Goal: Task Accomplishment & Management: Manage account settings

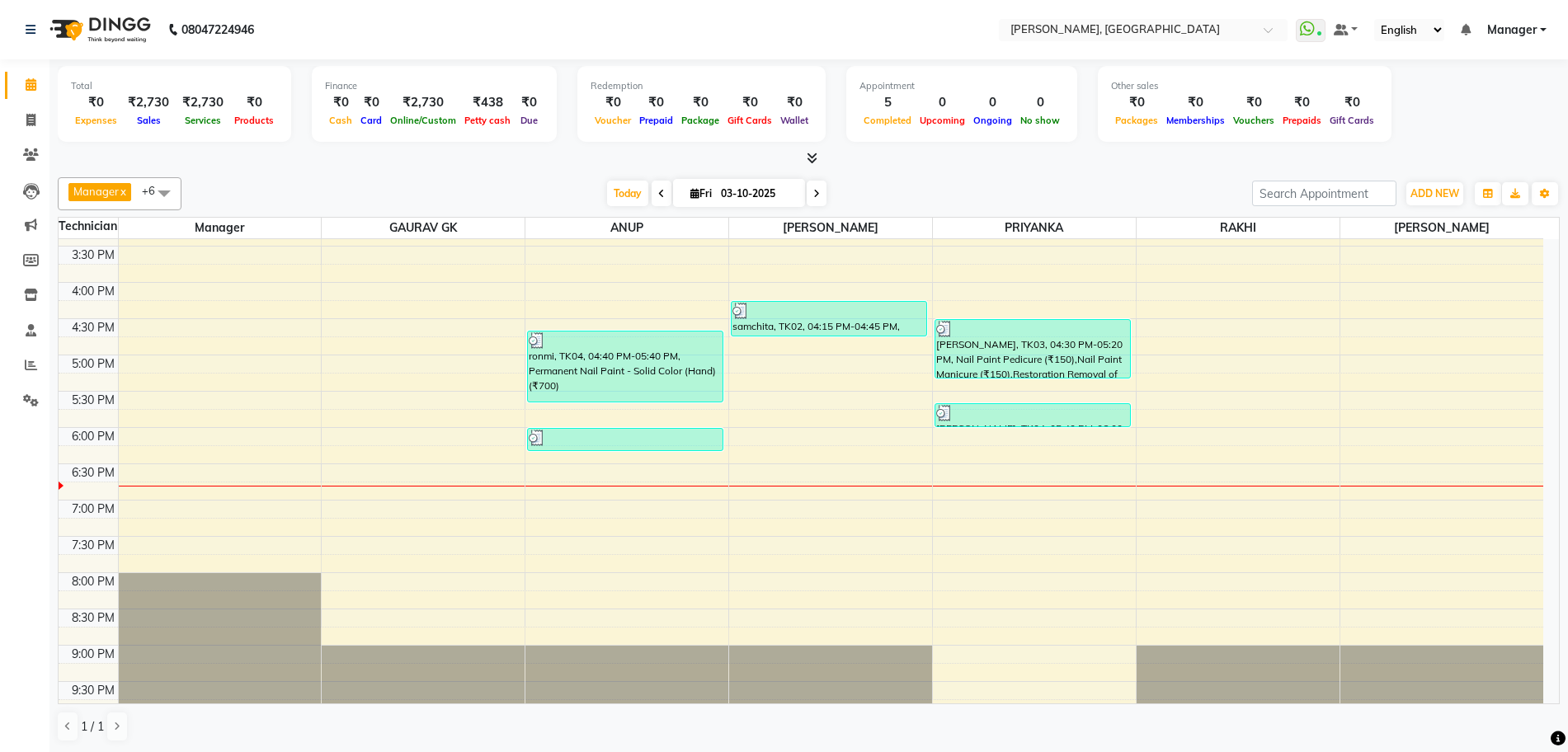
scroll to position [406, 0]
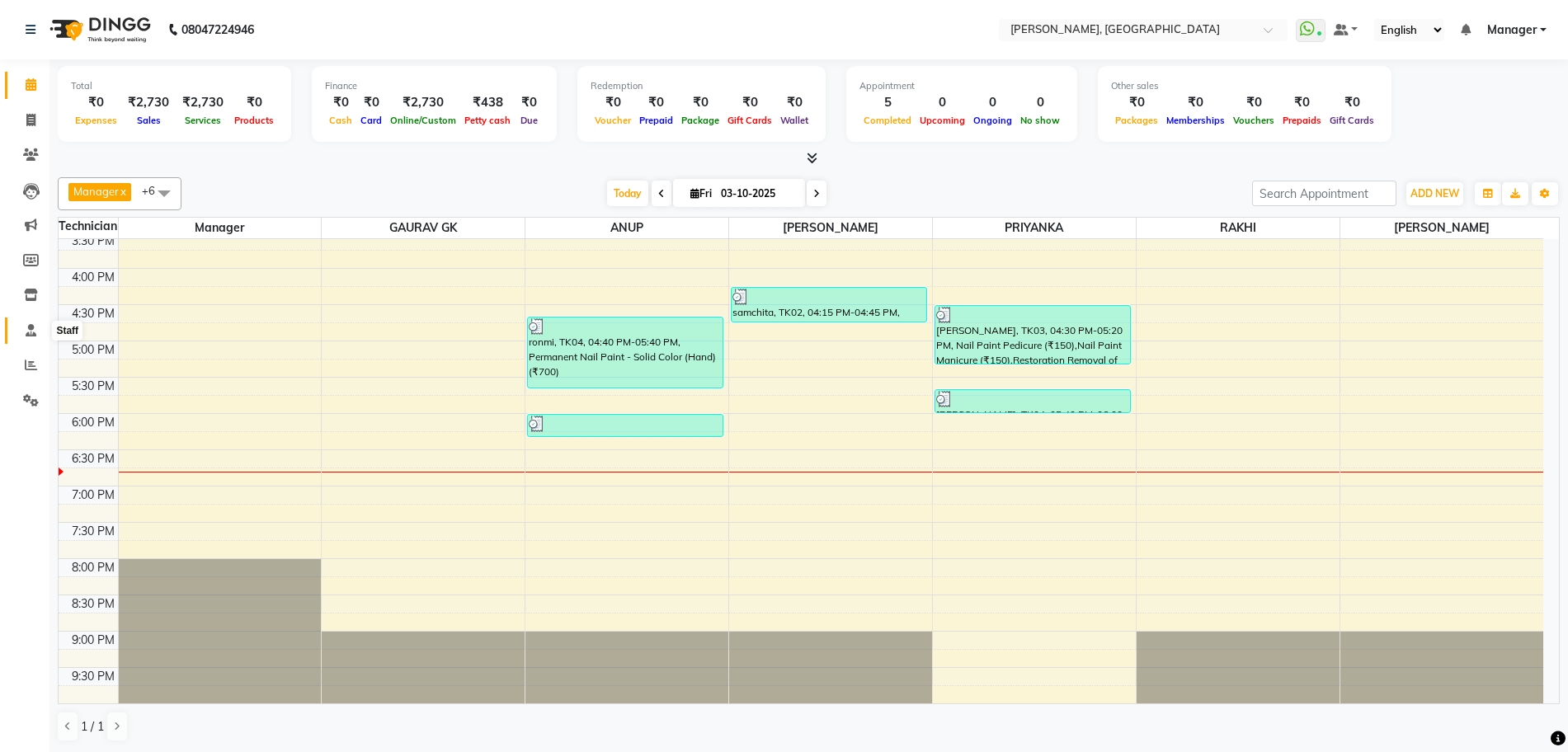
click at [35, 325] on icon at bounding box center [31, 329] width 11 height 12
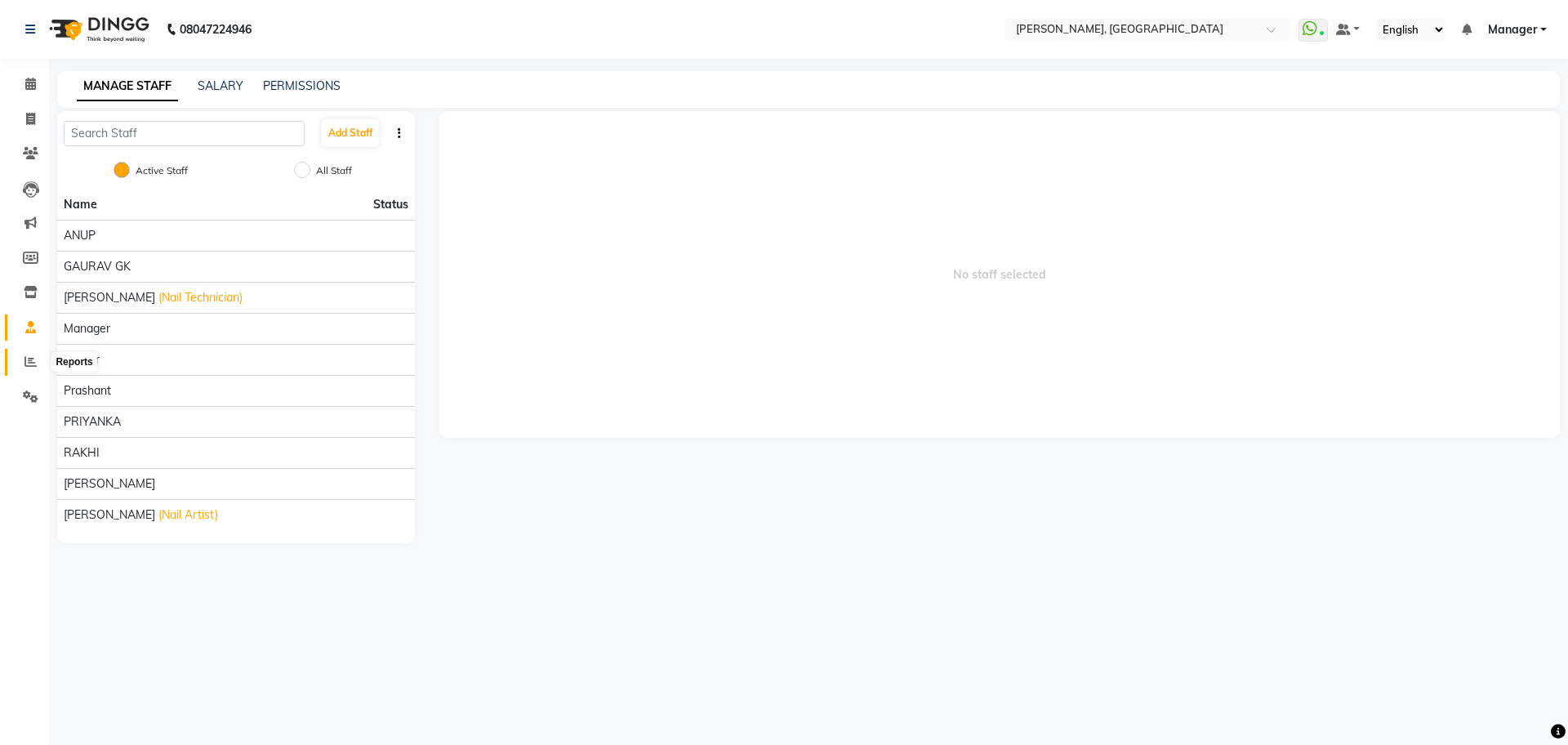
click at [27, 361] on icon at bounding box center [30, 361] width 12 height 12
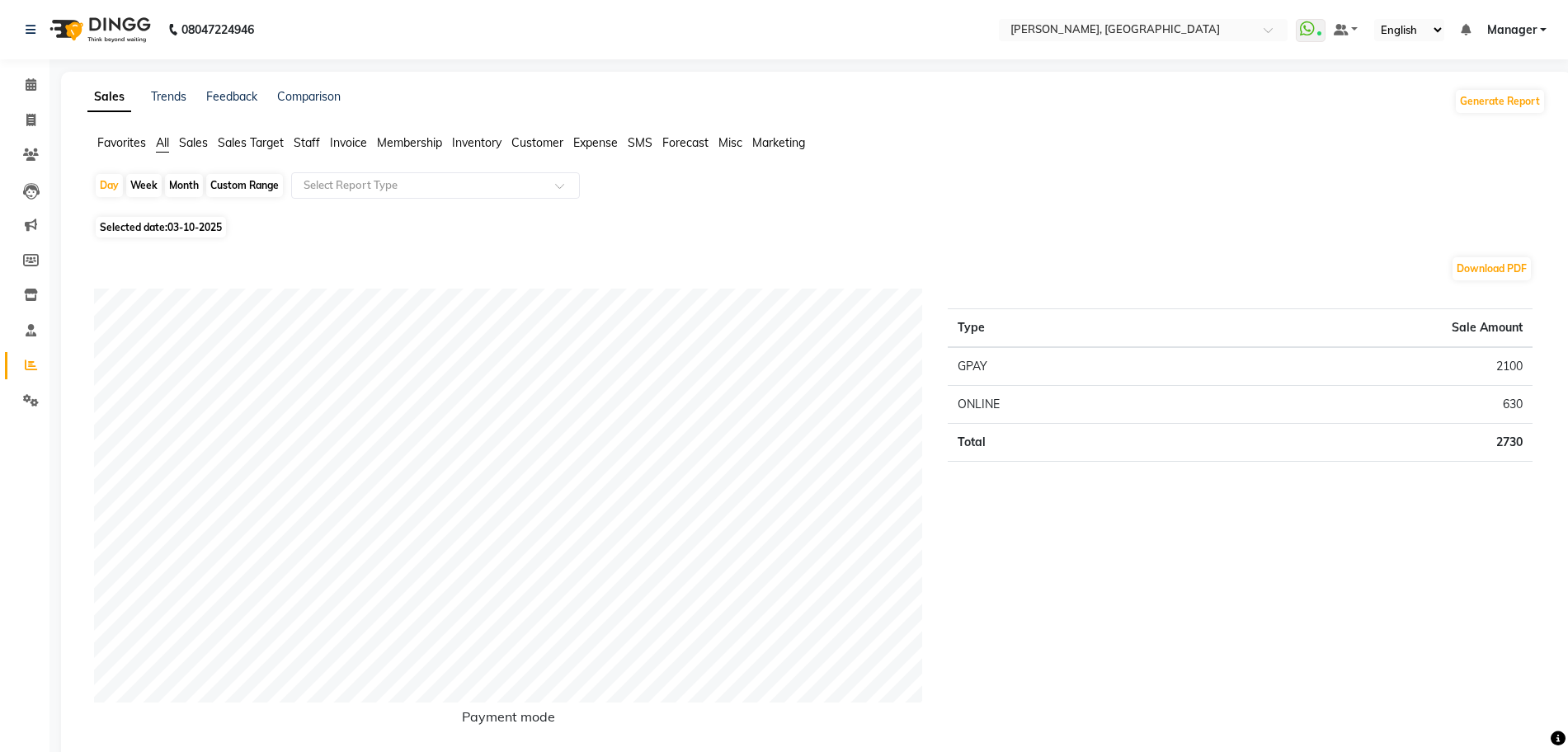
click at [310, 143] on span "Staff" at bounding box center [306, 142] width 26 height 15
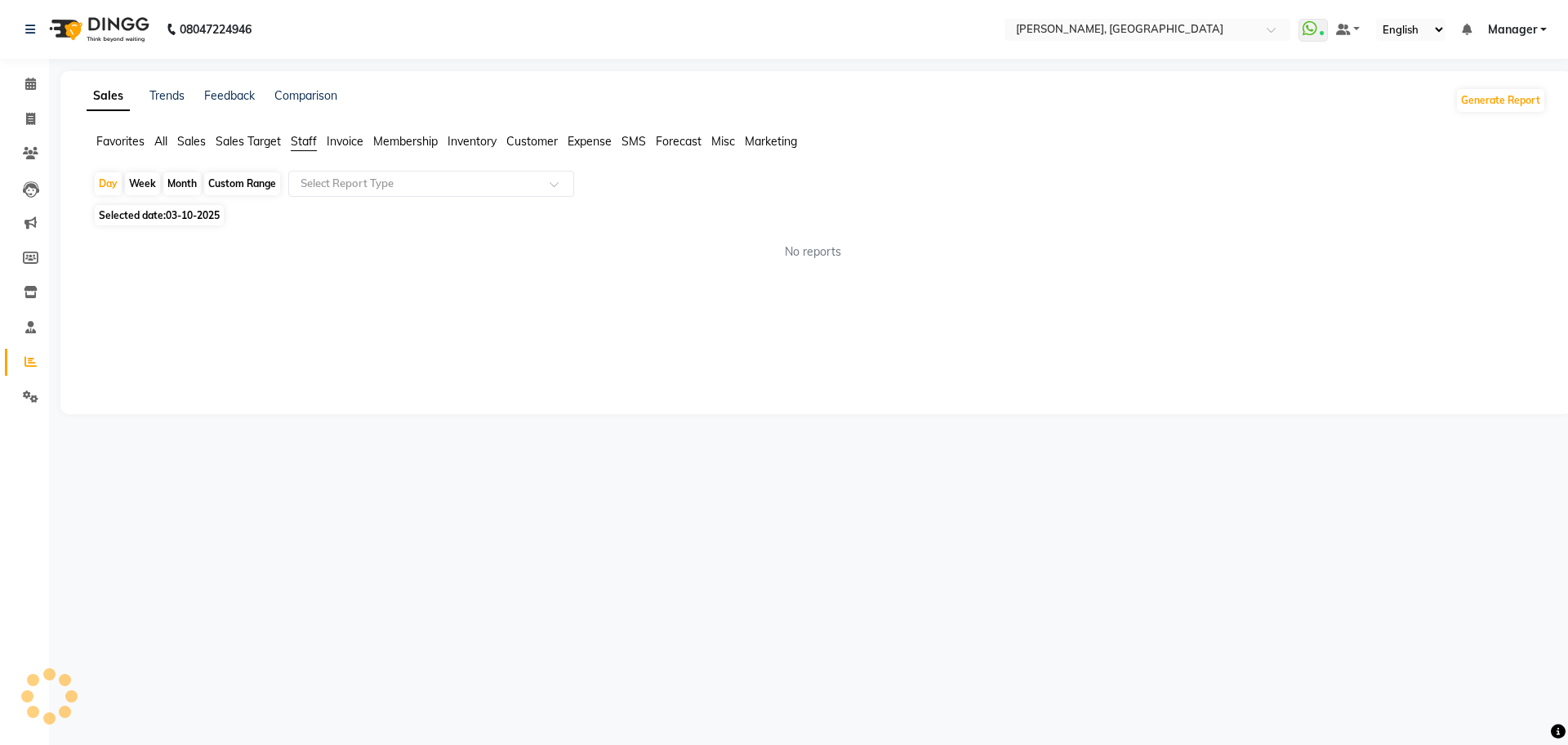
click at [307, 142] on span "Staff" at bounding box center [303, 141] width 26 height 15
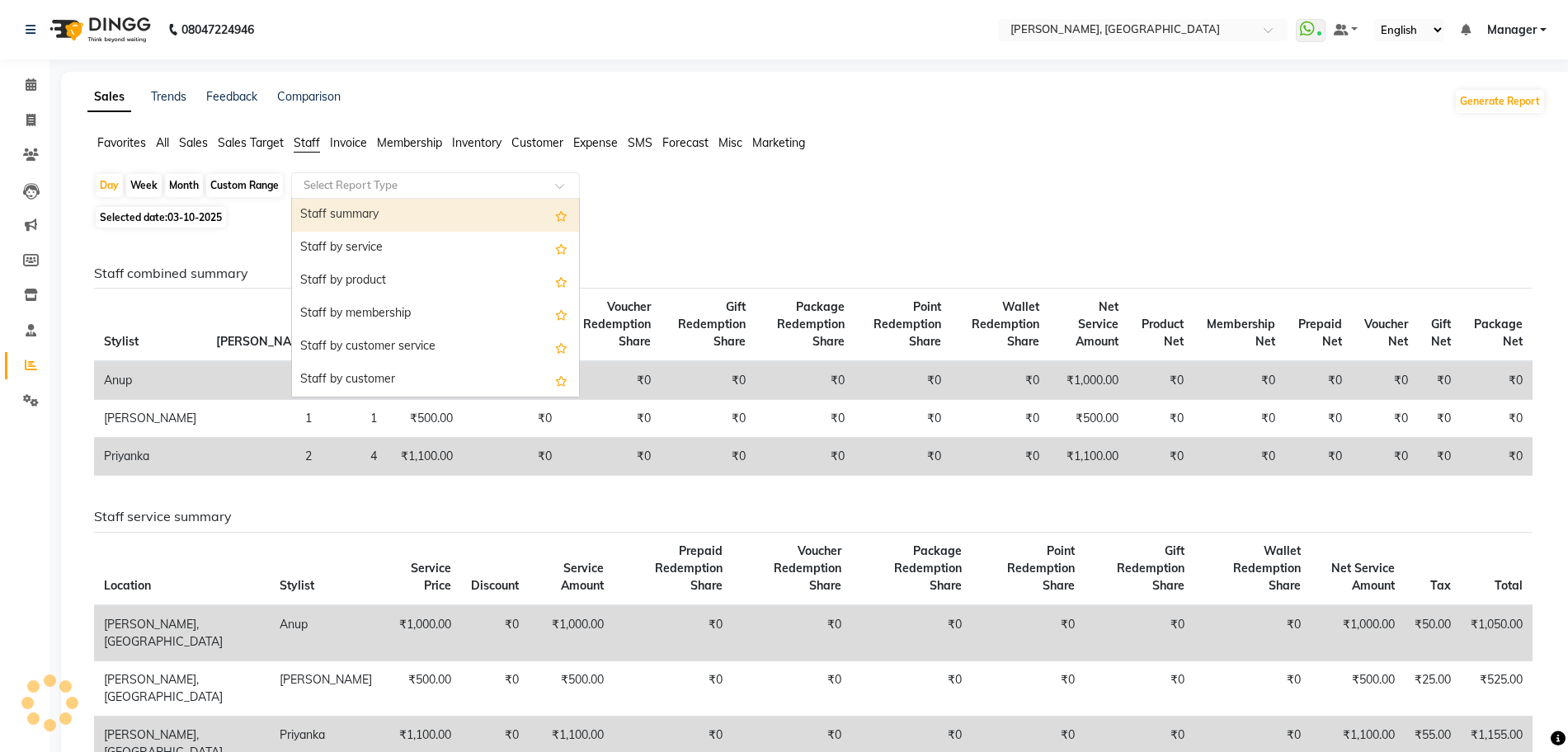
click at [337, 182] on input "text" at bounding box center [419, 186] width 237 height 17
click at [354, 222] on div "Staff summary" at bounding box center [436, 215] width 287 height 33
select select "full_report"
select select "csv"
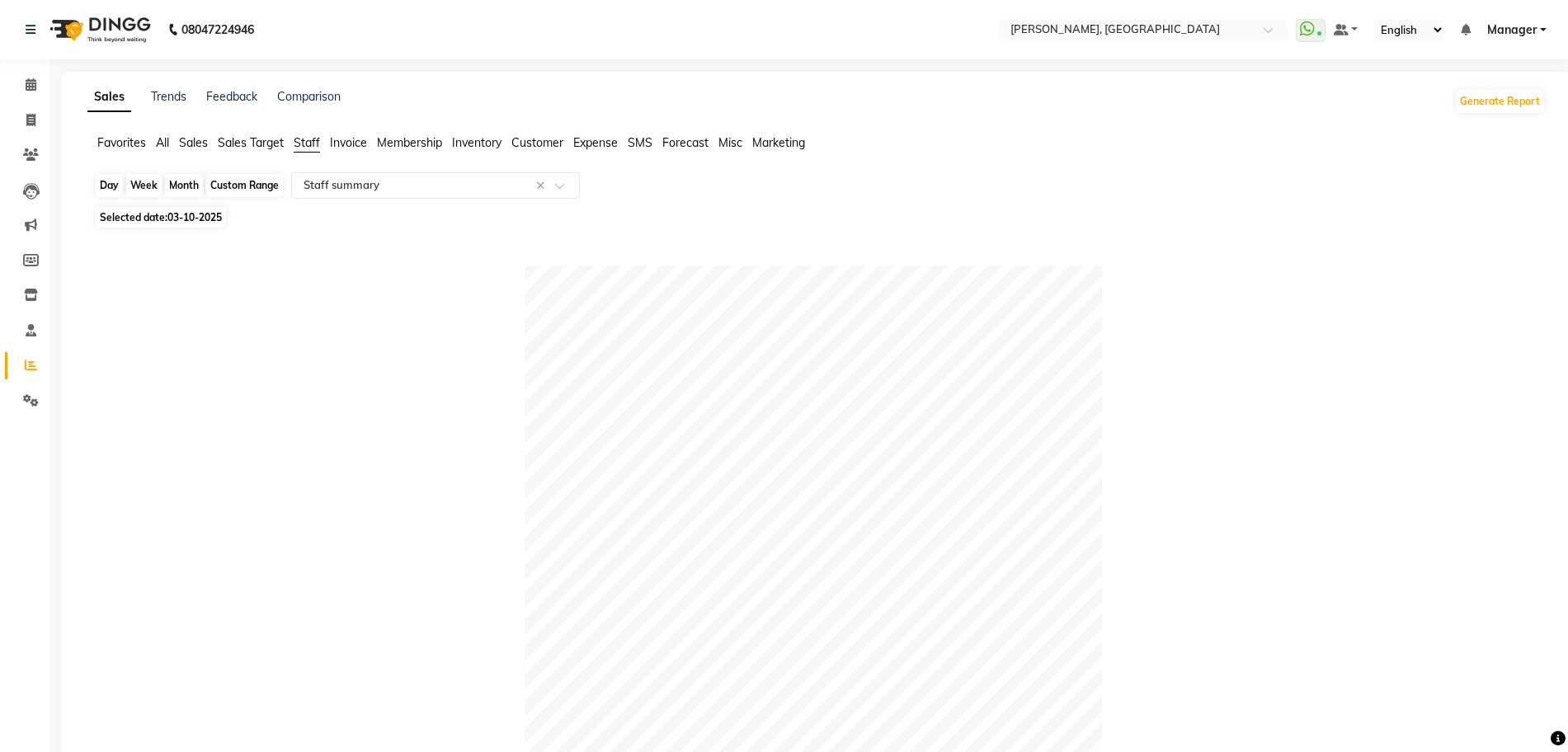
click at [110, 186] on div "Day" at bounding box center [109, 185] width 27 height 23
select select "10"
select select "2025"
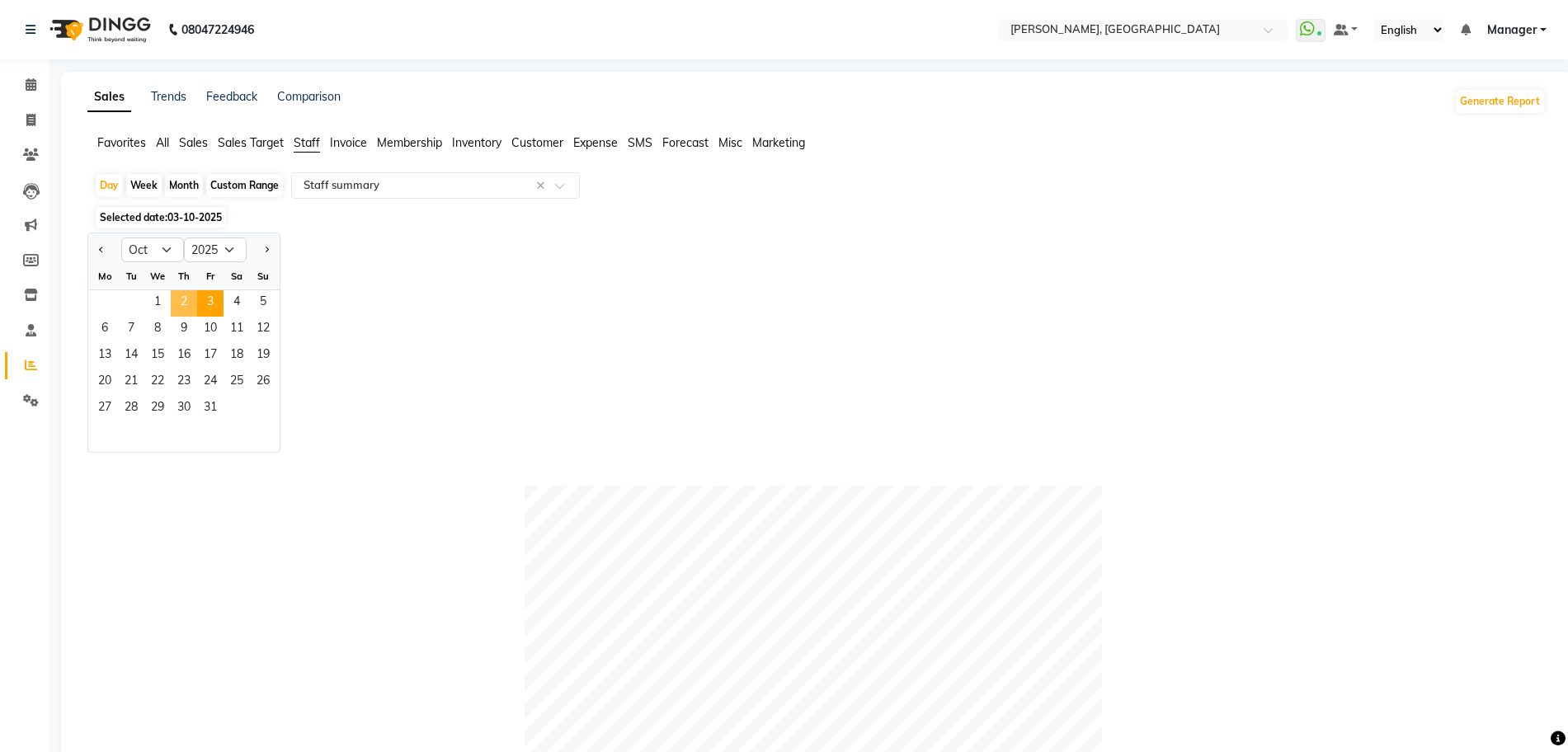
click at [181, 301] on span "2" at bounding box center [183, 303] width 26 height 26
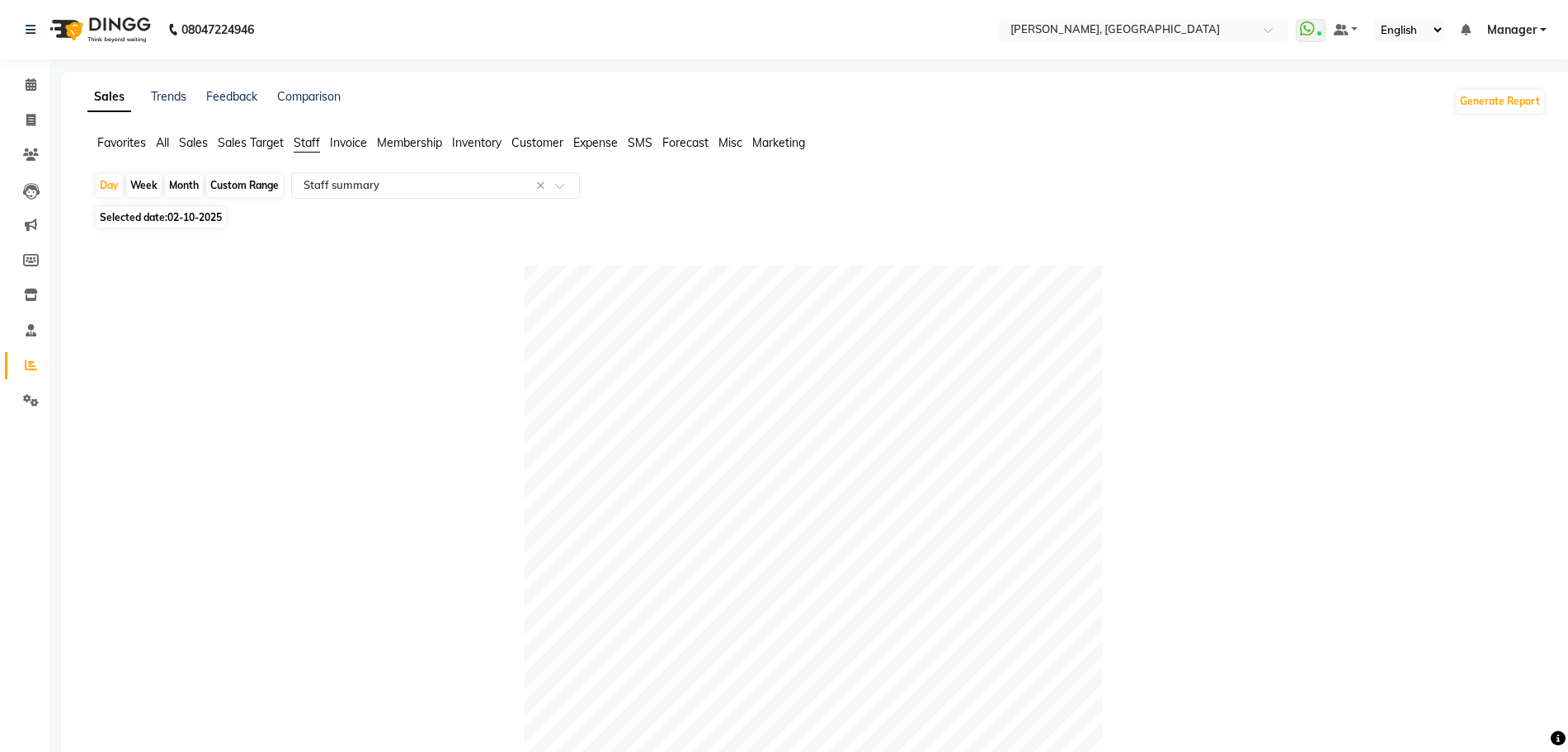
click at [192, 180] on div "Month" at bounding box center [183, 185] width 38 height 23
select select "10"
select select "2025"
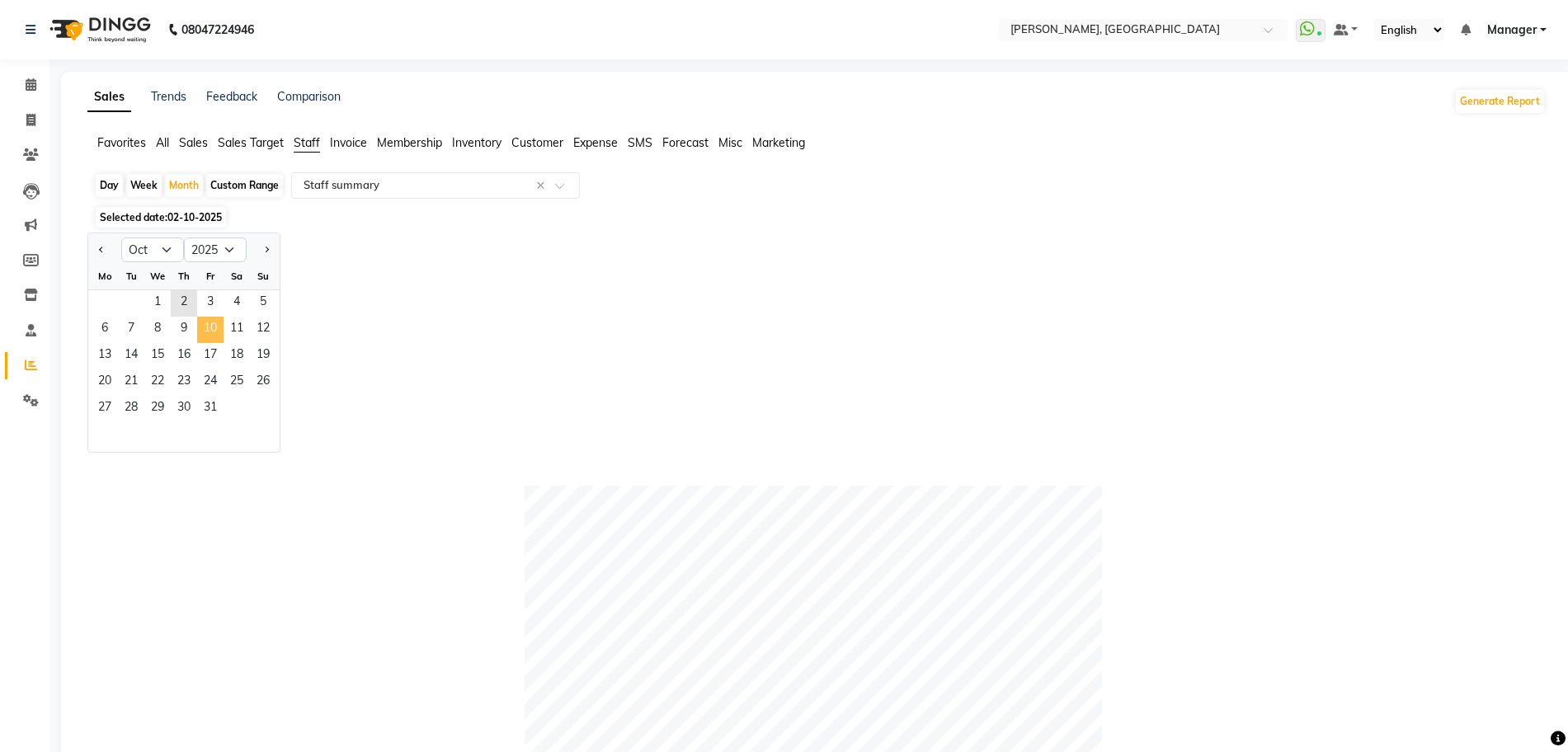
click at [208, 325] on span "10" at bounding box center [210, 329] width 26 height 26
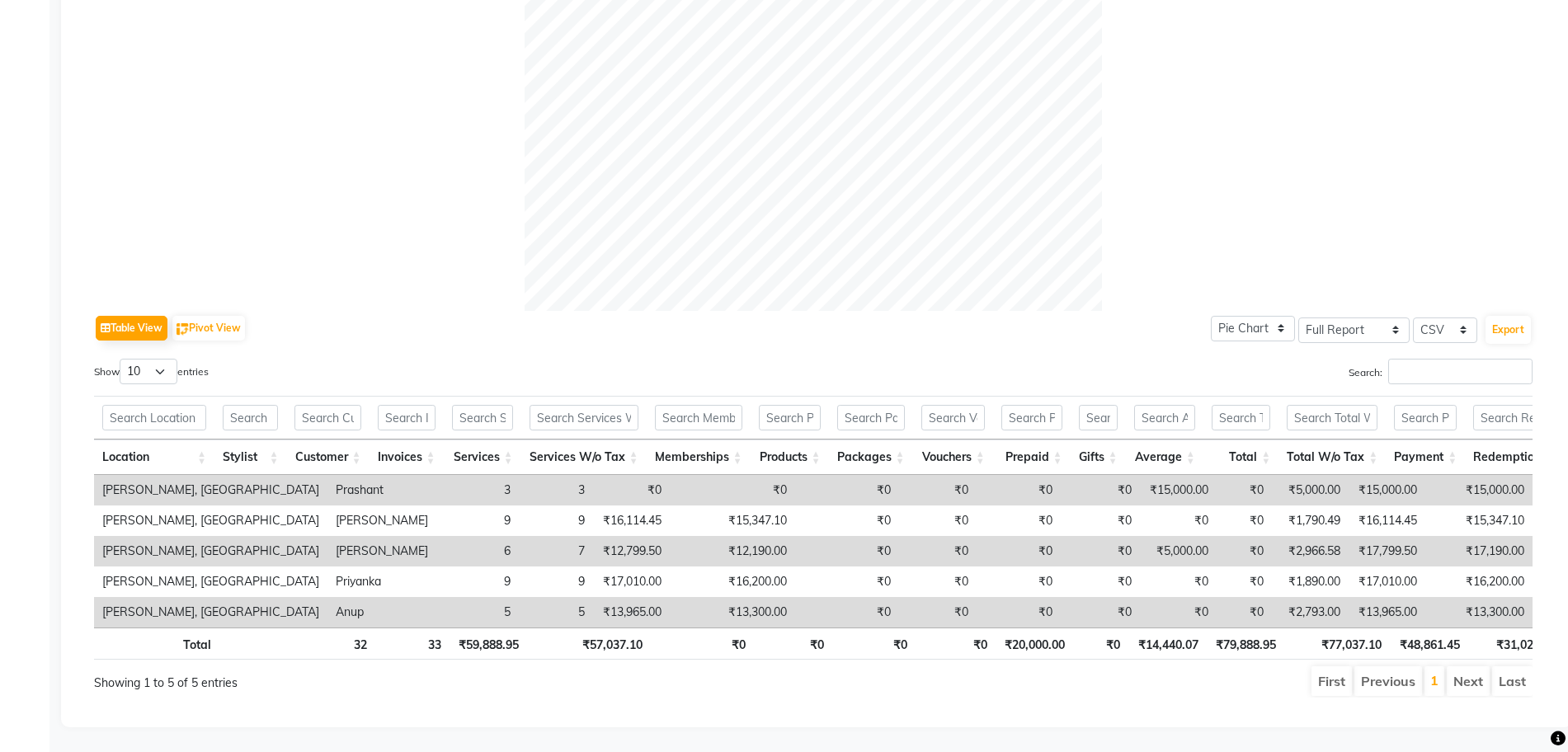
scroll to position [561, 0]
click at [1555, 288] on div "Sales Trends Feedback Comparison Generate Report Favorites All Sales Sales Targ…" at bounding box center [816, 134] width 1510 height 1188
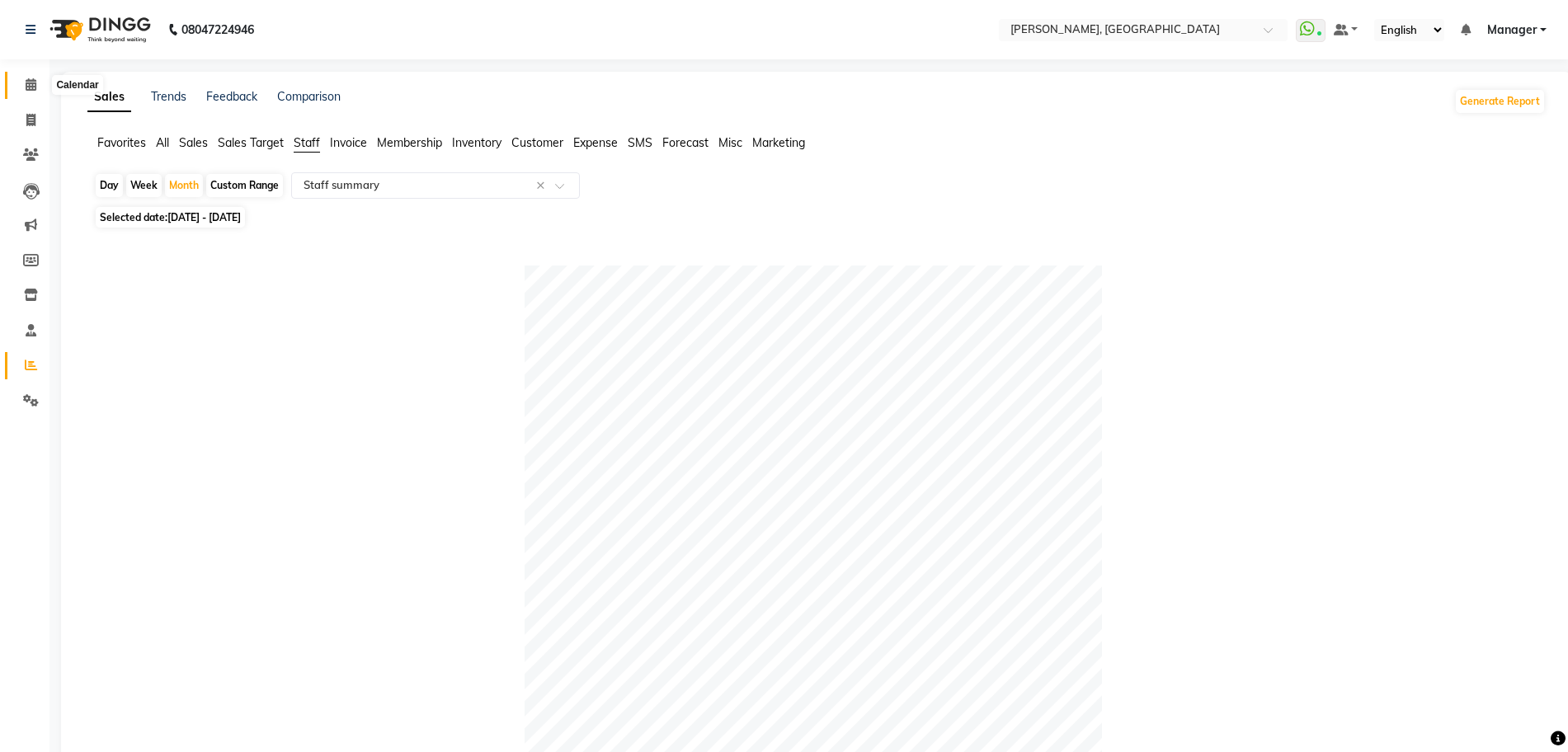
click at [40, 82] on span at bounding box center [31, 86] width 29 height 19
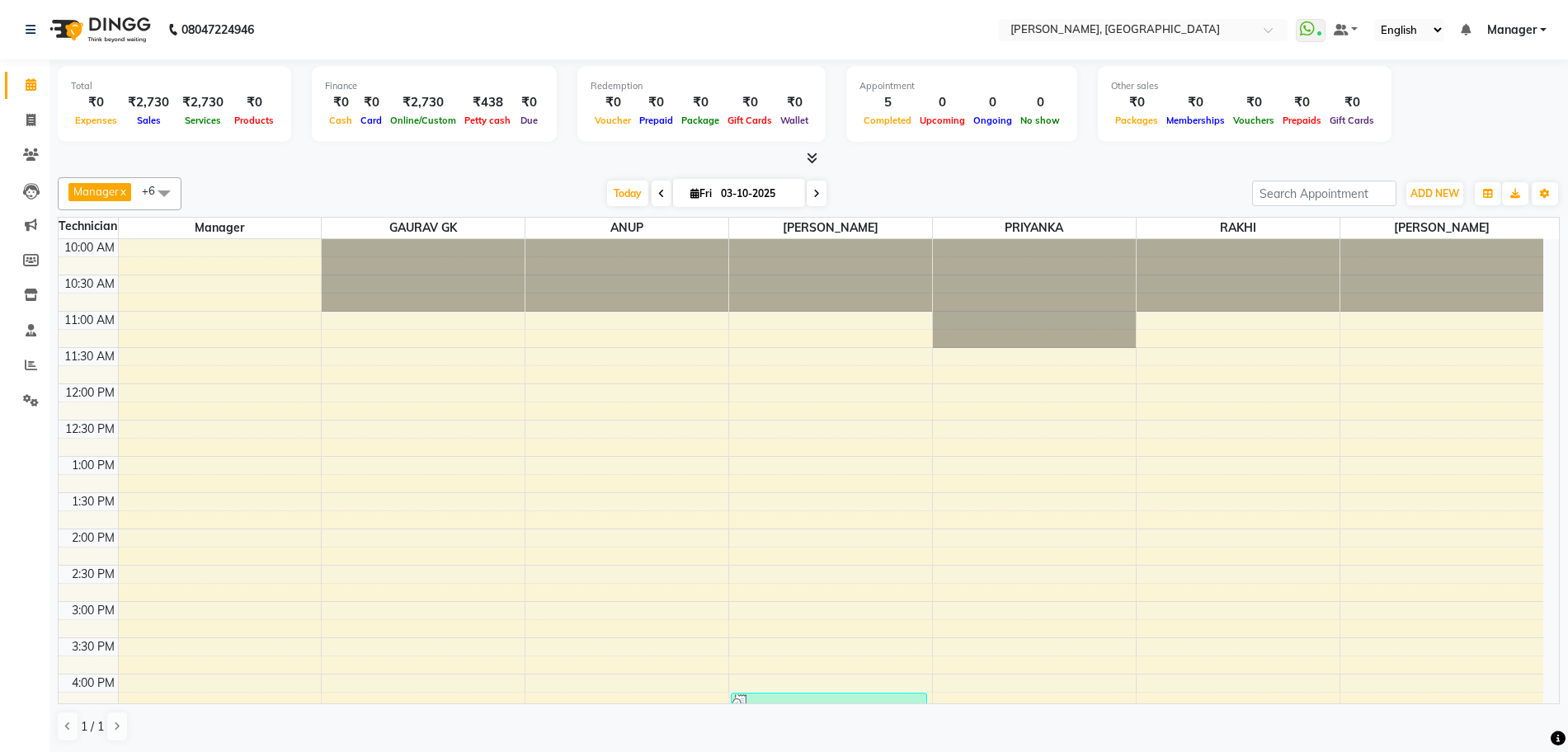
drag, startPoint x: 1120, startPoint y: 70, endPoint x: 954, endPoint y: -80, distance: 223.7
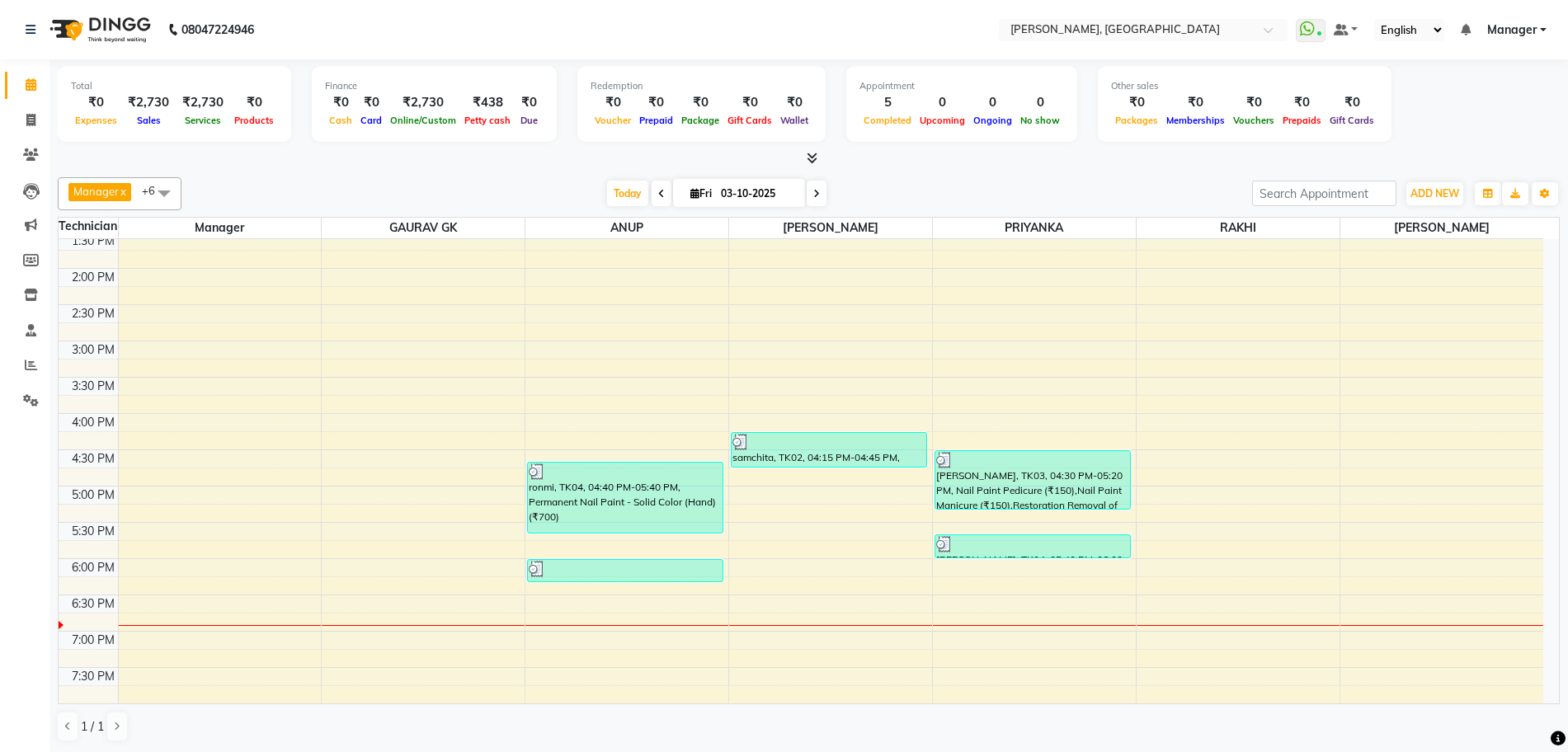
scroll to position [406, 0]
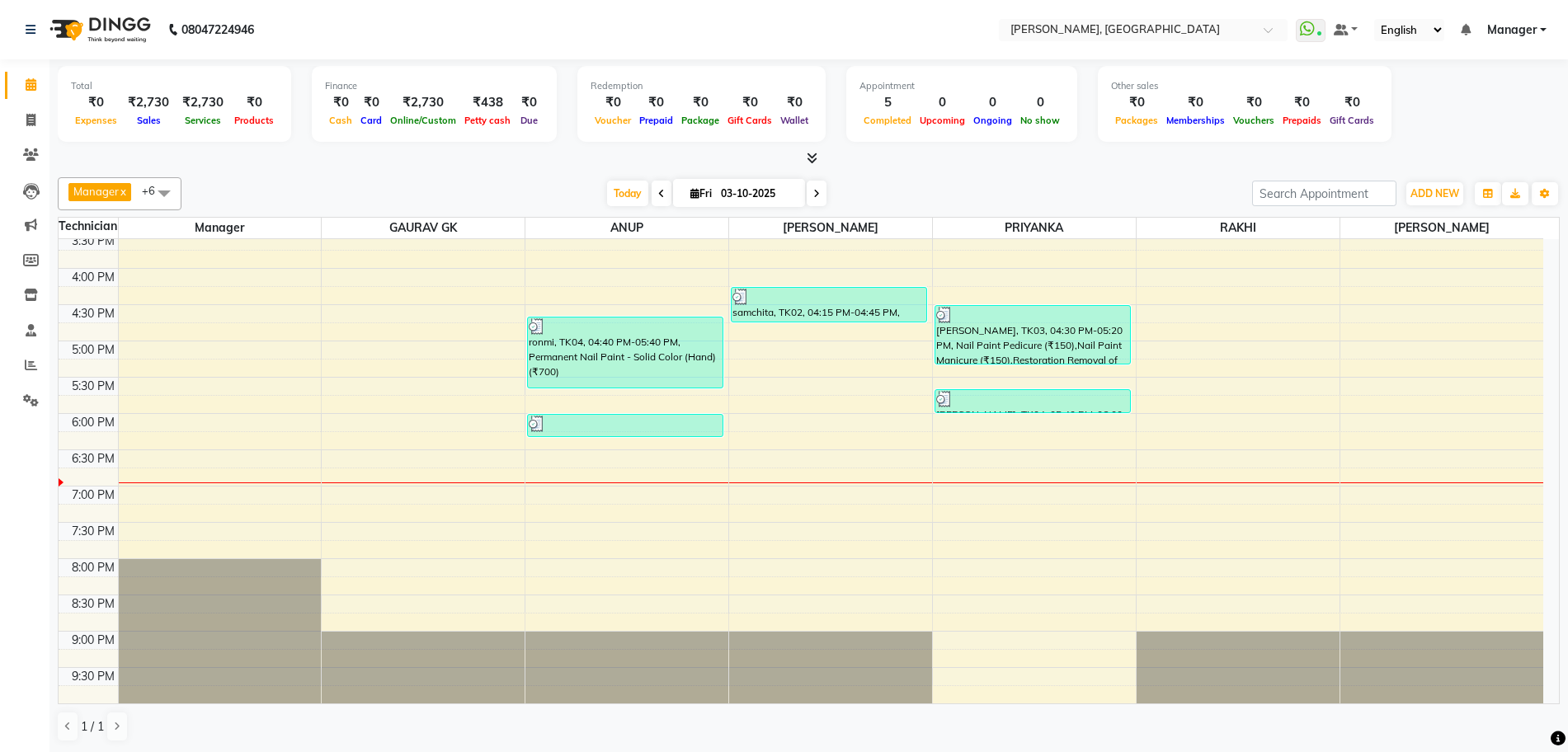
click at [814, 191] on icon at bounding box center [816, 194] width 7 height 10
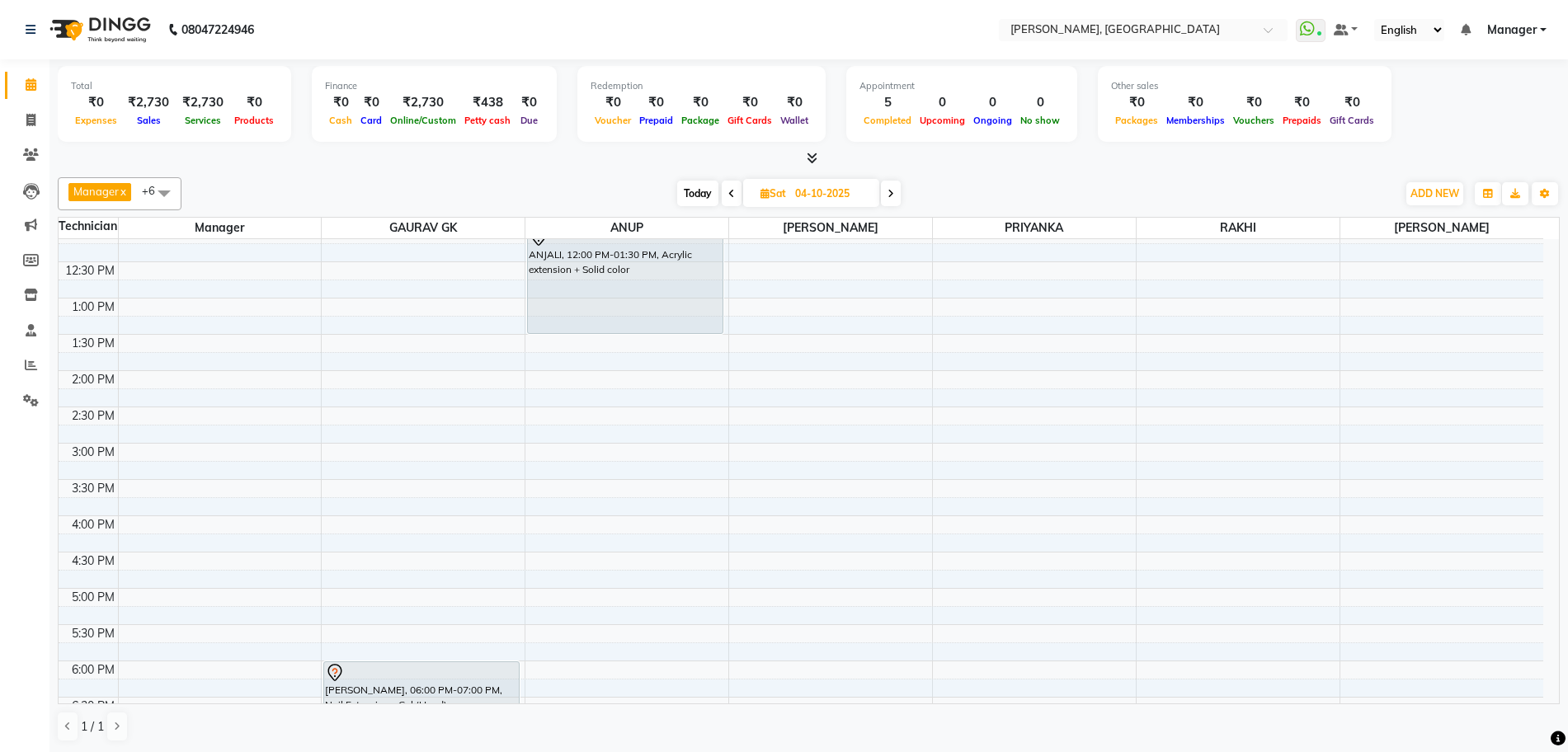
scroll to position [0, 0]
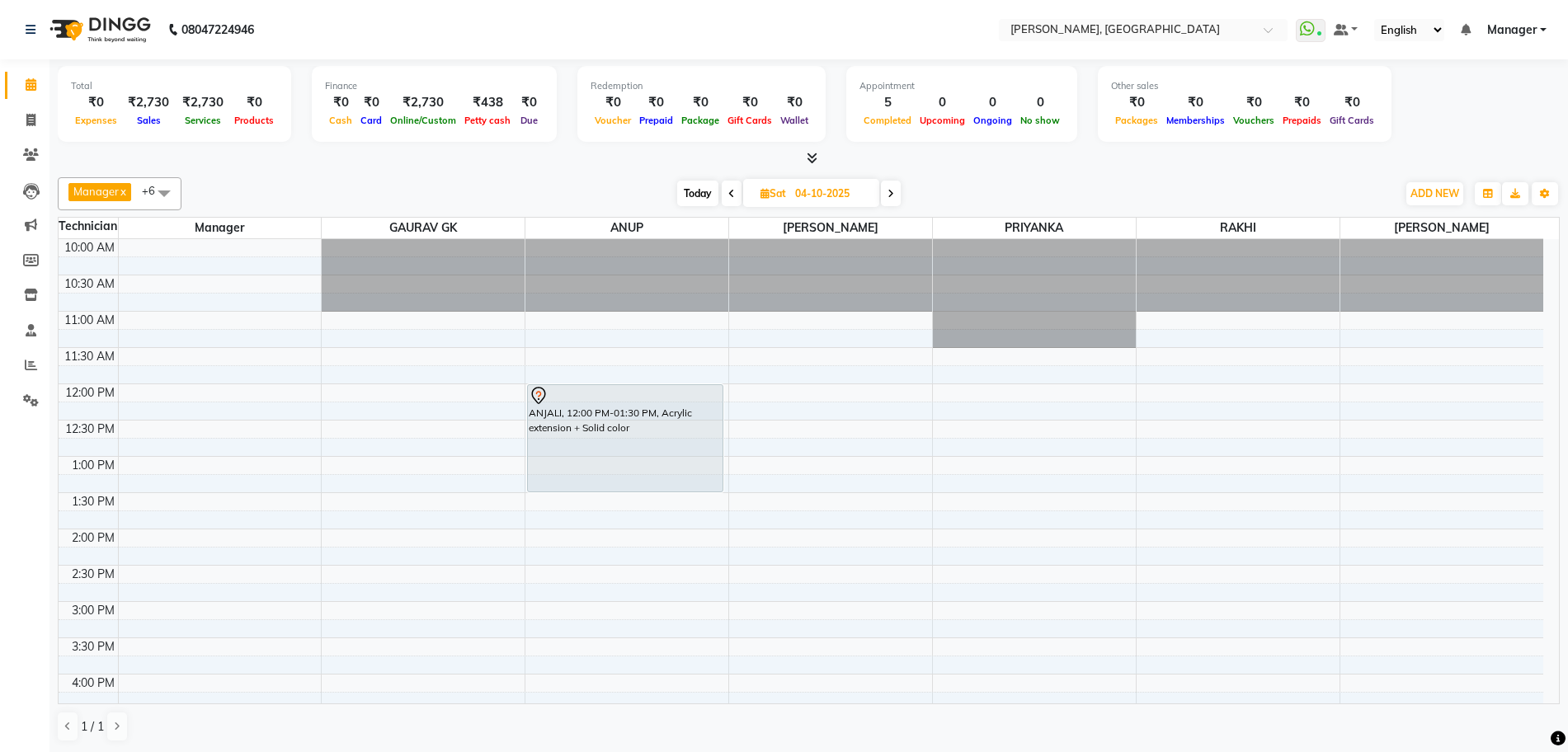
click at [683, 193] on span "Today" at bounding box center [698, 193] width 41 height 25
type input "03-10-2025"
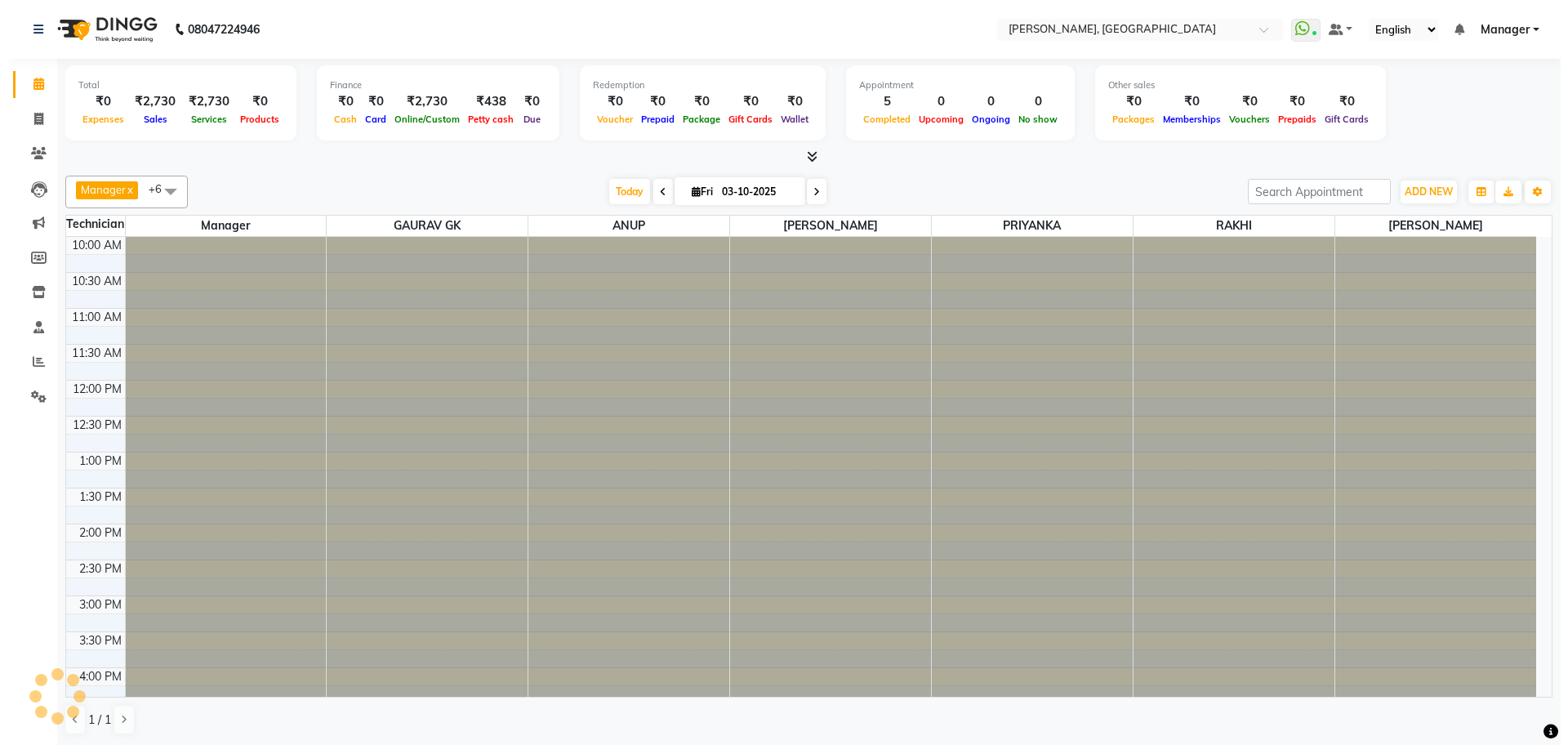
scroll to position [402, 0]
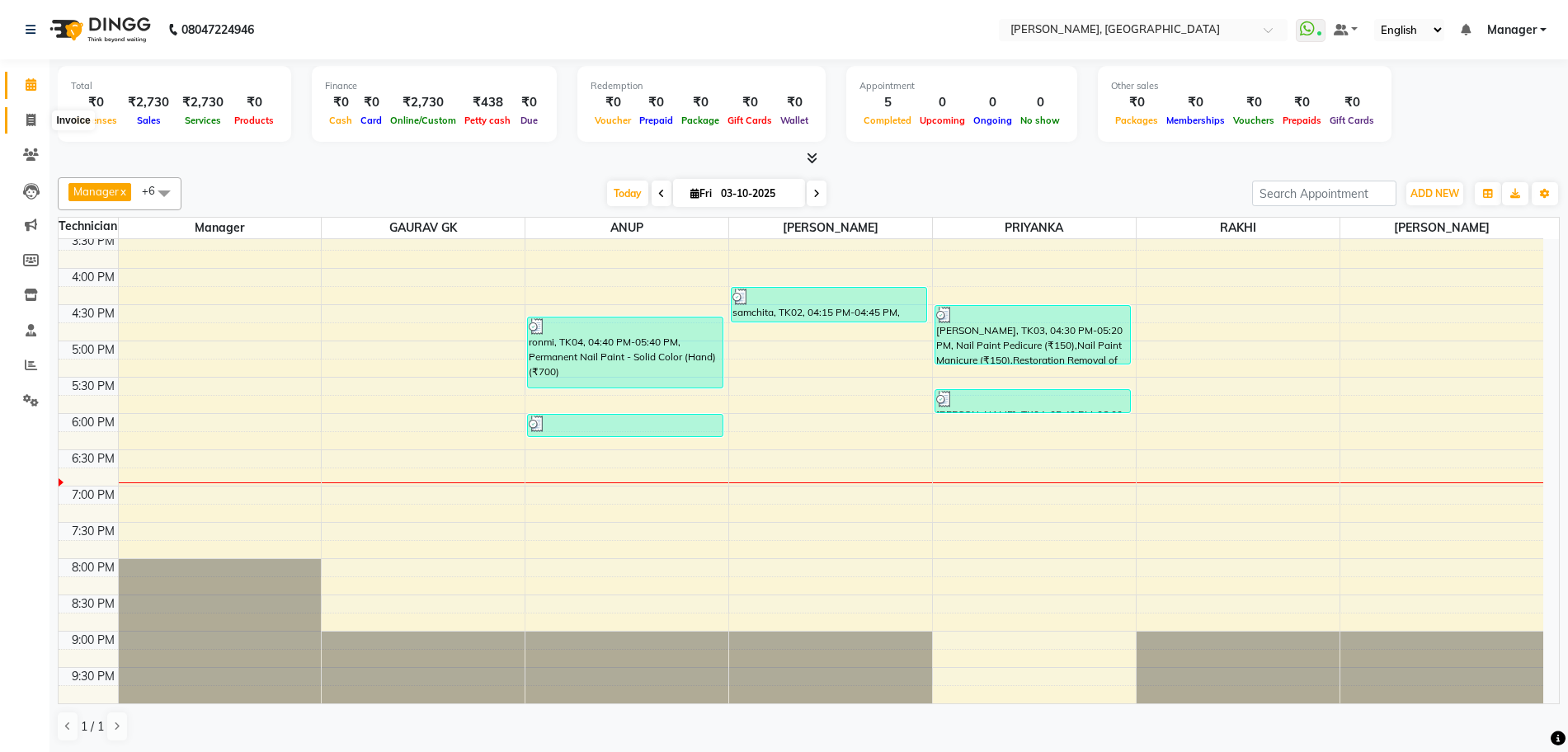
click at [33, 122] on icon at bounding box center [31, 119] width 9 height 12
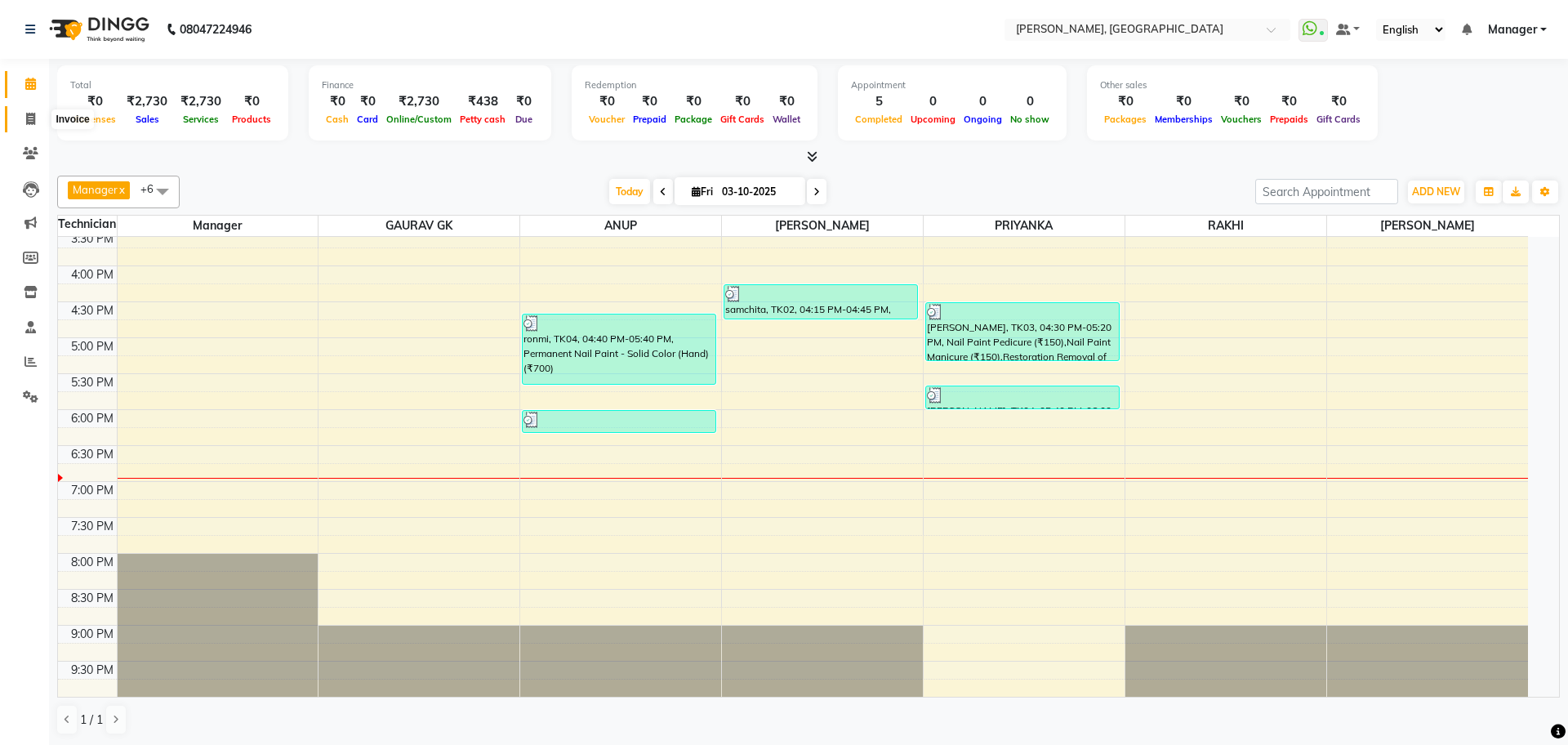
select select "7674"
select select "service"
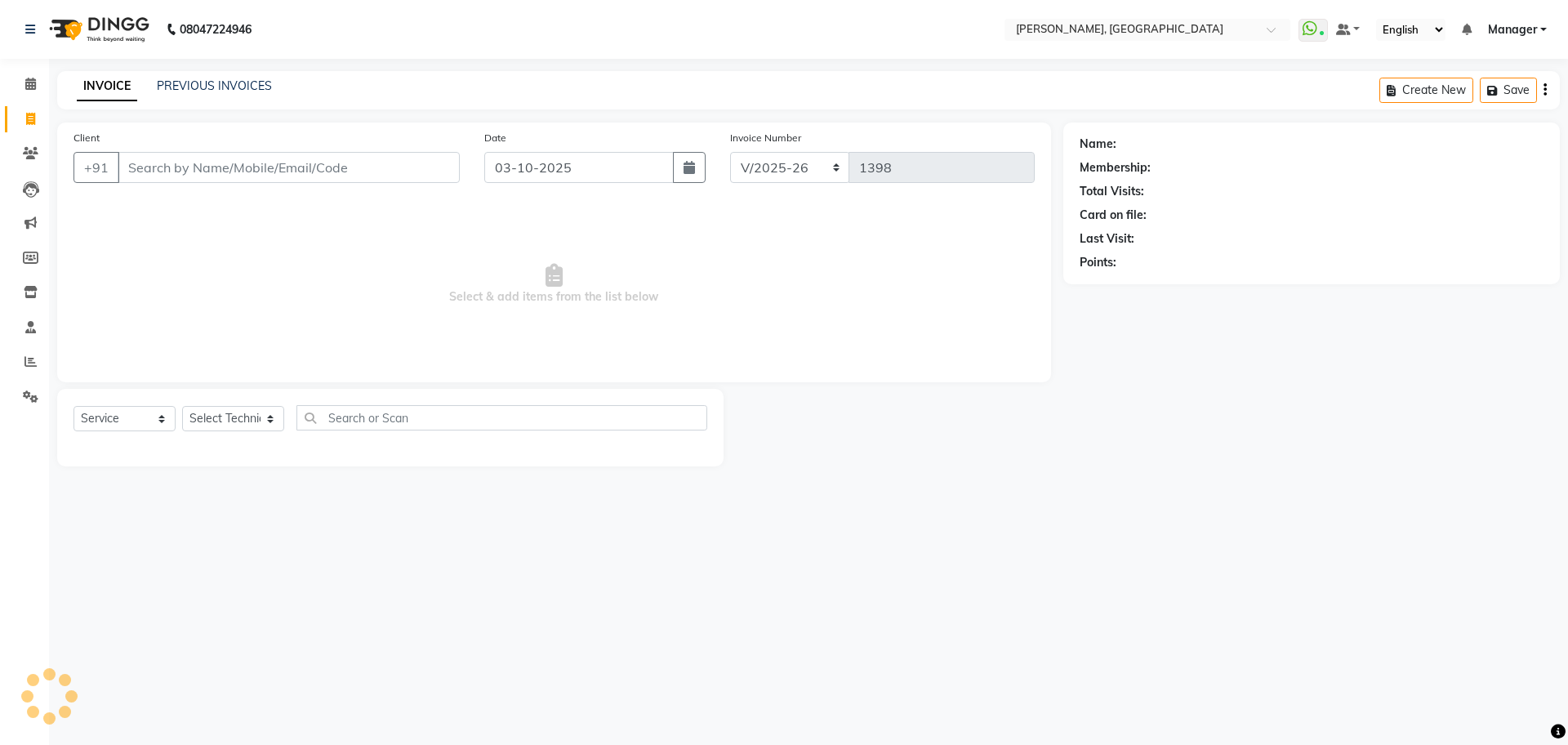
click at [302, 168] on input "Client" at bounding box center [289, 168] width 342 height 31
type input "7774006996"
click at [434, 178] on button "Add Client" at bounding box center [418, 168] width 84 height 31
select select "21"
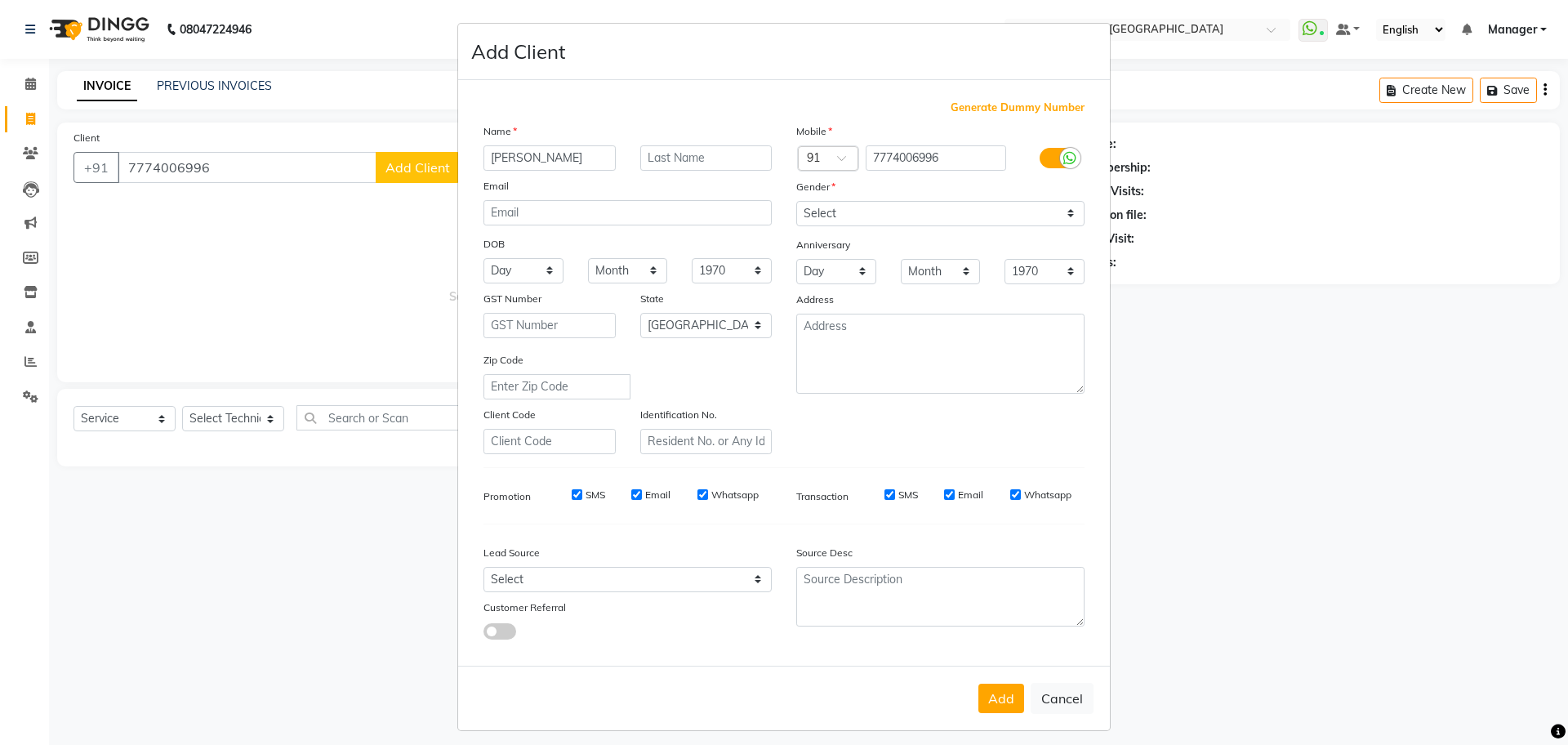
type input "[PERSON_NAME]"
click at [808, 212] on select "Select [DEMOGRAPHIC_DATA] [DEMOGRAPHIC_DATA] Other Prefer Not To Say" at bounding box center [940, 213] width 289 height 25
select select "[DEMOGRAPHIC_DATA]"
click at [796, 201] on select "Select [DEMOGRAPHIC_DATA] [DEMOGRAPHIC_DATA] Other Prefer Not To Say" at bounding box center [940, 213] width 289 height 25
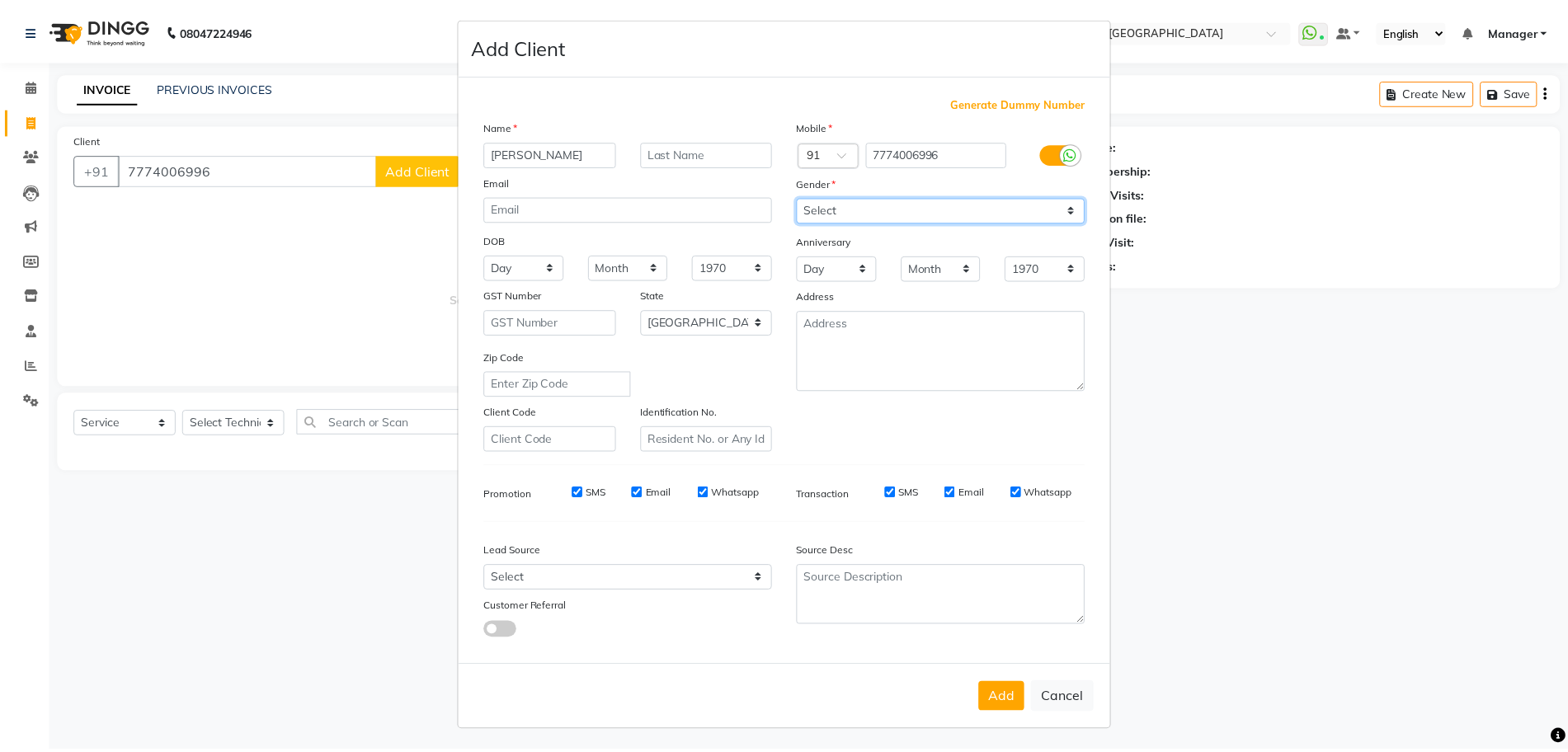
scroll to position [9, 0]
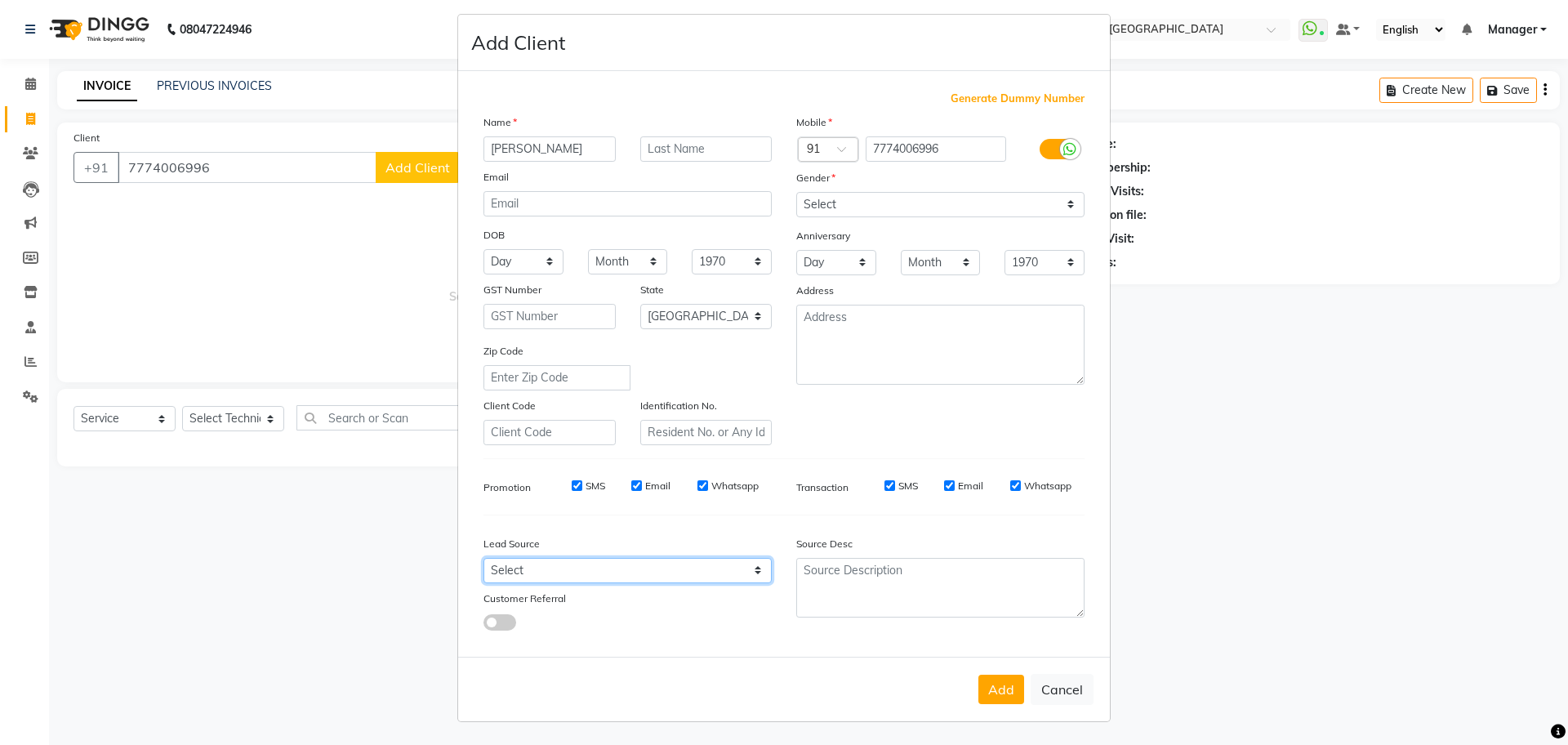
click at [654, 571] on select "Select Walk-in Internet Friend Word of Mouth Advertisement Facebook JustDial Go…" at bounding box center [628, 570] width 289 height 25
select select "51819"
click at [484, 558] on select "Select Walk-in Internet Friend Word of Mouth Advertisement Facebook JustDial Go…" at bounding box center [628, 570] width 289 height 25
click at [986, 694] on button "Add" at bounding box center [1002, 690] width 46 height 30
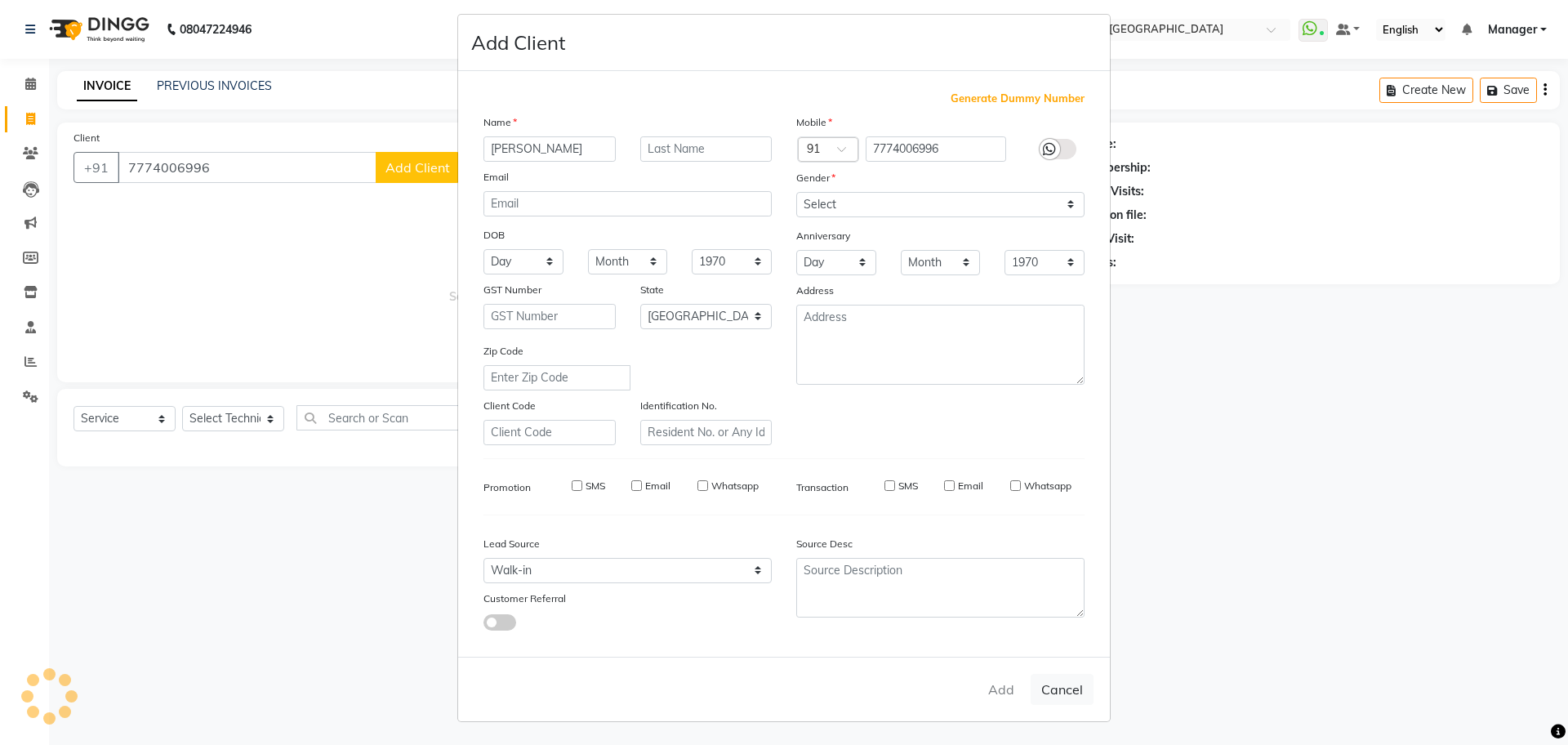
type input "77******96"
select select
select select "null"
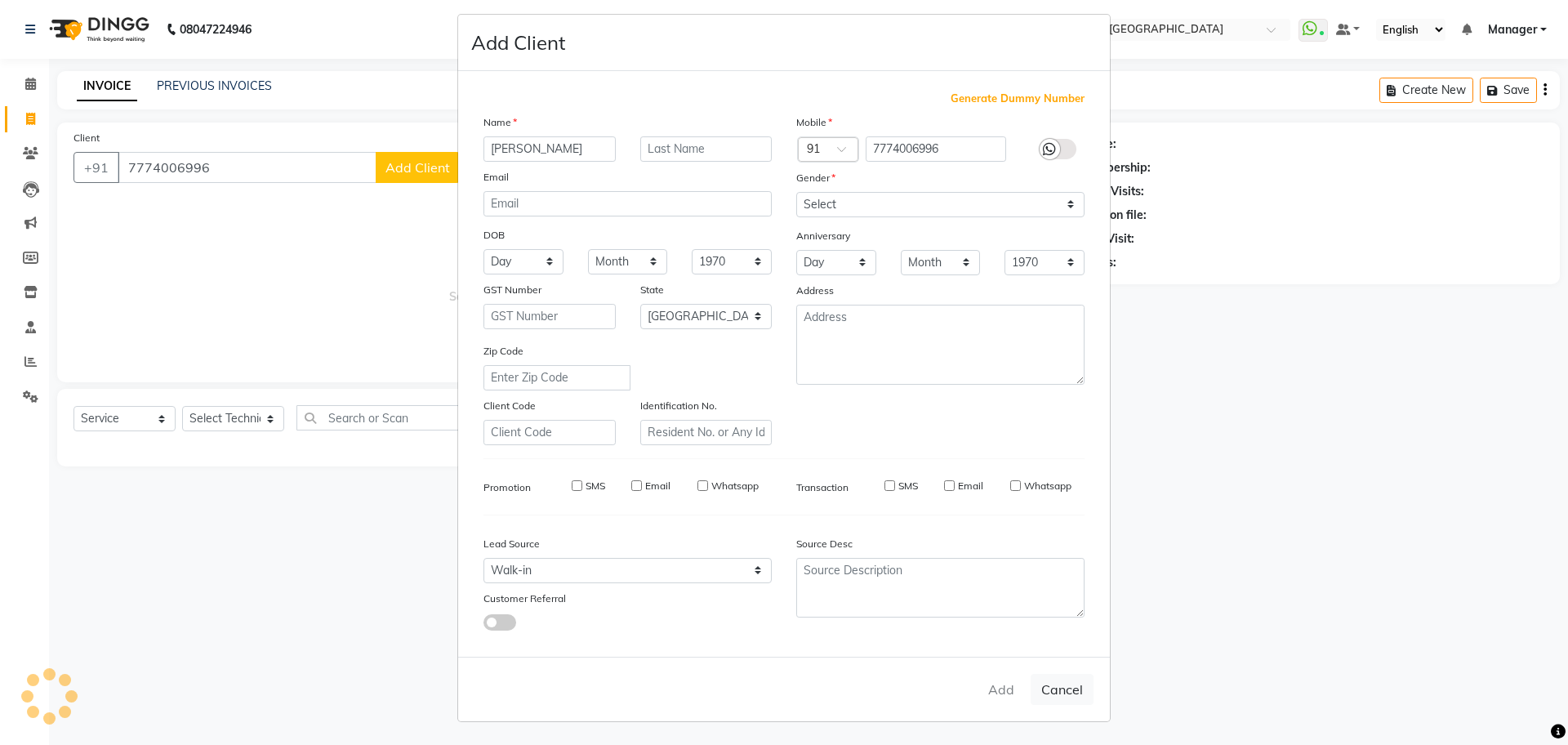
select select
checkbox input "false"
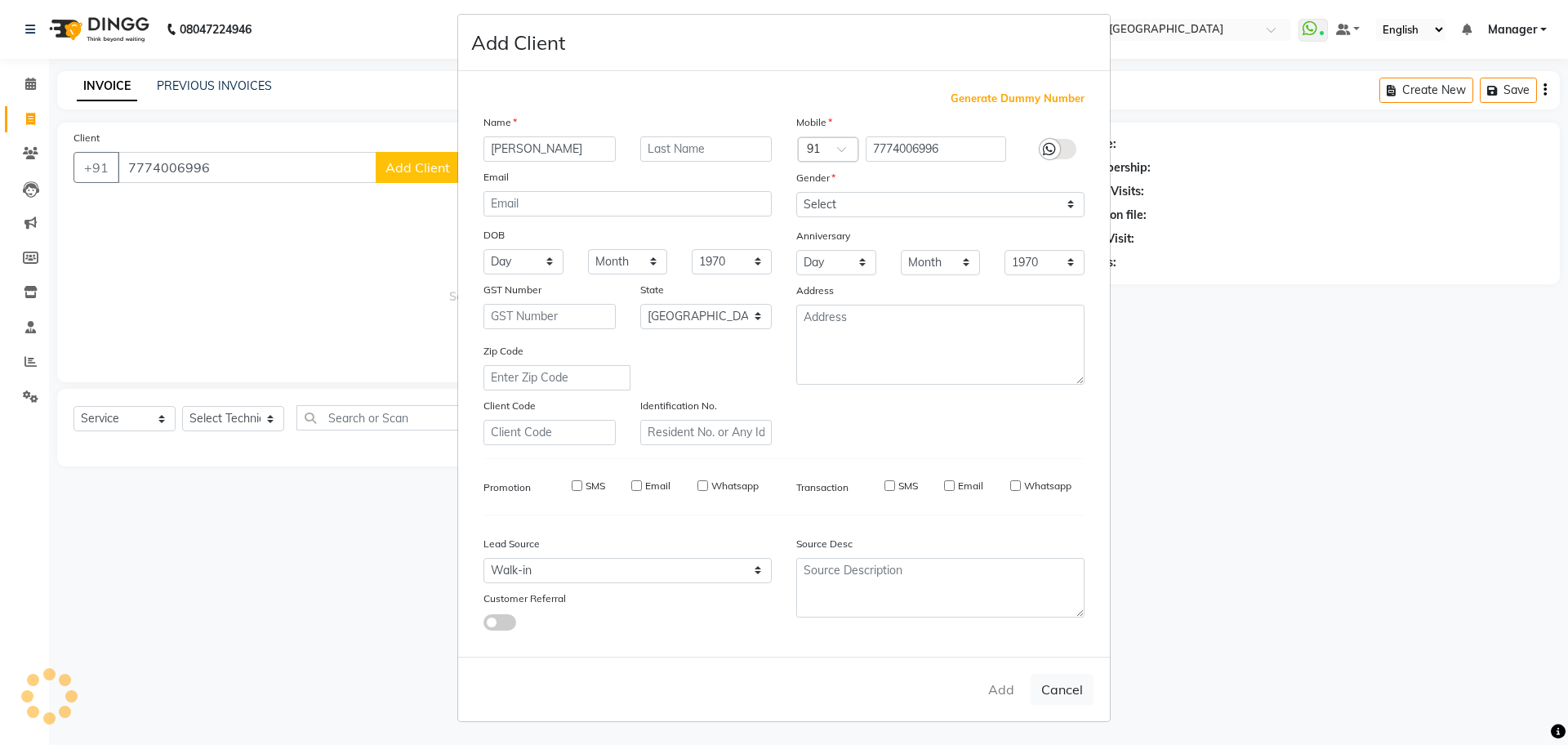
checkbox input "false"
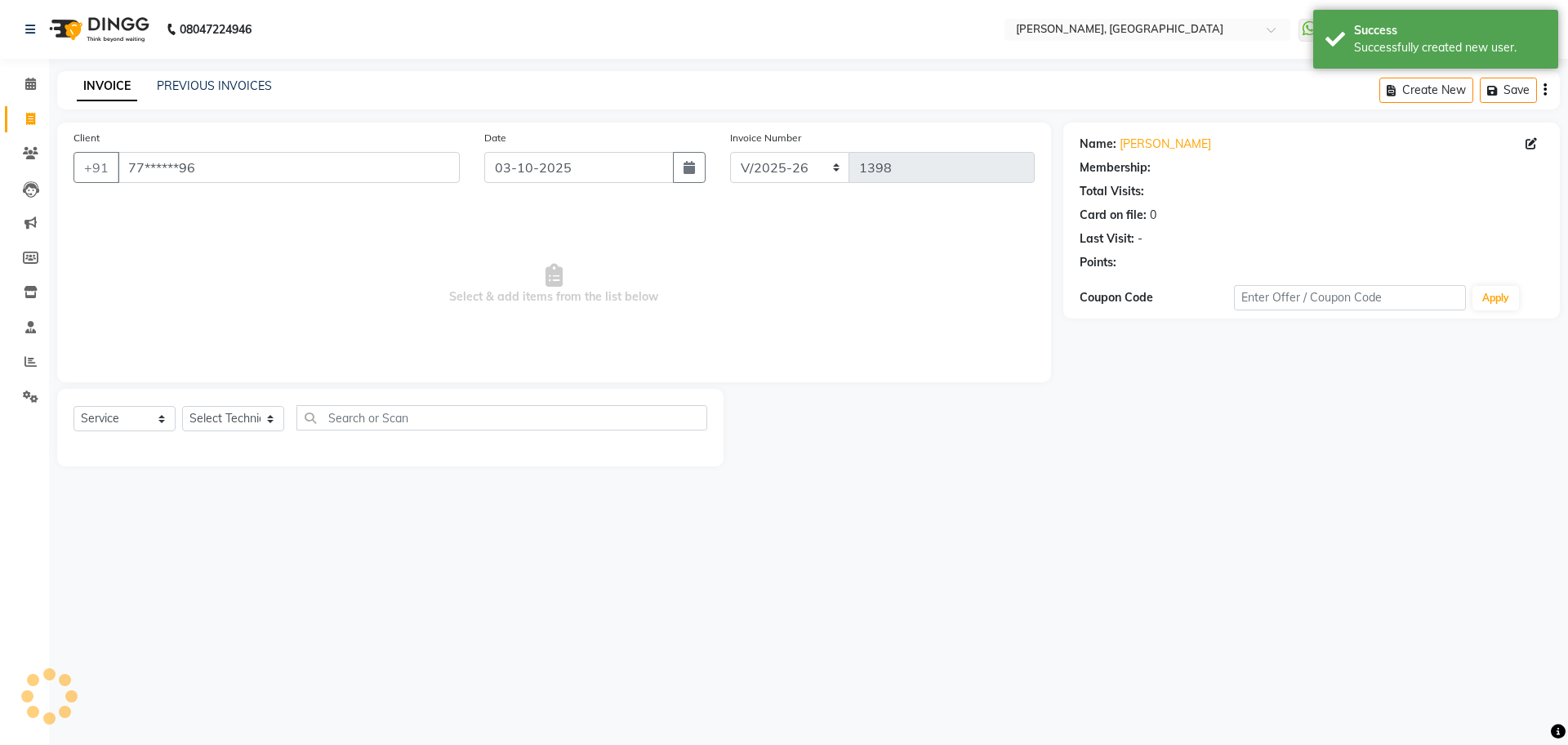
select select "1: Object"
click at [269, 416] on select "Select Technician ANUP GAURAV GK [PERSON_NAME] Manager Owner [PERSON_NAME] RAKH…" at bounding box center [233, 418] width 102 height 25
select select "92343"
click at [183, 406] on select "Select Technician ANUP GAURAV GK [PERSON_NAME] Manager Owner [PERSON_NAME] RAKH…" at bounding box center [233, 418] width 102 height 25
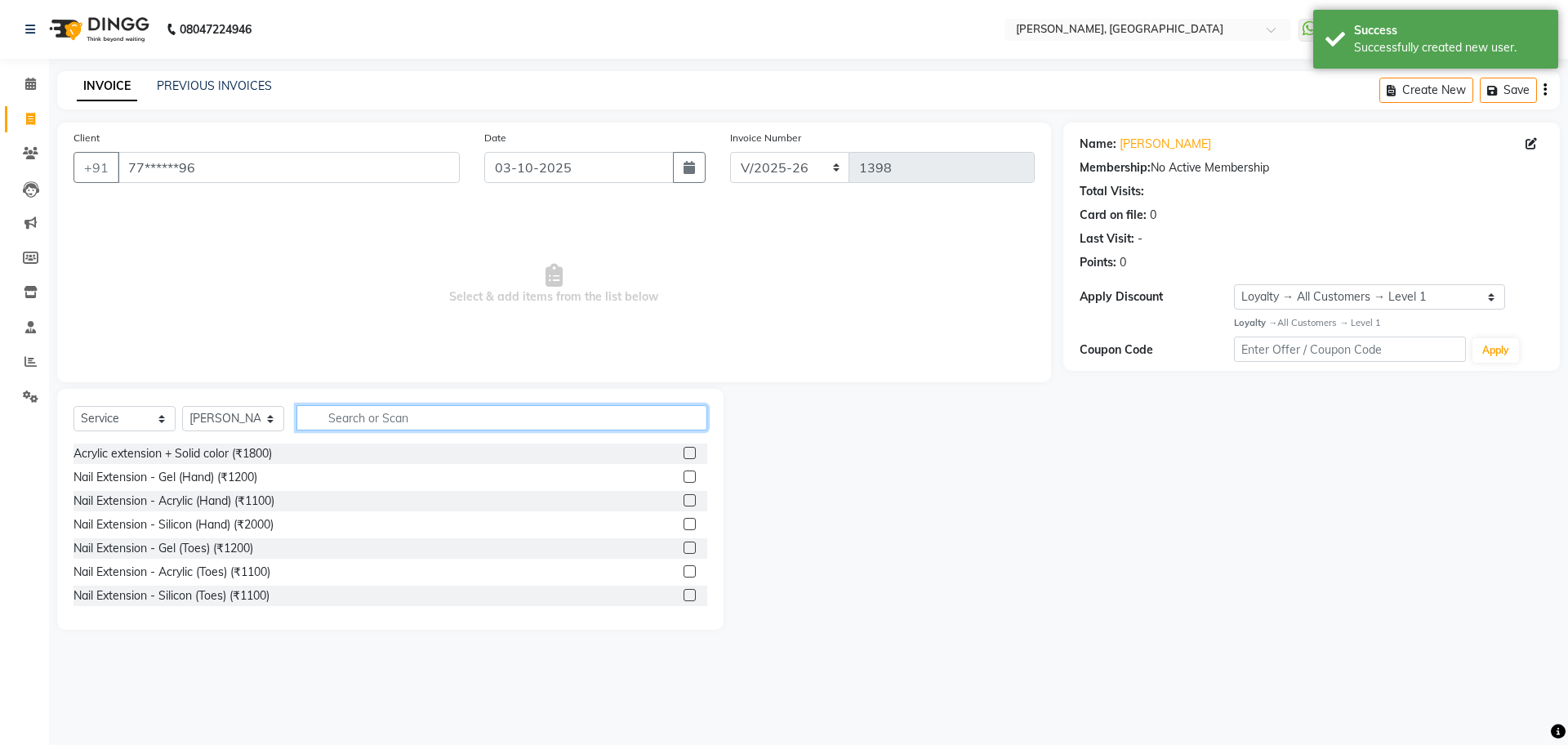
click at [331, 420] on input "text" at bounding box center [502, 418] width 411 height 25
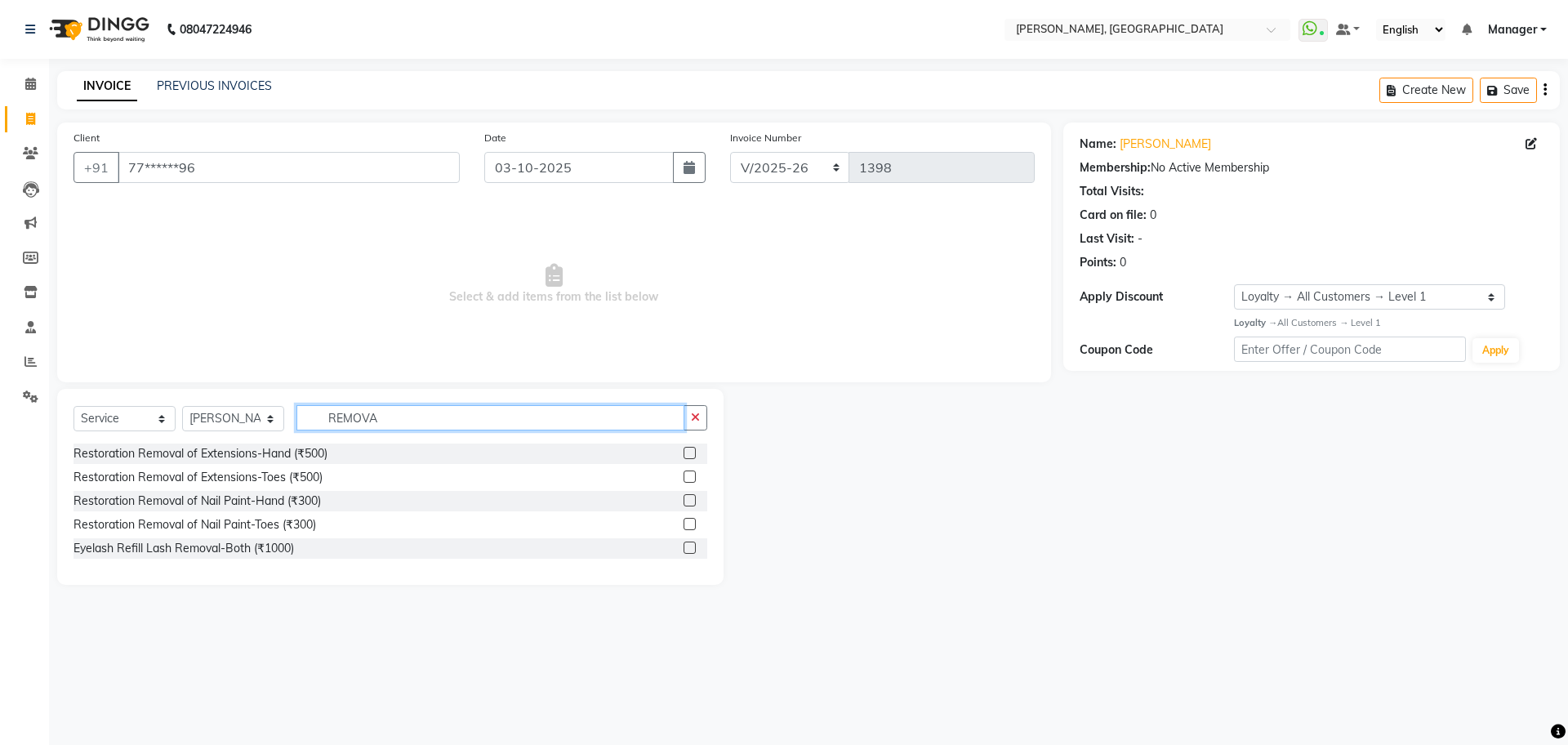
type input "REMOVA"
click at [690, 503] on label at bounding box center [690, 500] width 12 height 12
click at [690, 503] on input "checkbox" at bounding box center [690, 502] width 11 height 11
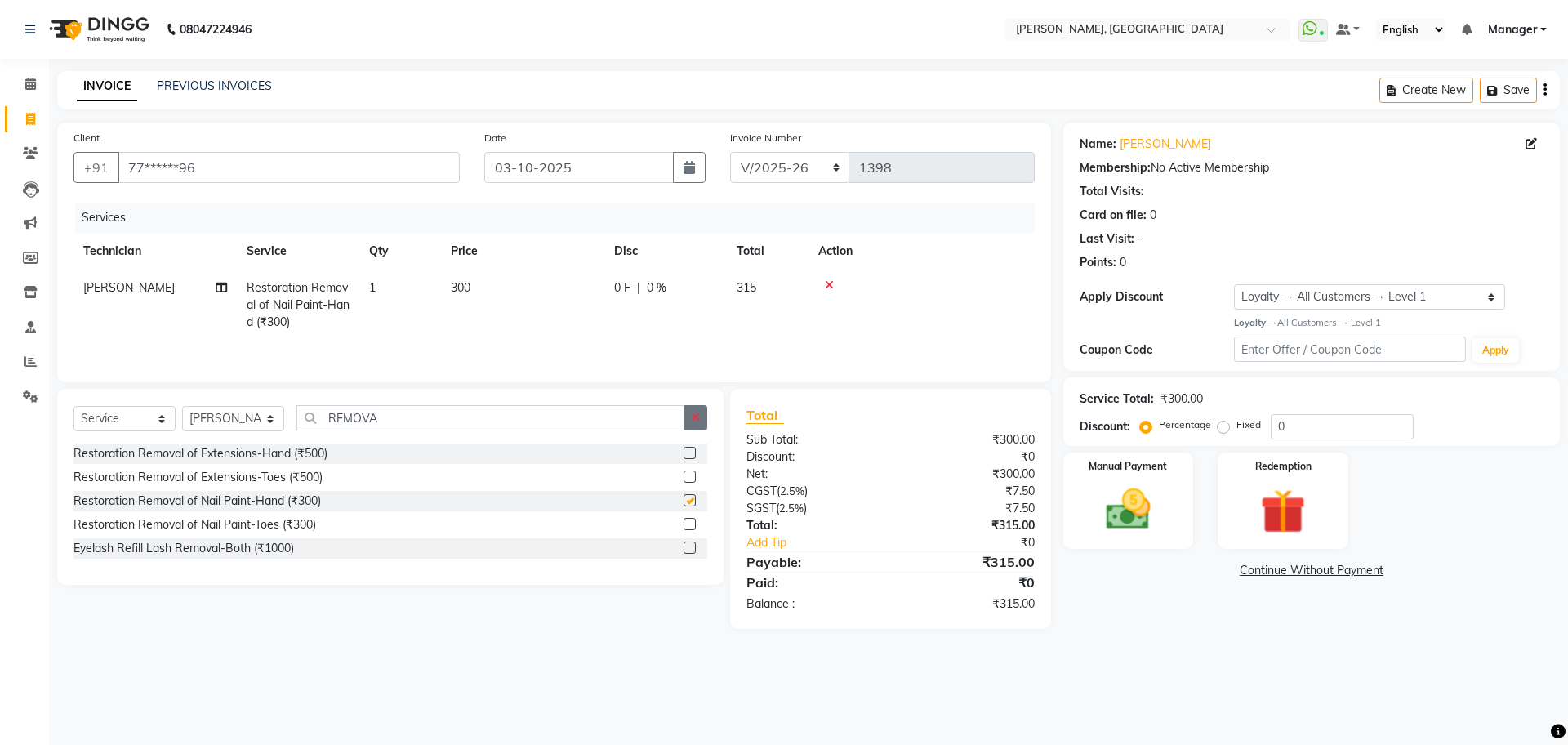
checkbox input "false"
click at [697, 421] on icon "button" at bounding box center [696, 418] width 9 height 11
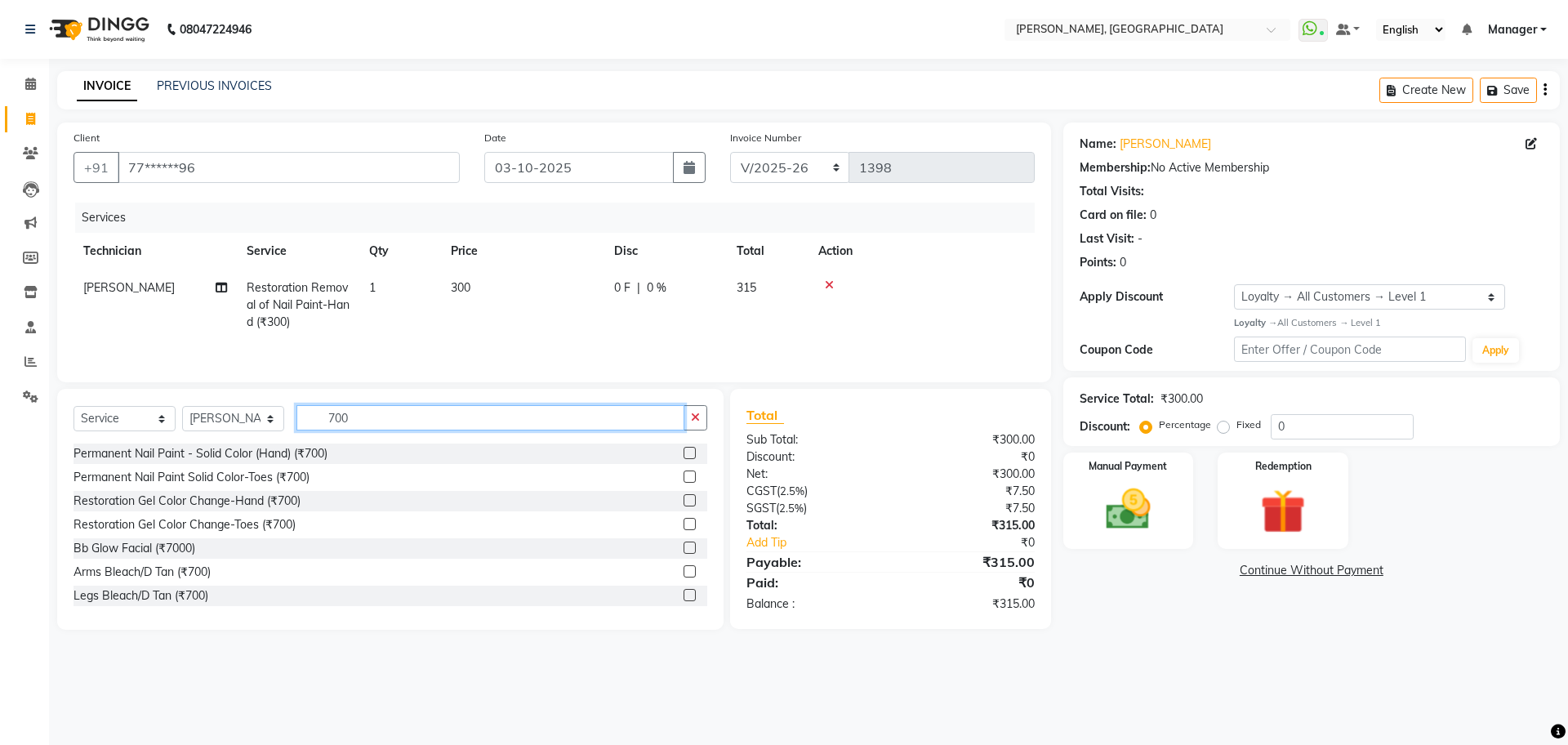
type input "700"
click at [684, 454] on label at bounding box center [690, 453] width 12 height 12
click at [684, 454] on input "checkbox" at bounding box center [690, 455] width 11 height 11
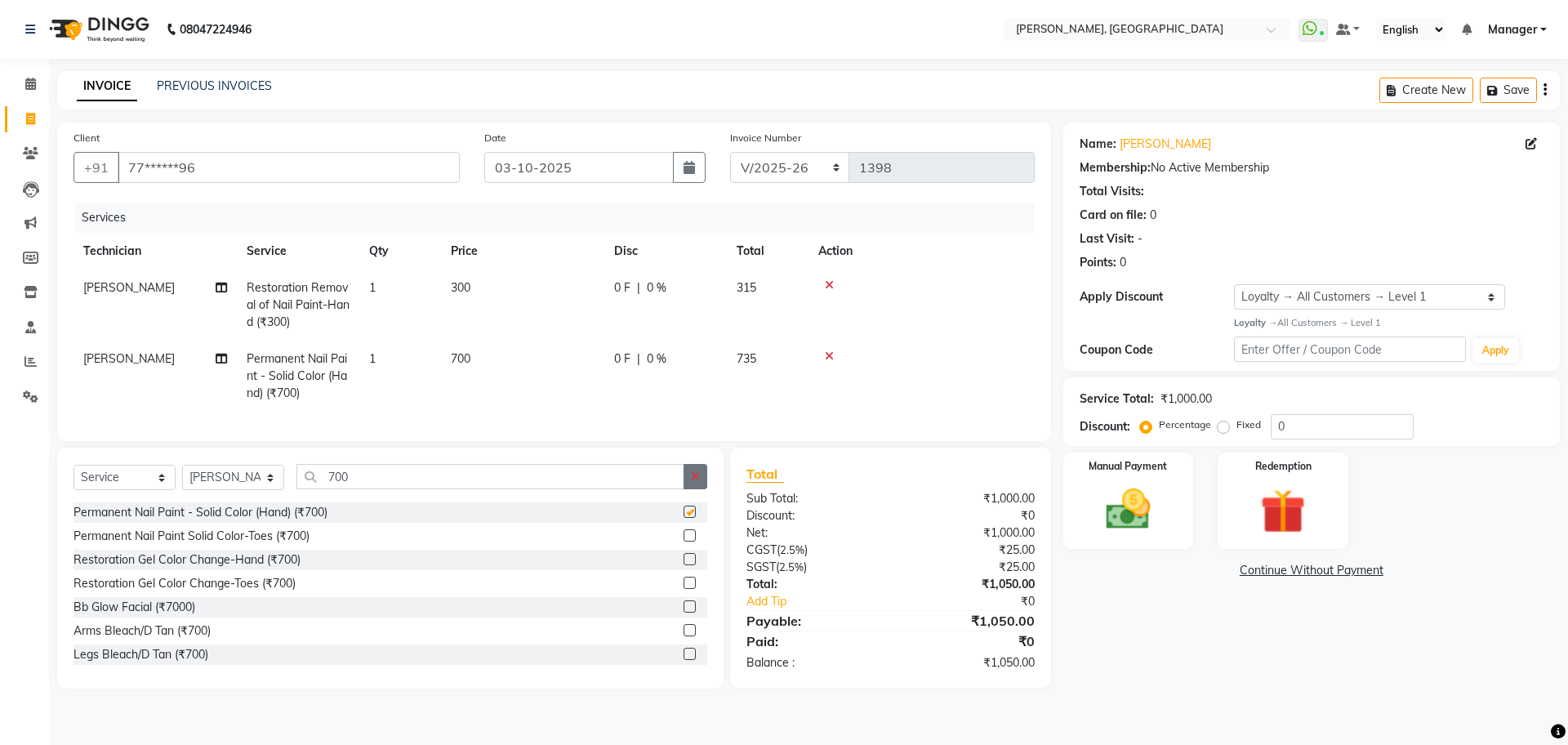
checkbox input "false"
click at [685, 490] on button "button" at bounding box center [696, 476] width 24 height 25
click at [1166, 511] on img at bounding box center [1128, 510] width 76 height 53
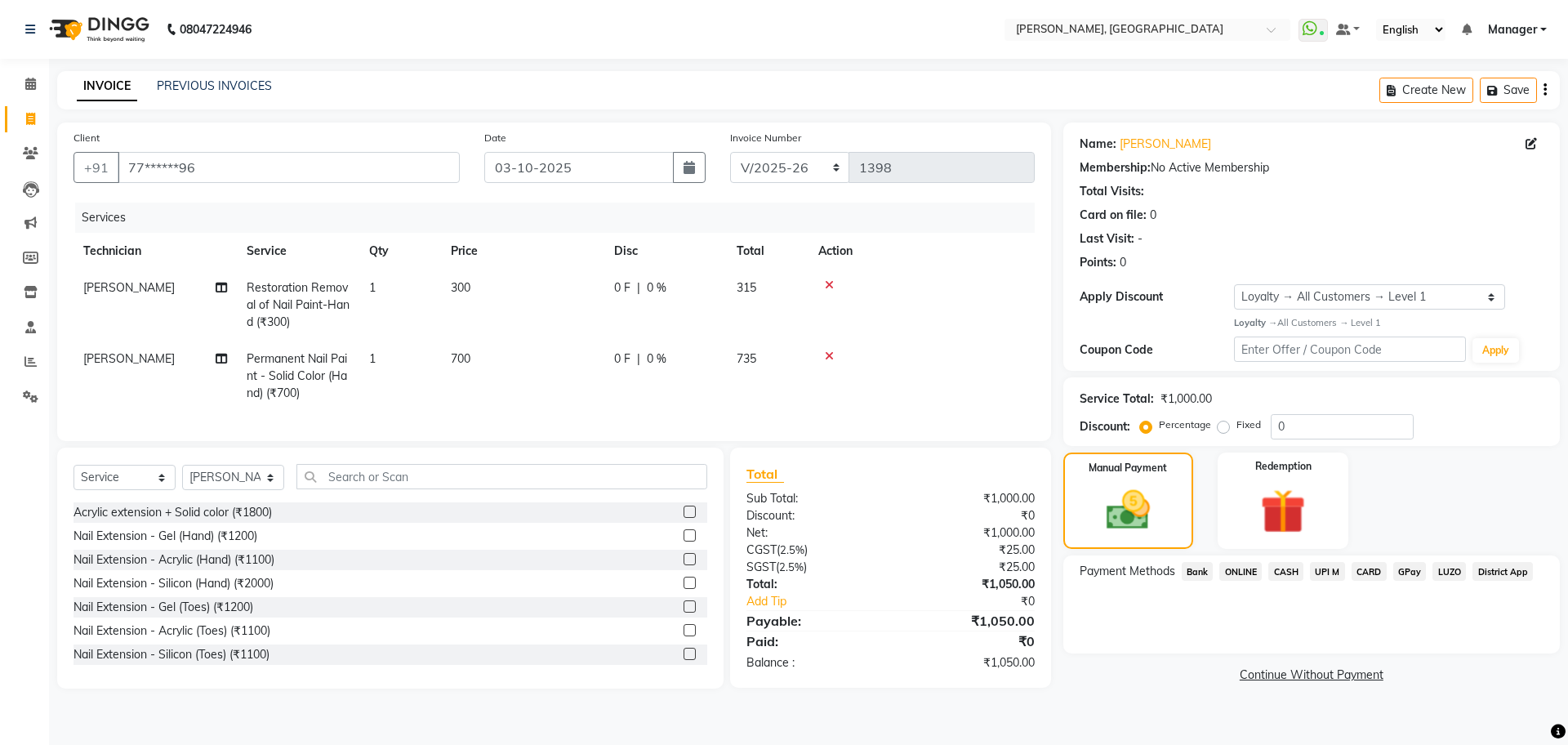
click at [1295, 567] on span "CASH" at bounding box center [1286, 572] width 35 height 18
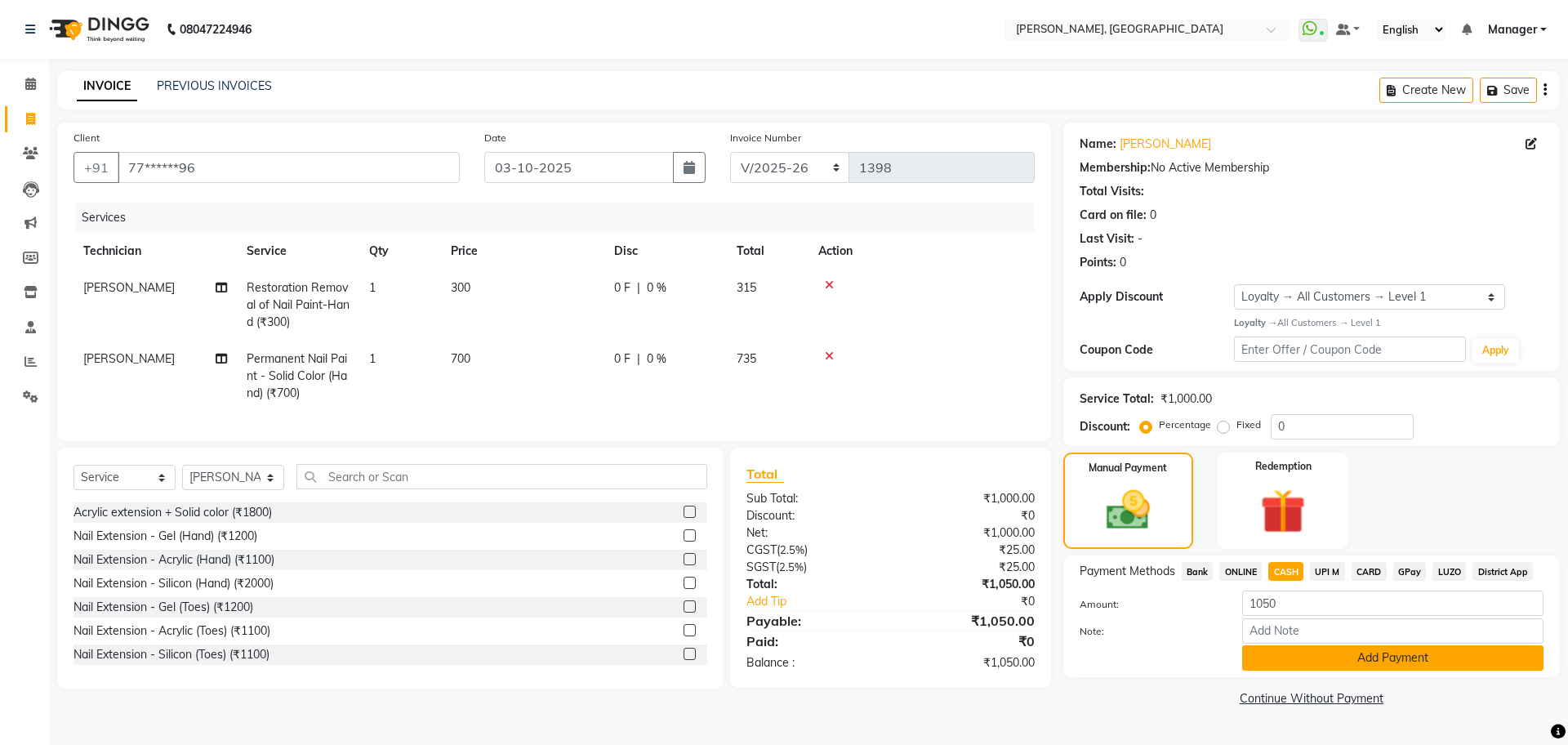
click at [1373, 661] on button "Add Payment" at bounding box center [1393, 657] width 301 height 25
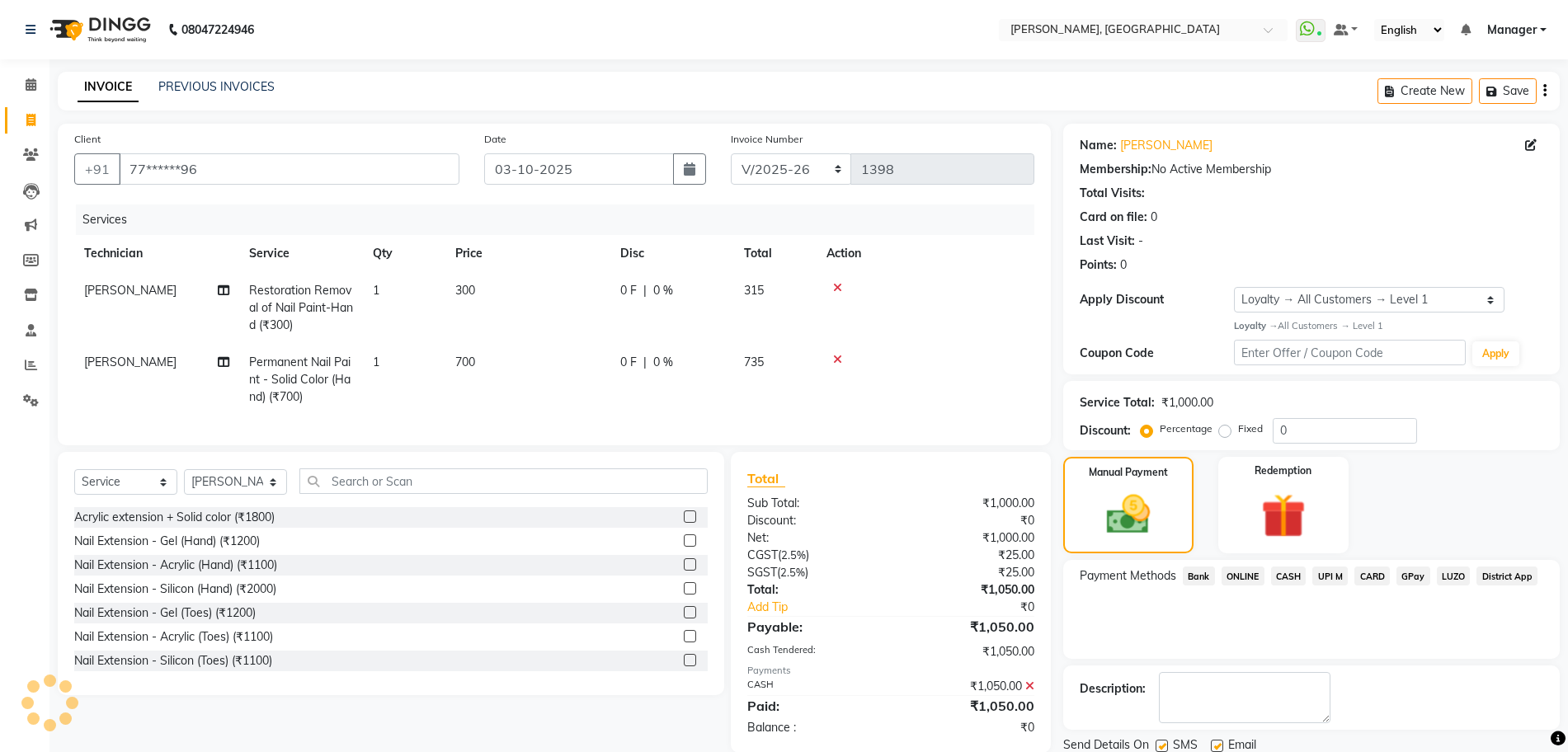
scroll to position [123, 0]
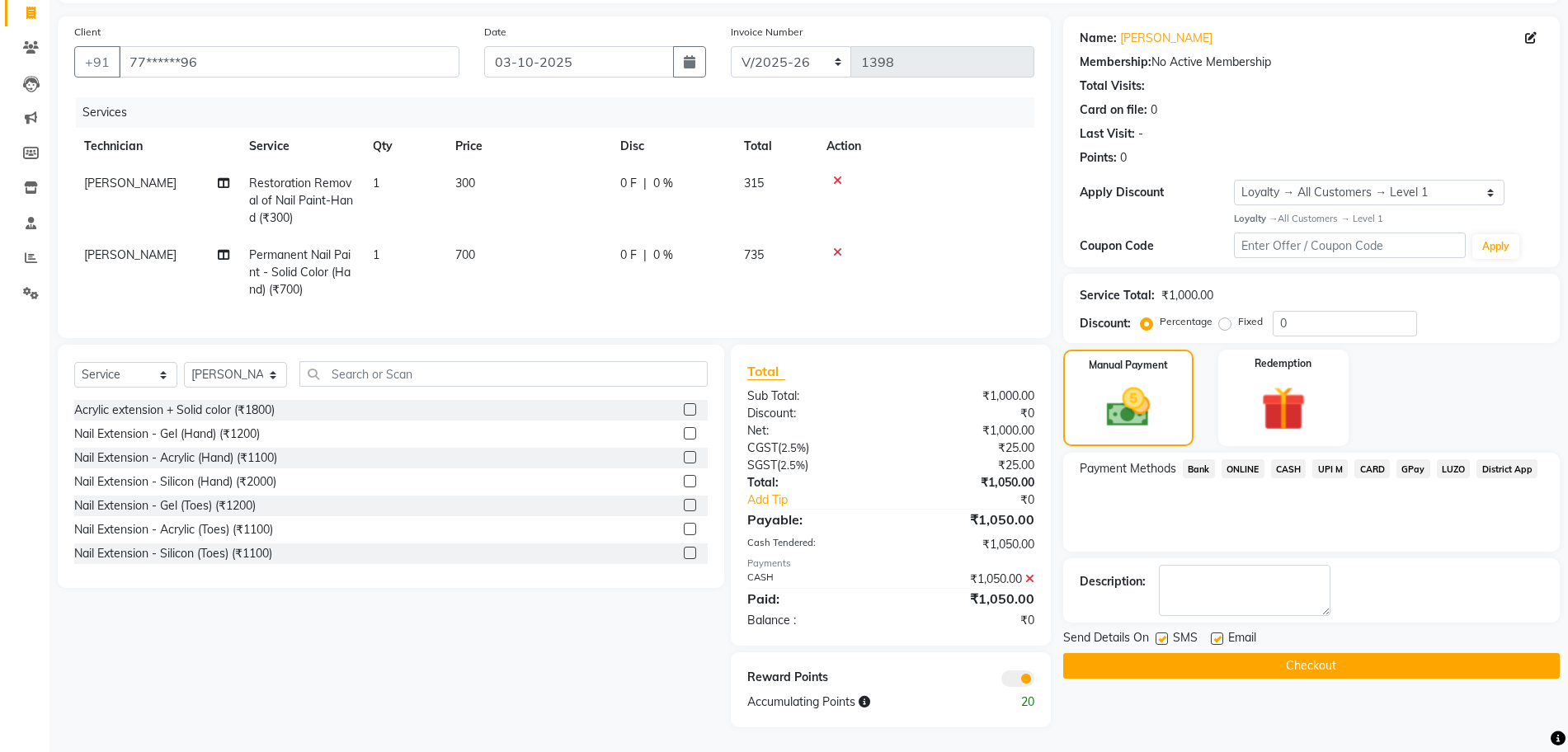
click at [1356, 653] on button "Checkout" at bounding box center [1310, 665] width 496 height 25
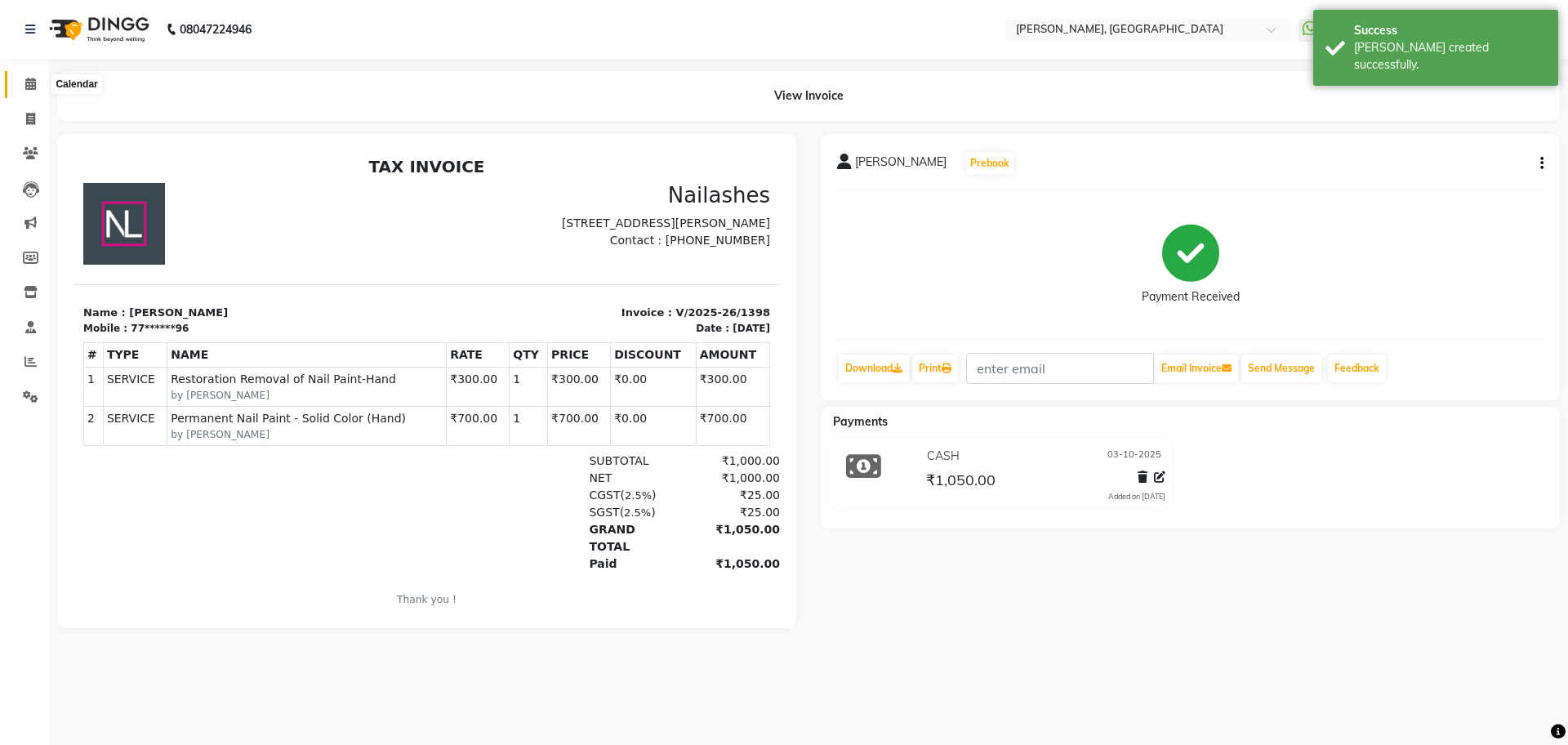
click at [36, 83] on icon at bounding box center [30, 83] width 11 height 12
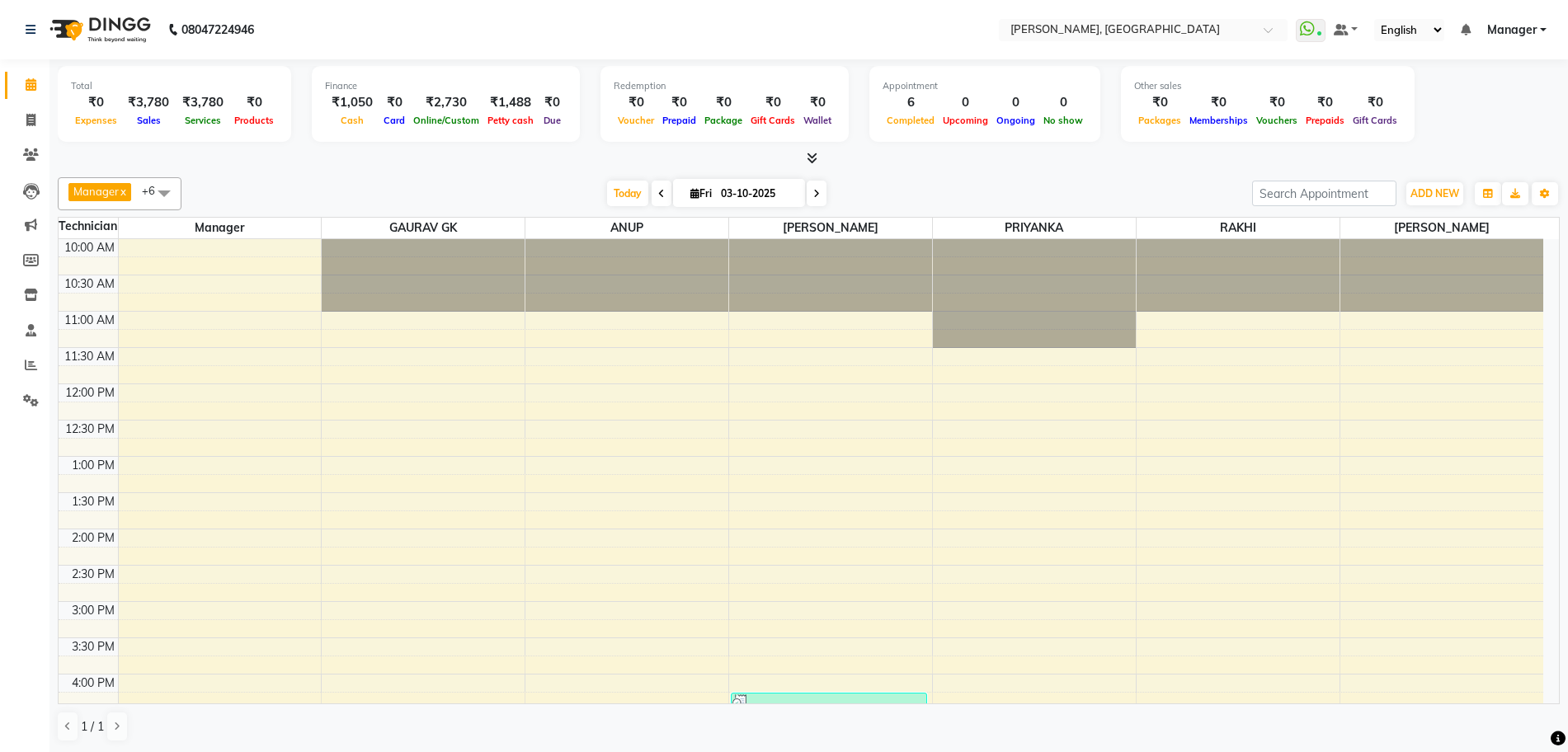
click at [813, 199] on span at bounding box center [816, 193] width 20 height 25
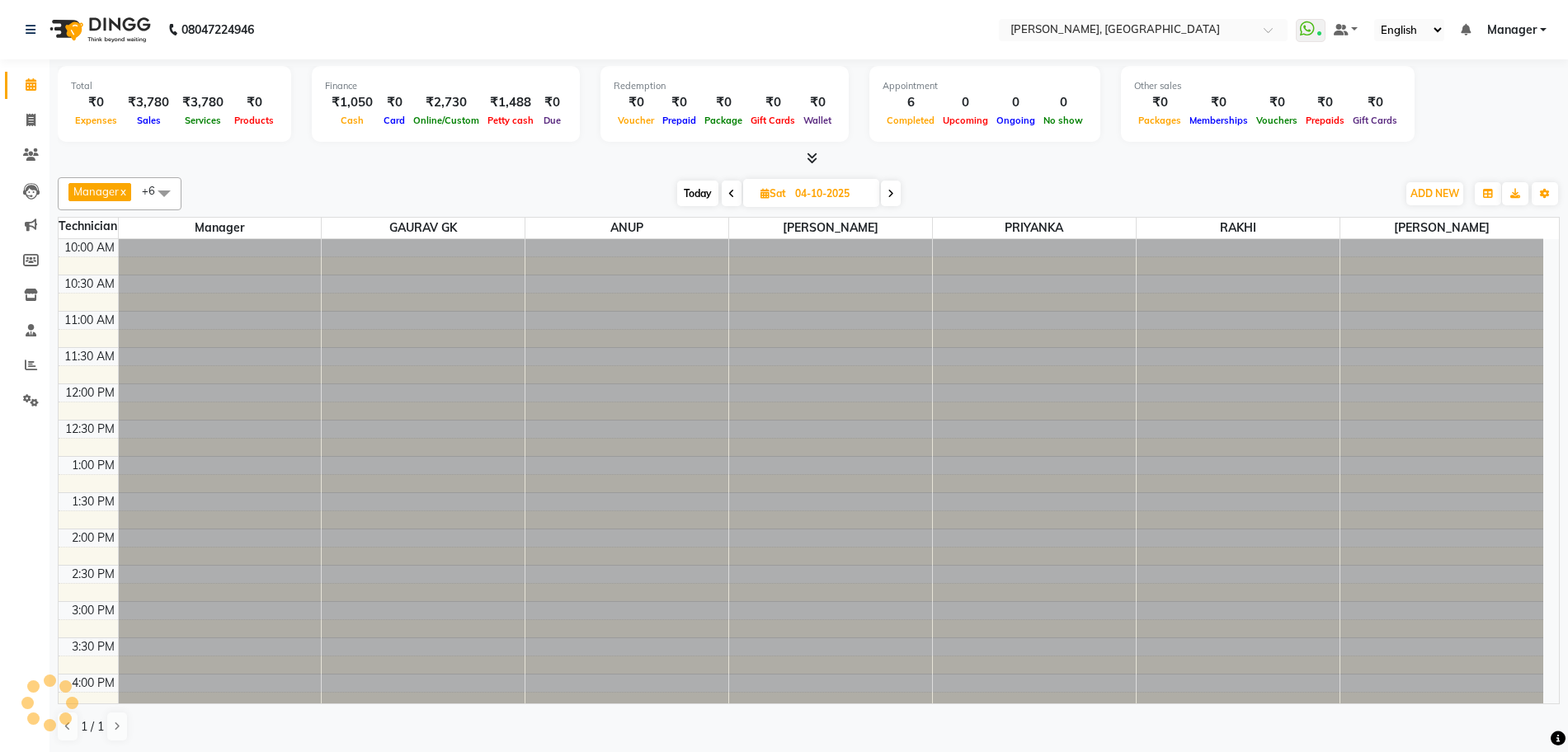
scroll to position [406, 0]
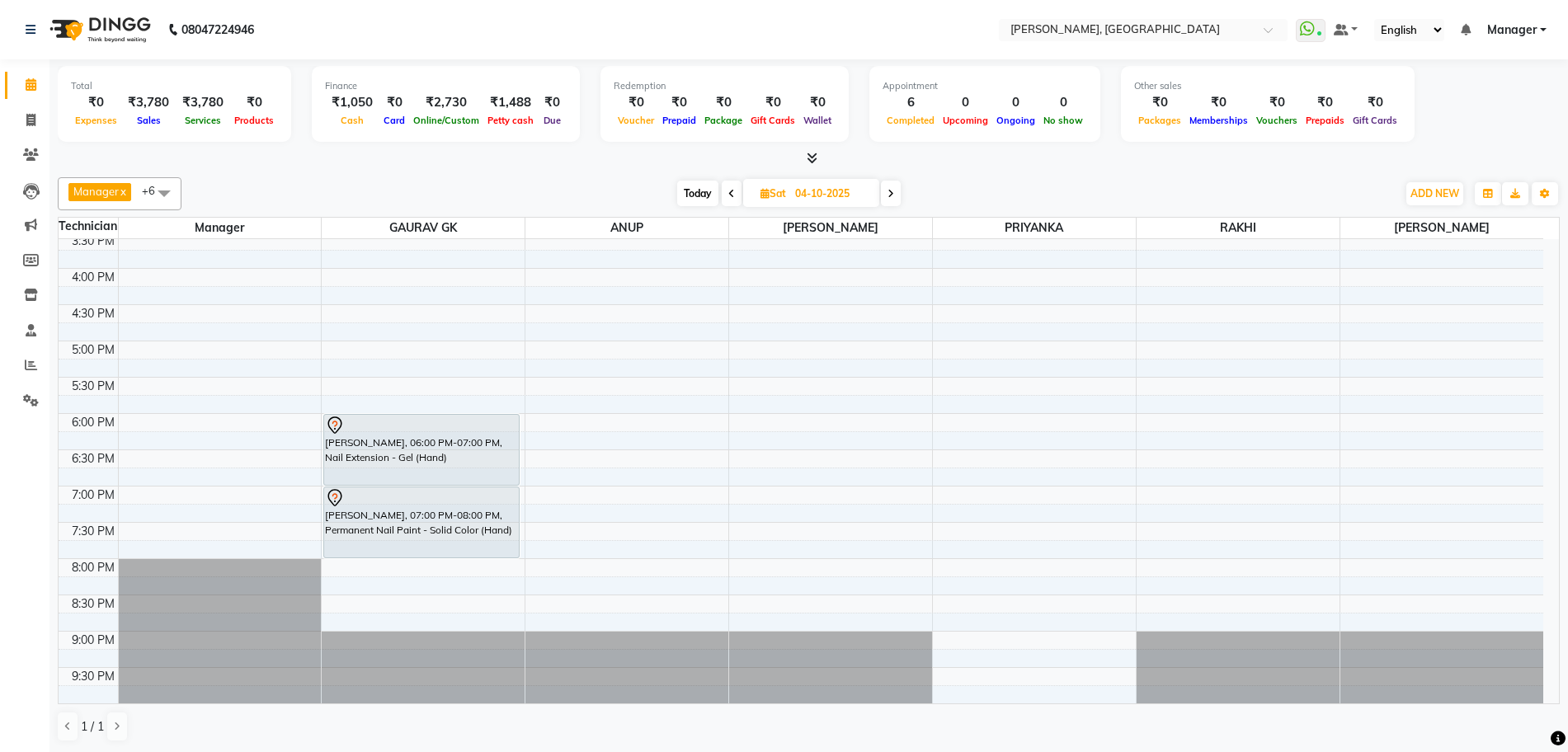
click at [885, 195] on span at bounding box center [890, 193] width 20 height 25
type input "05-10-2025"
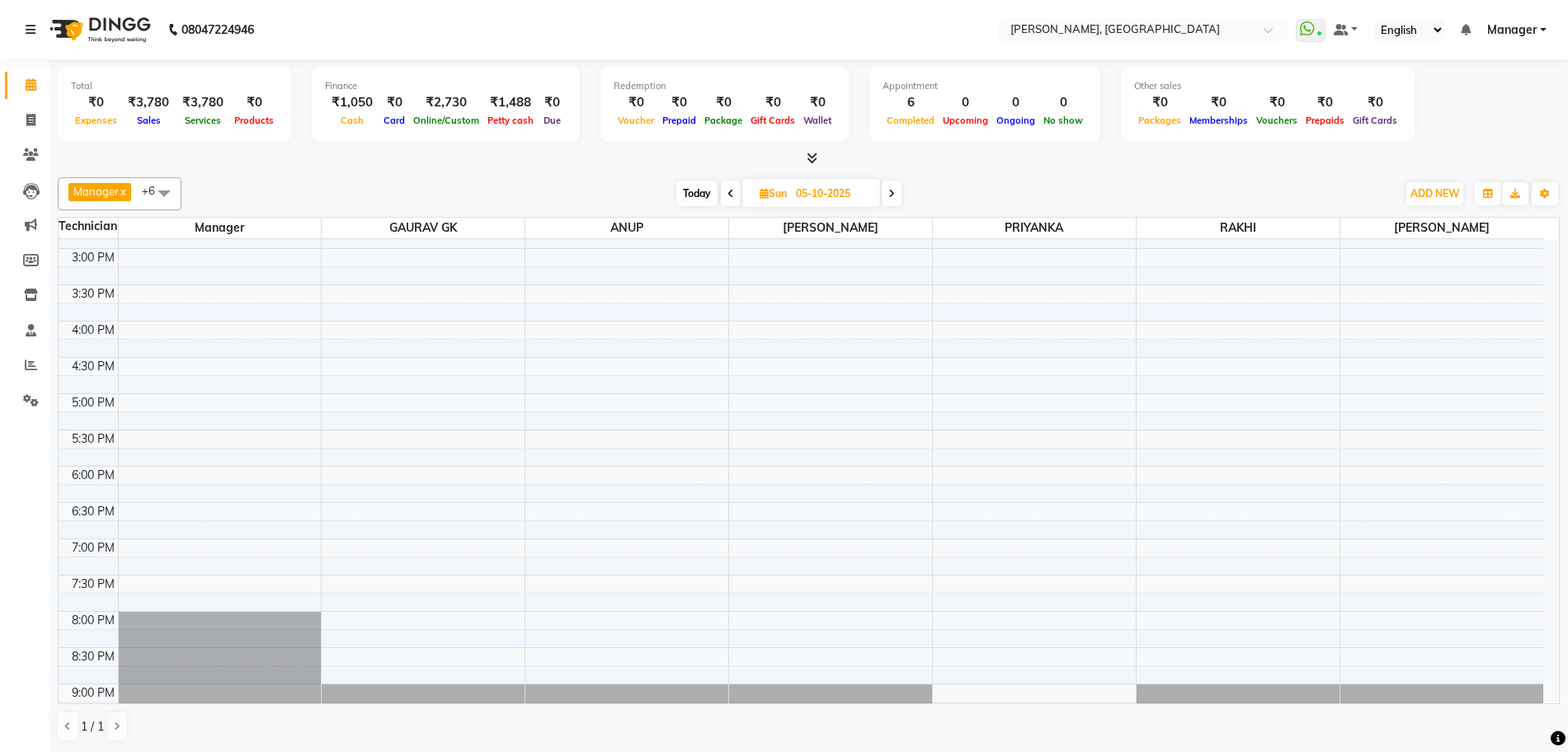
scroll to position [302, 0]
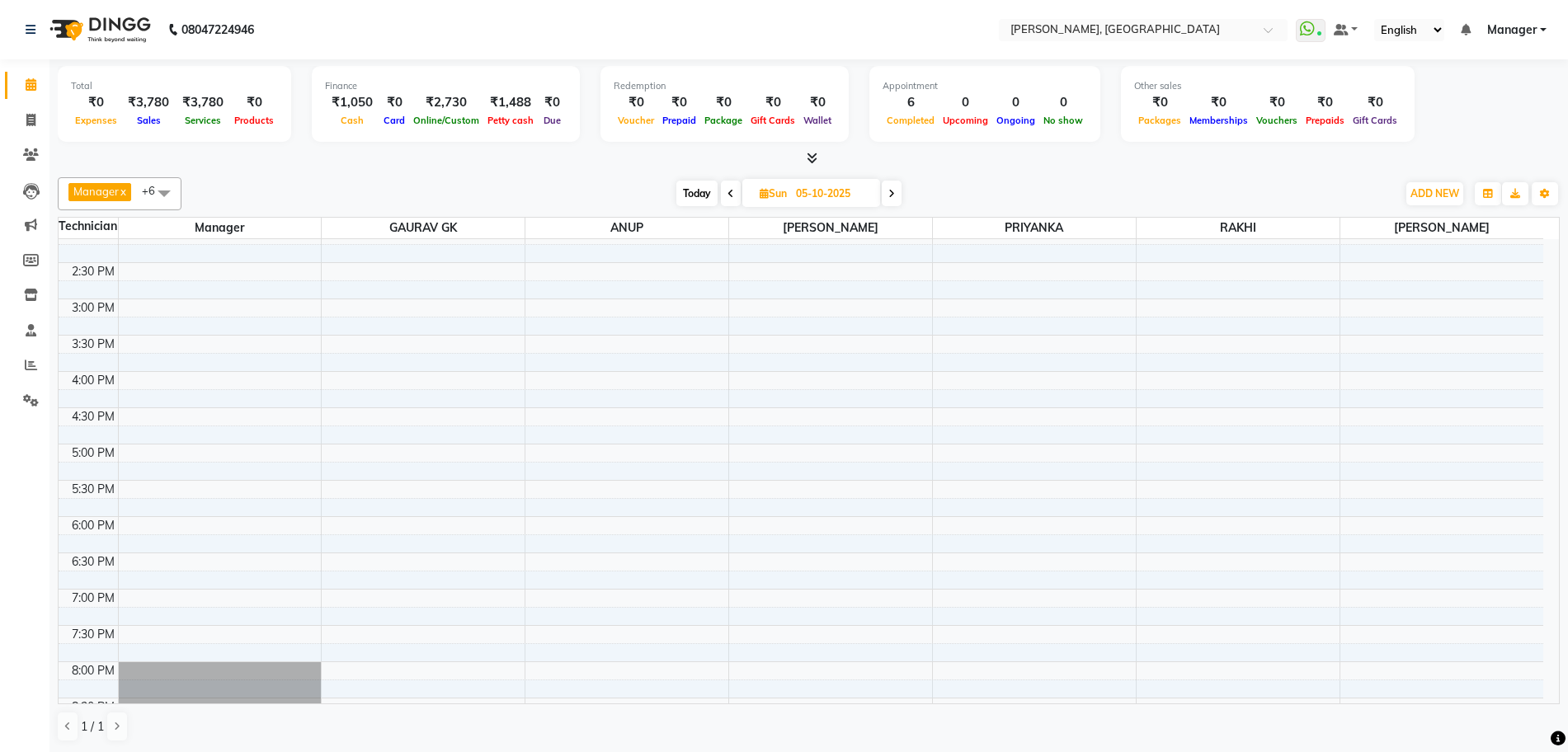
click at [583, 380] on div "10:00 AM 10:30 AM 11:00 AM 11:30 AM 12:00 PM 12:30 PM 1:00 PM 1:30 PM 2:00 PM 2…" at bounding box center [800, 371] width 1484 height 870
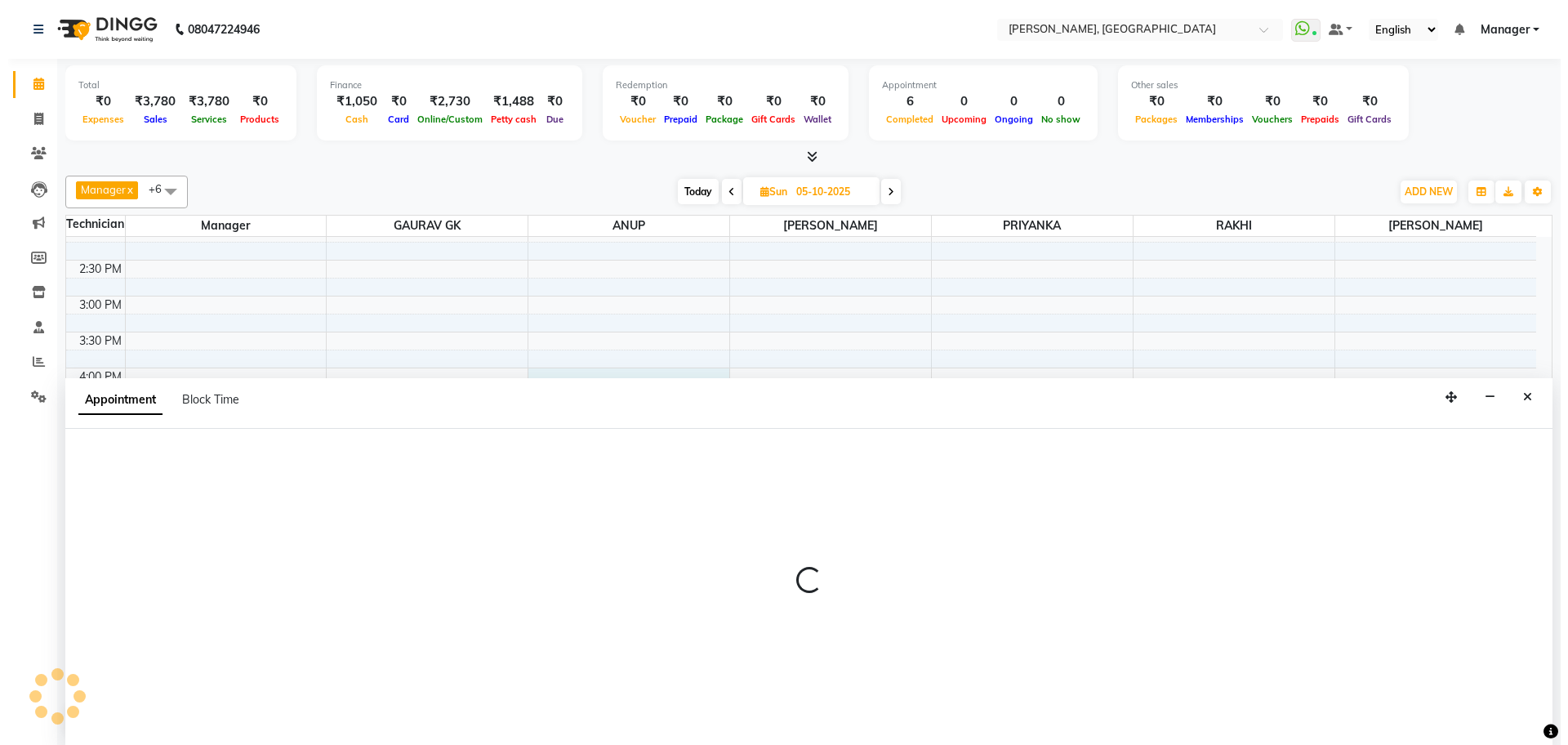
scroll to position [1, 0]
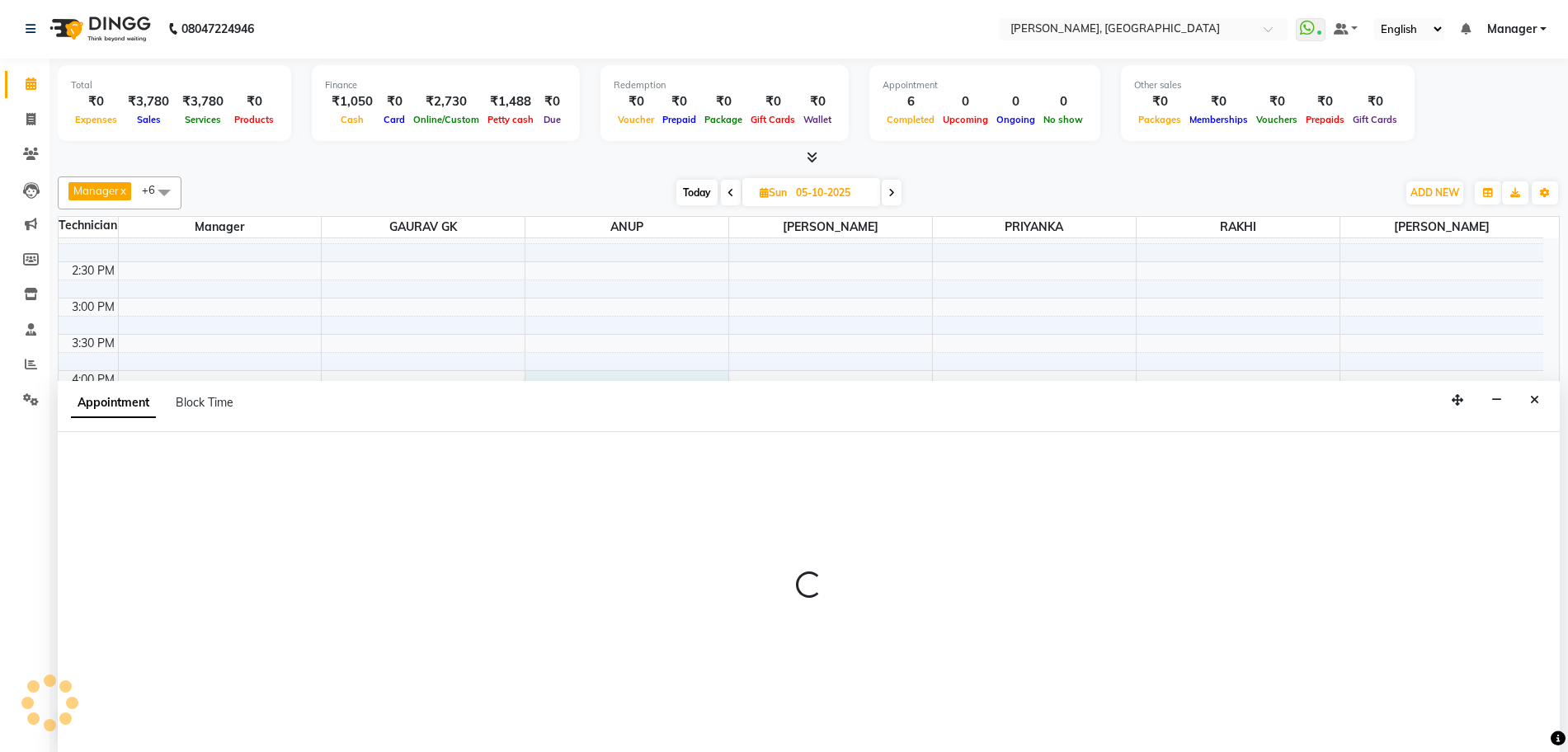
select select "86057"
select select "tentative"
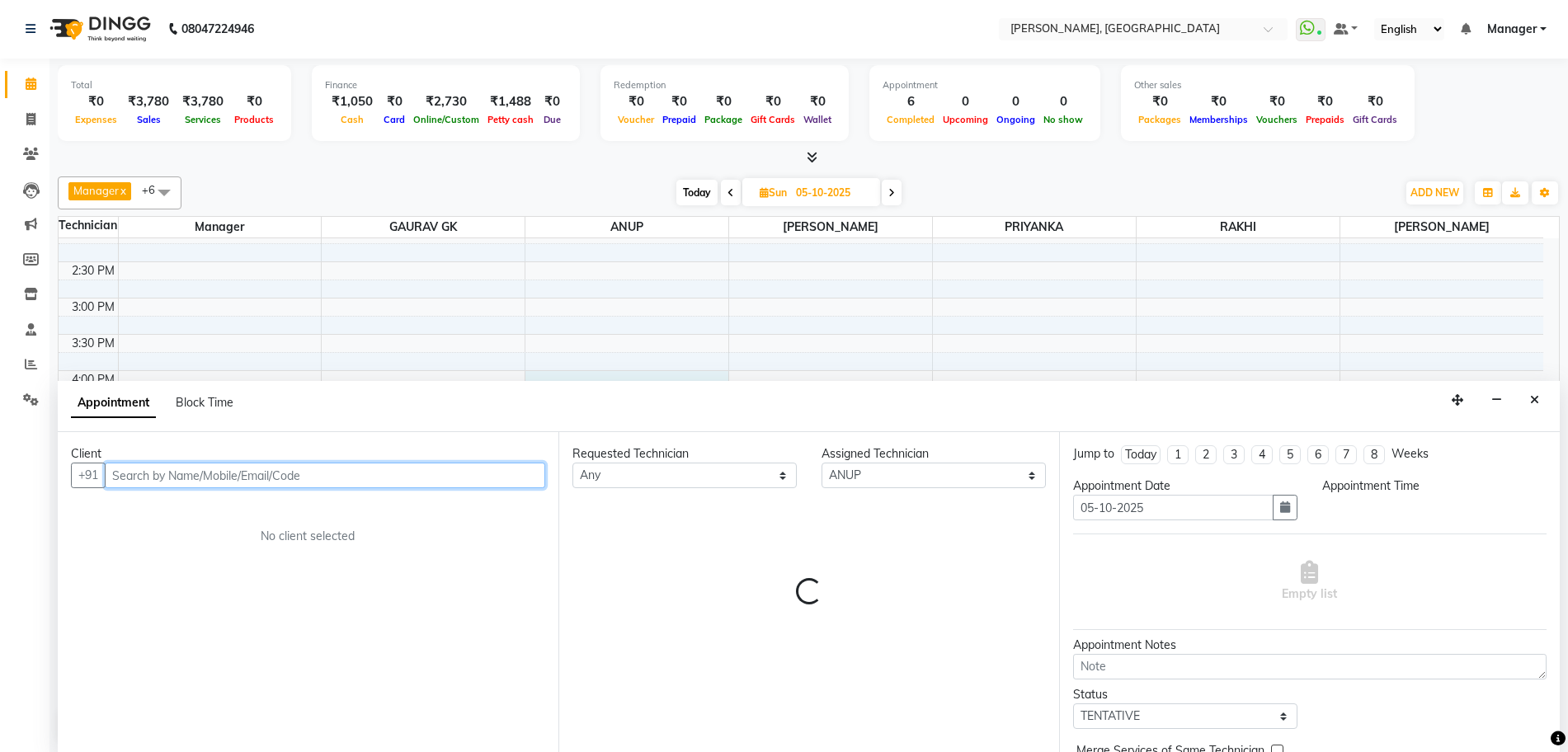
select select "960"
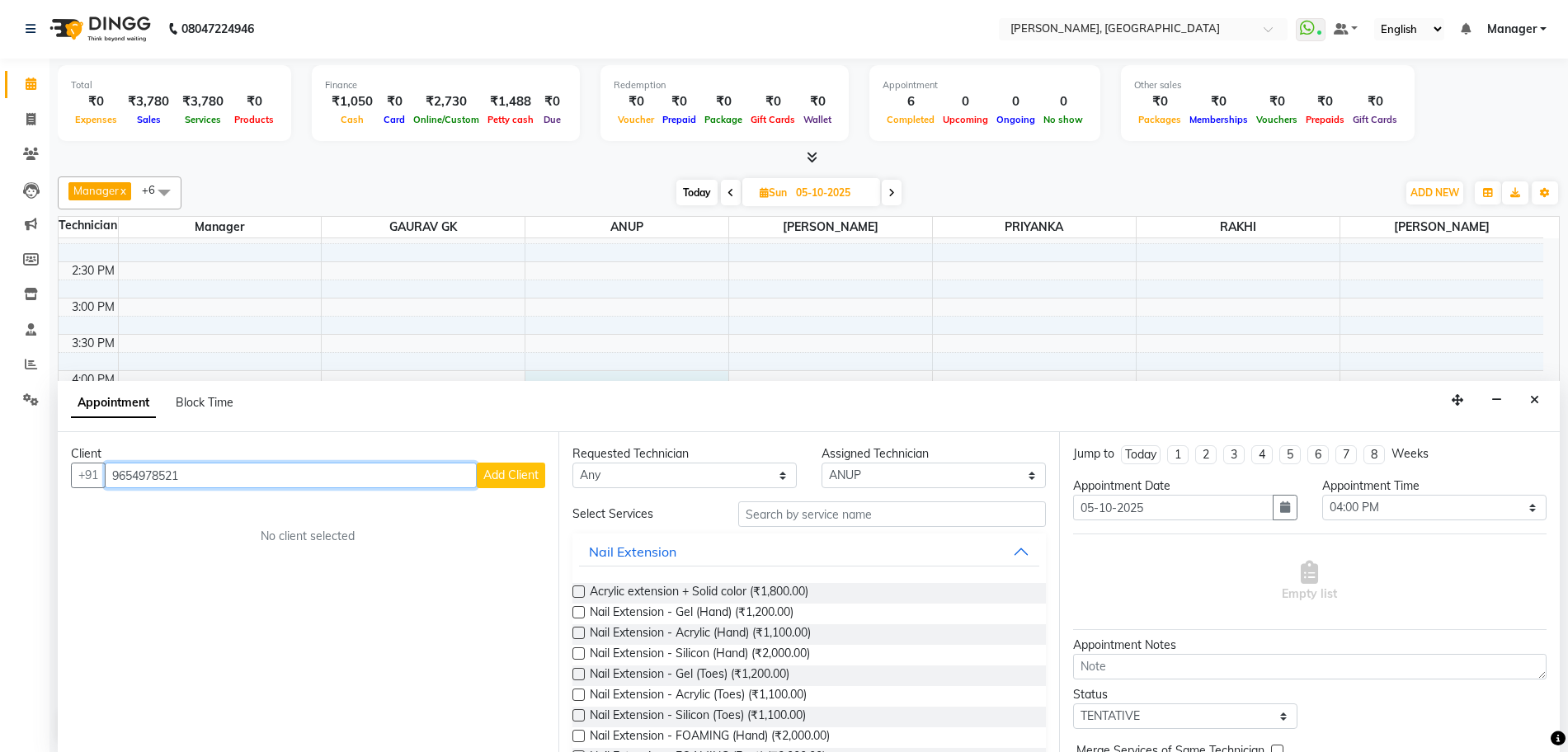
type input "9654978521"
click at [516, 475] on span "Add Client" at bounding box center [510, 475] width 55 height 15
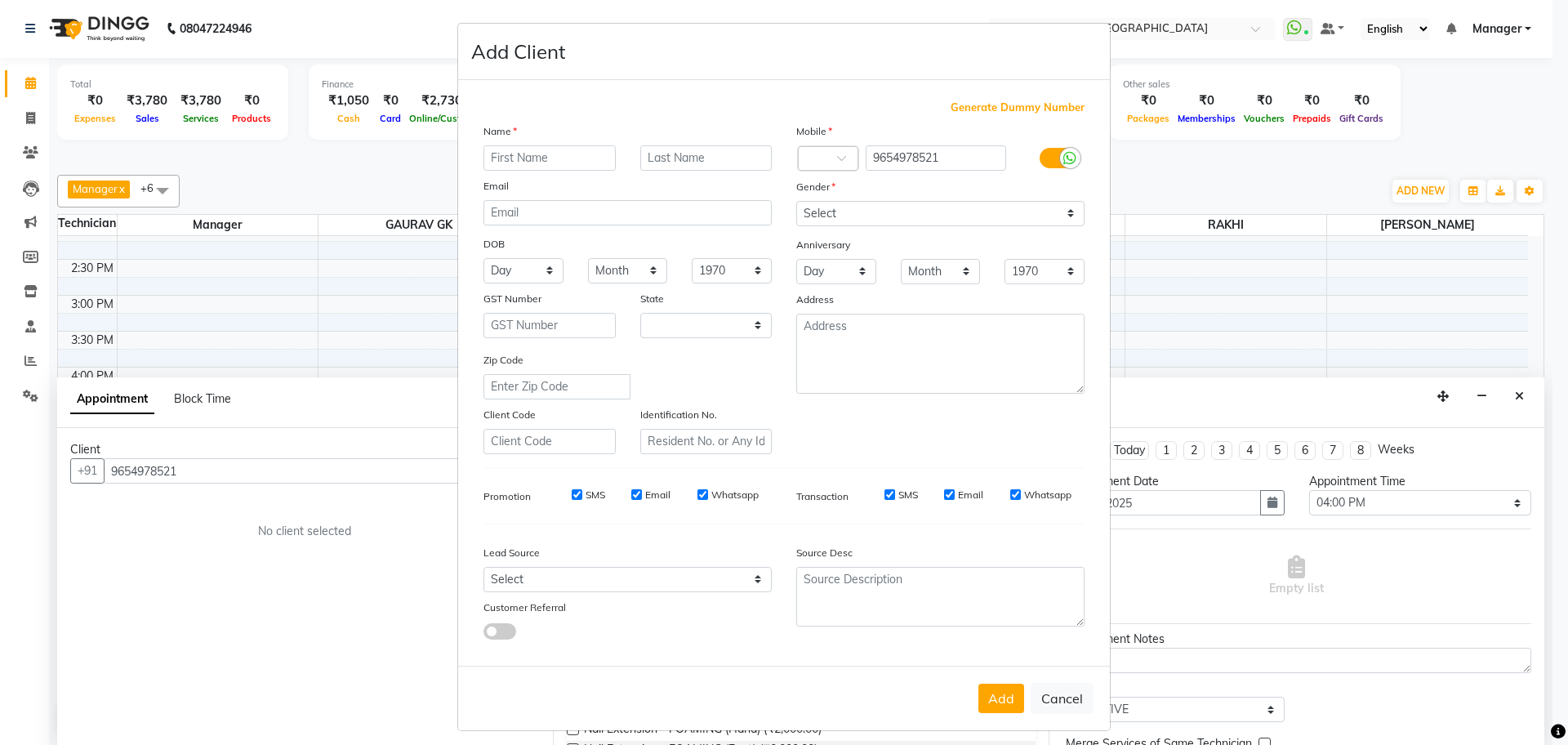
select select "21"
type input "ADITI"
click at [830, 205] on select "Select [DEMOGRAPHIC_DATA] [DEMOGRAPHIC_DATA] Other Prefer Not To Say" at bounding box center [940, 213] width 289 height 25
select select "[DEMOGRAPHIC_DATA]"
click at [796, 201] on select "Select [DEMOGRAPHIC_DATA] [DEMOGRAPHIC_DATA] Other Prefer Not To Say" at bounding box center [940, 213] width 289 height 25
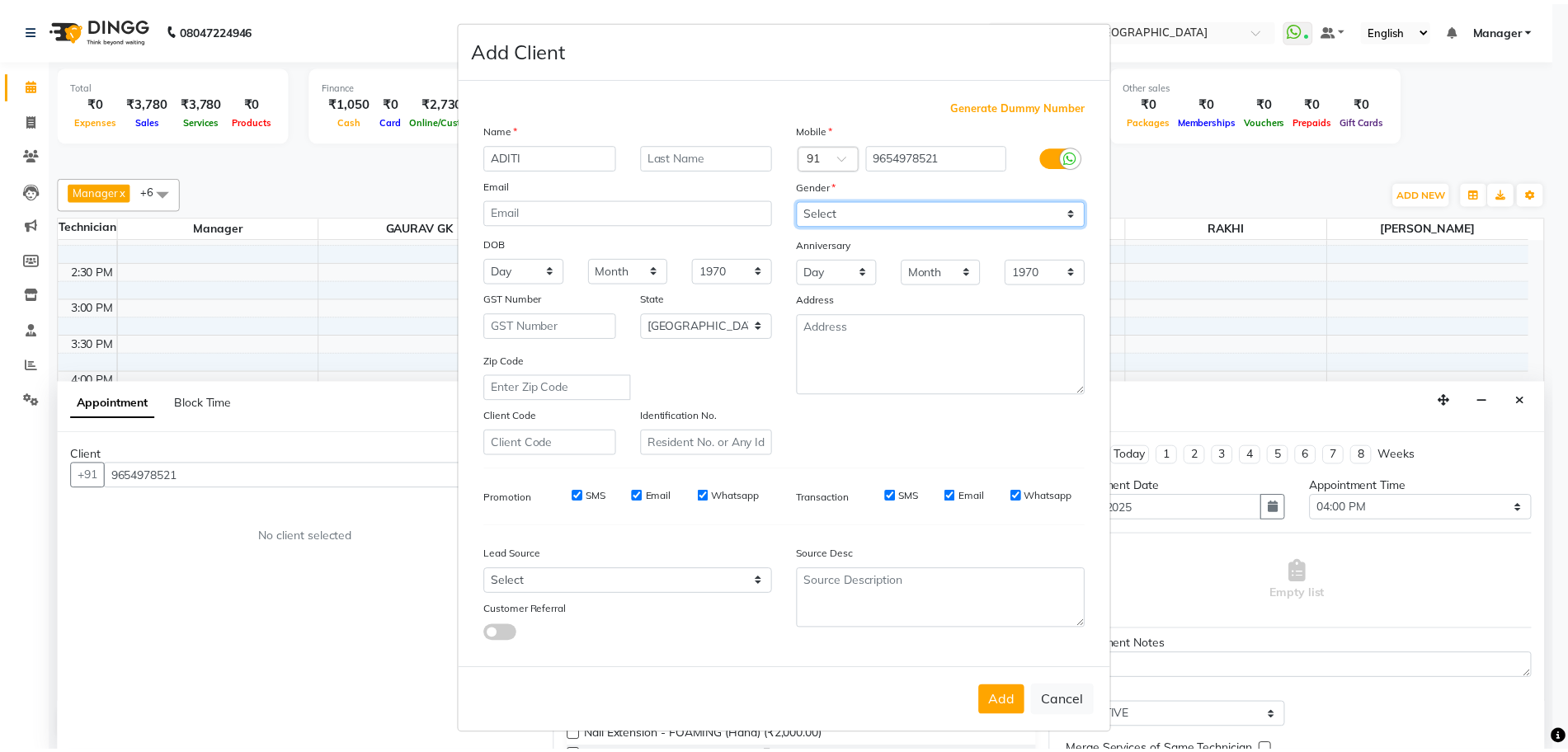
scroll to position [0, 0]
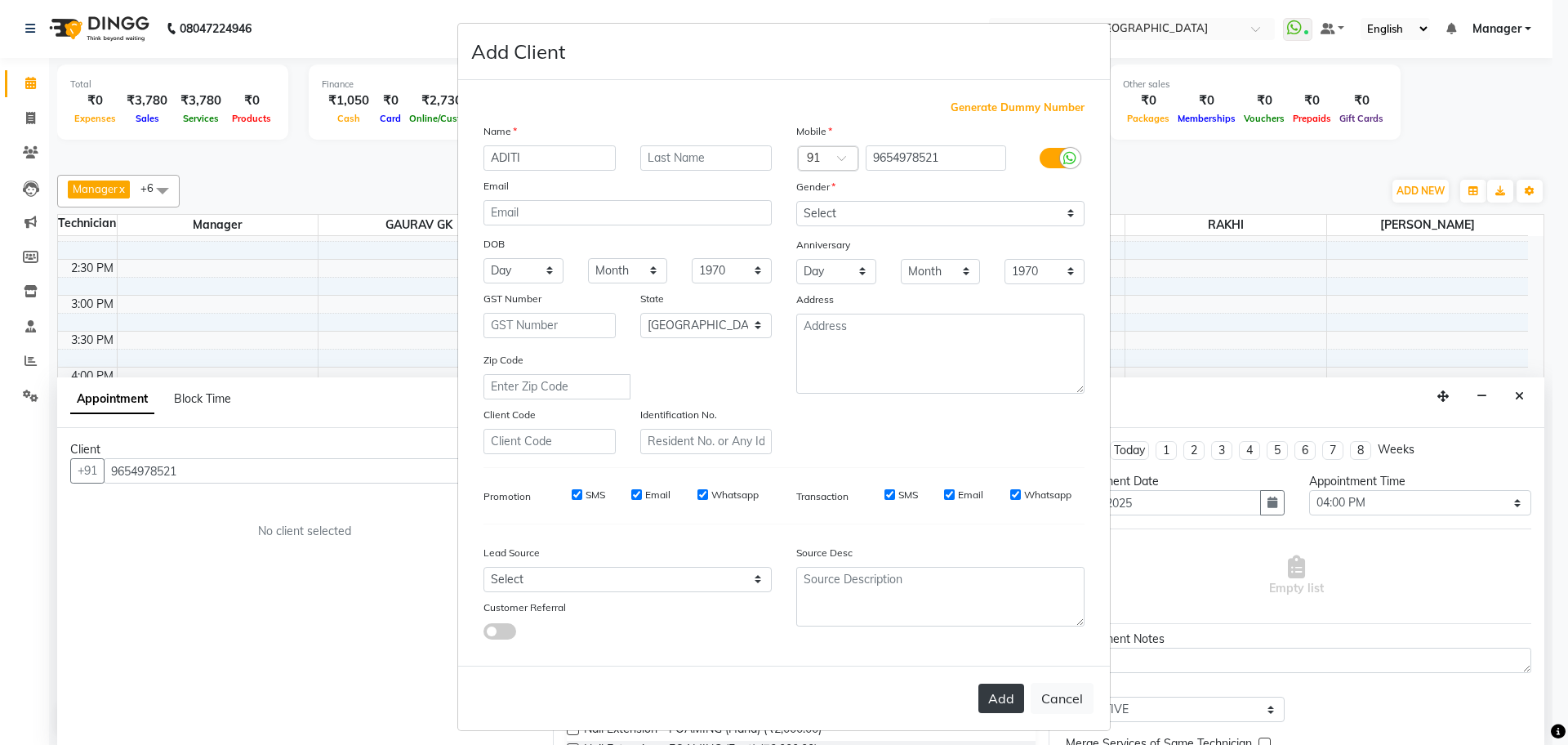
click at [1009, 704] on button "Add" at bounding box center [1002, 699] width 46 height 30
type input "96******21"
select select
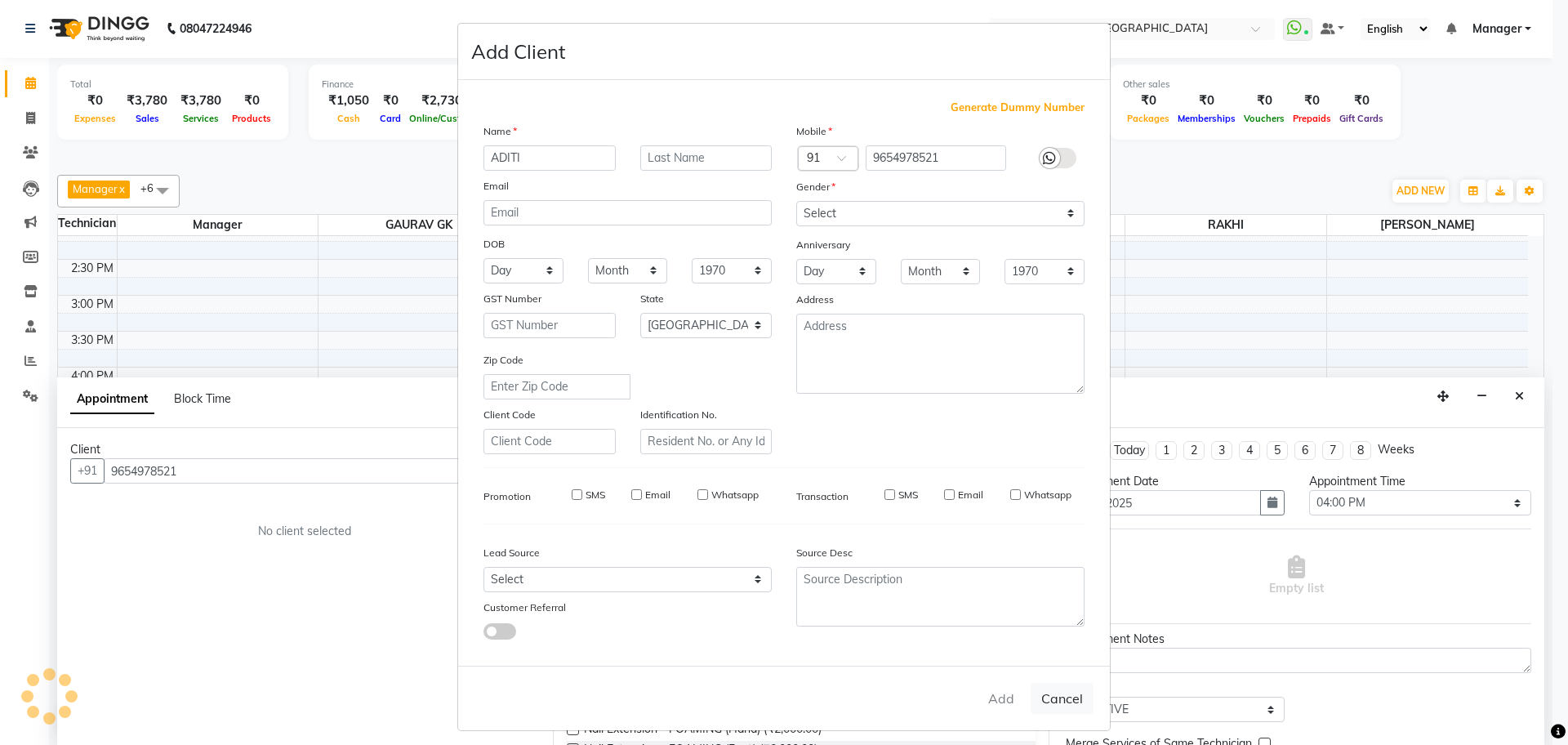
select select "null"
select select
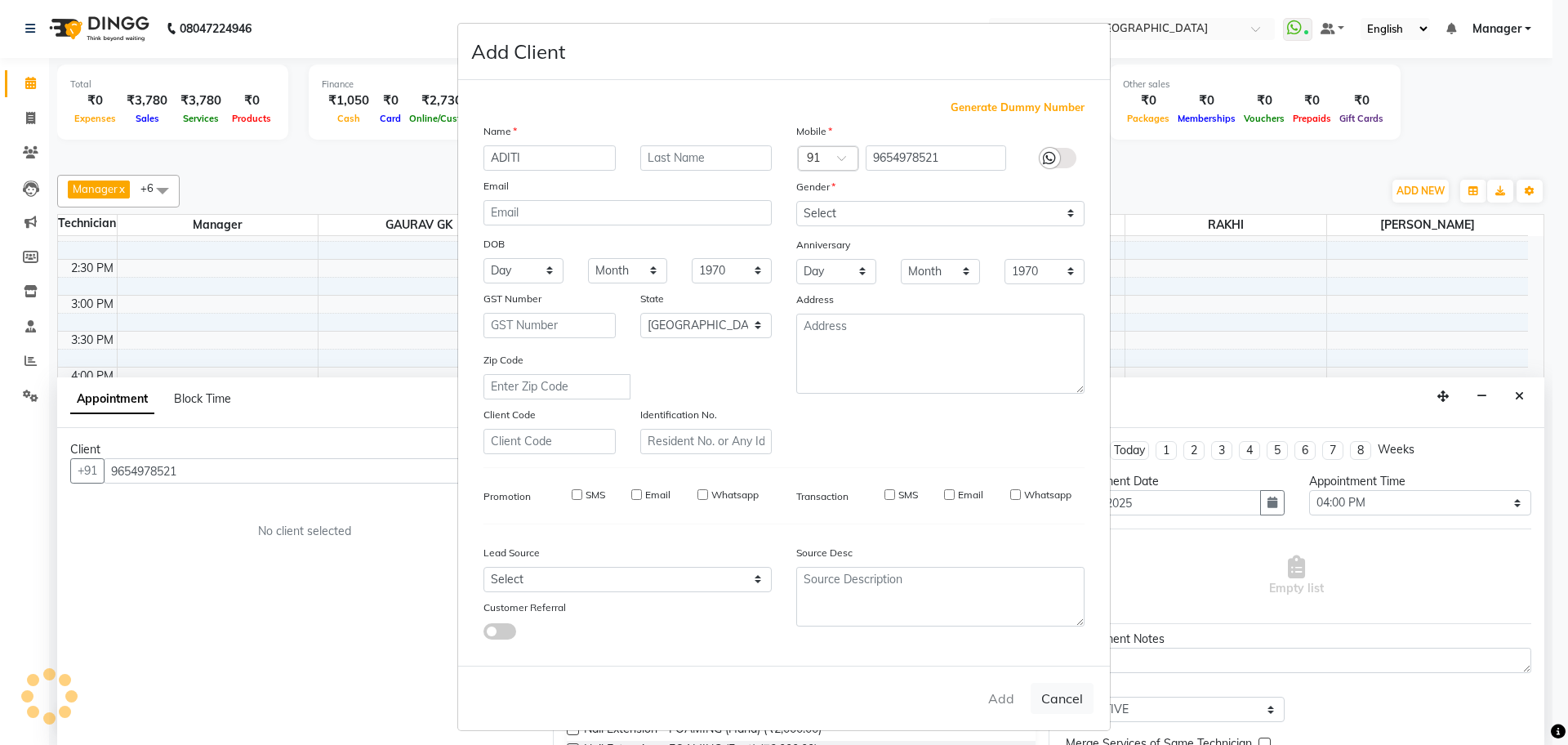
checkbox input "false"
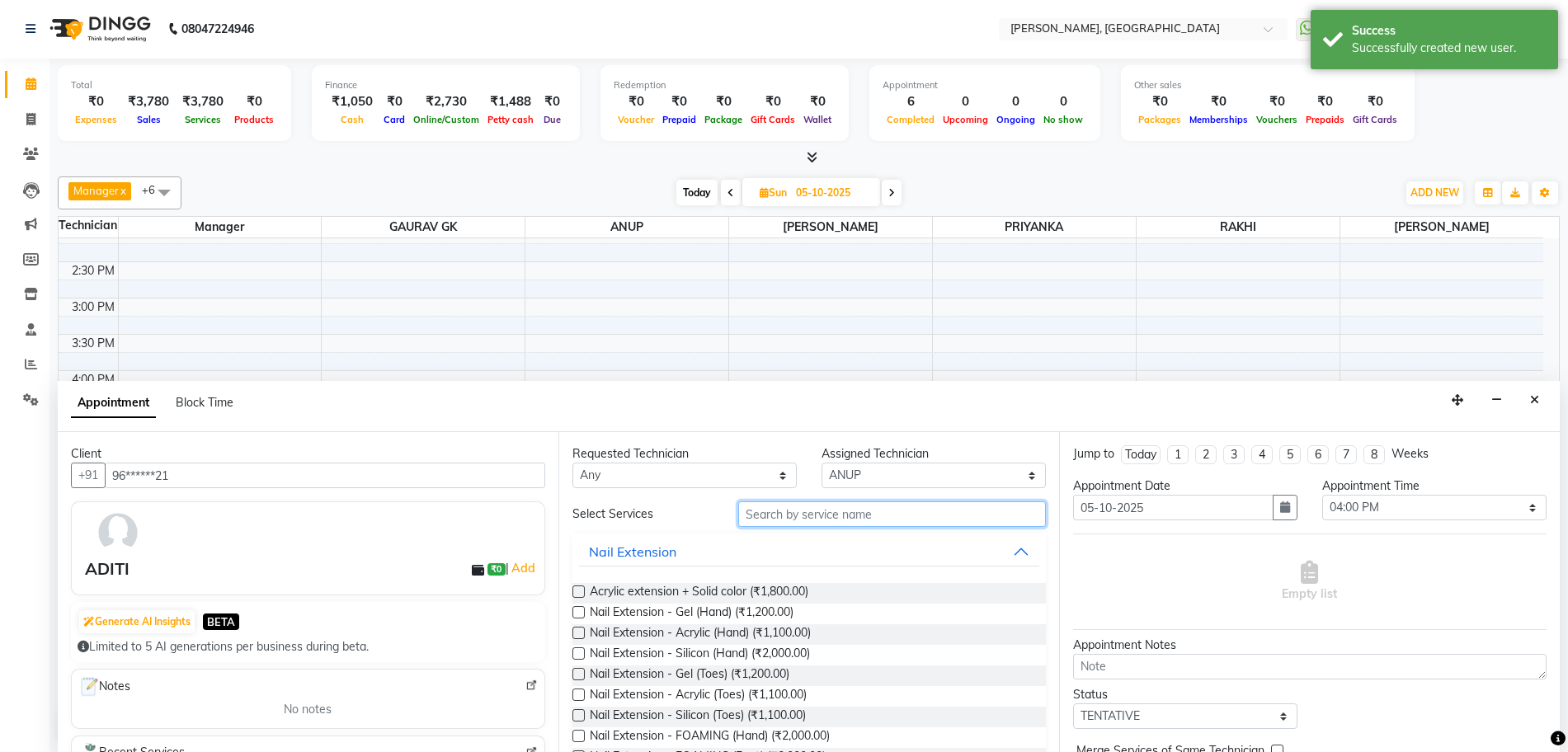
click at [808, 521] on input "text" at bounding box center [891, 514] width 308 height 25
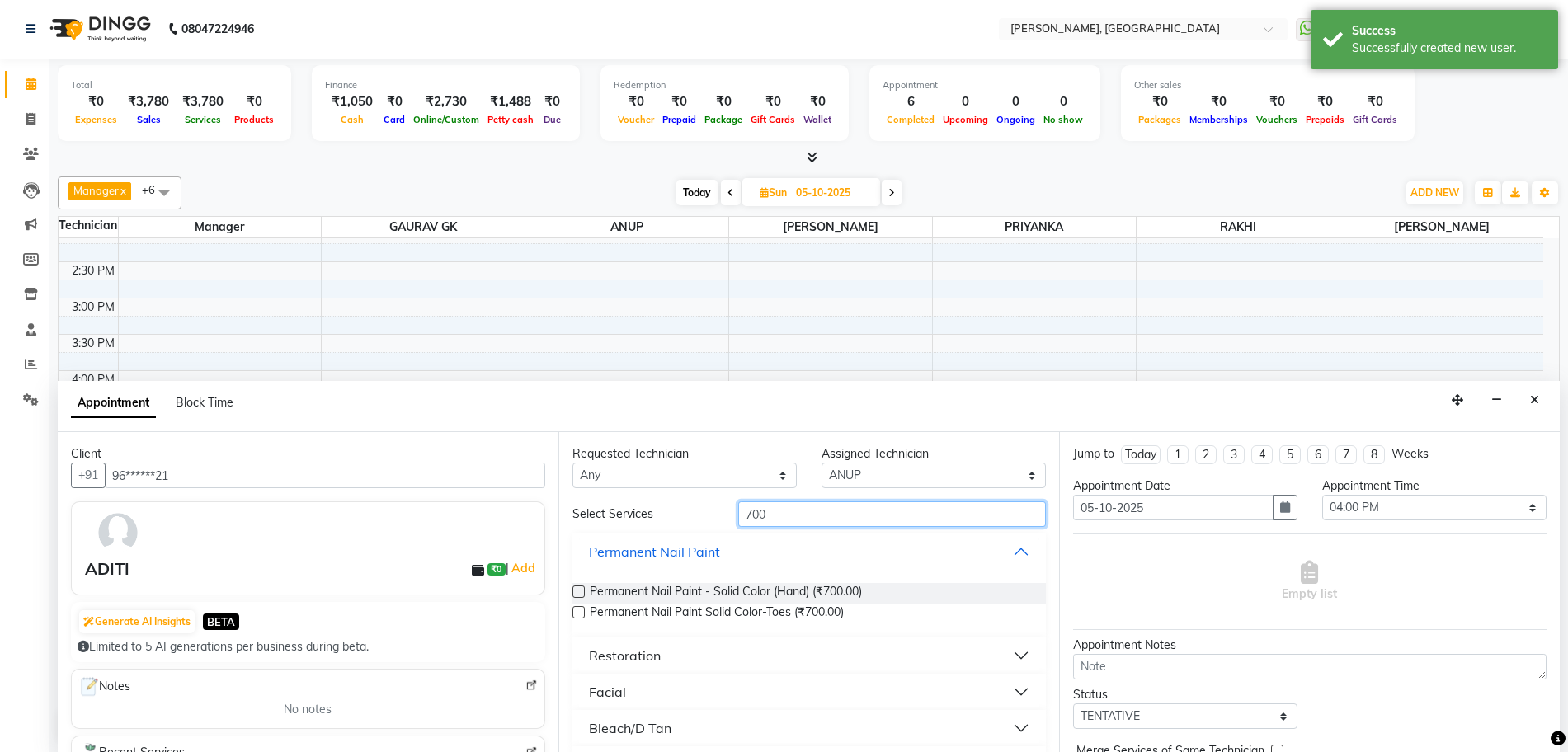
type input "700"
click at [581, 590] on label at bounding box center [578, 591] width 12 height 12
click at [581, 590] on input "checkbox" at bounding box center [578, 594] width 11 height 11
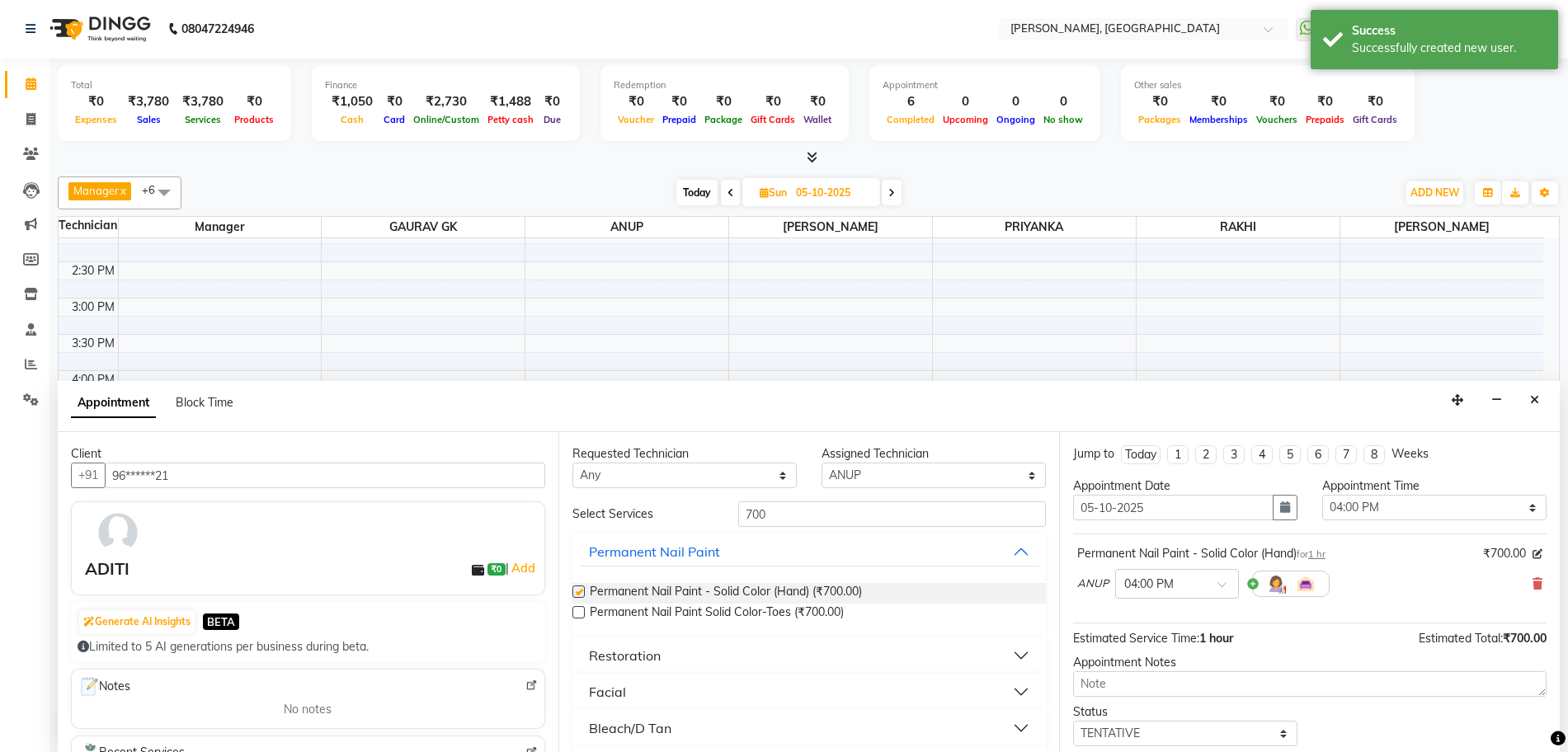
checkbox input "false"
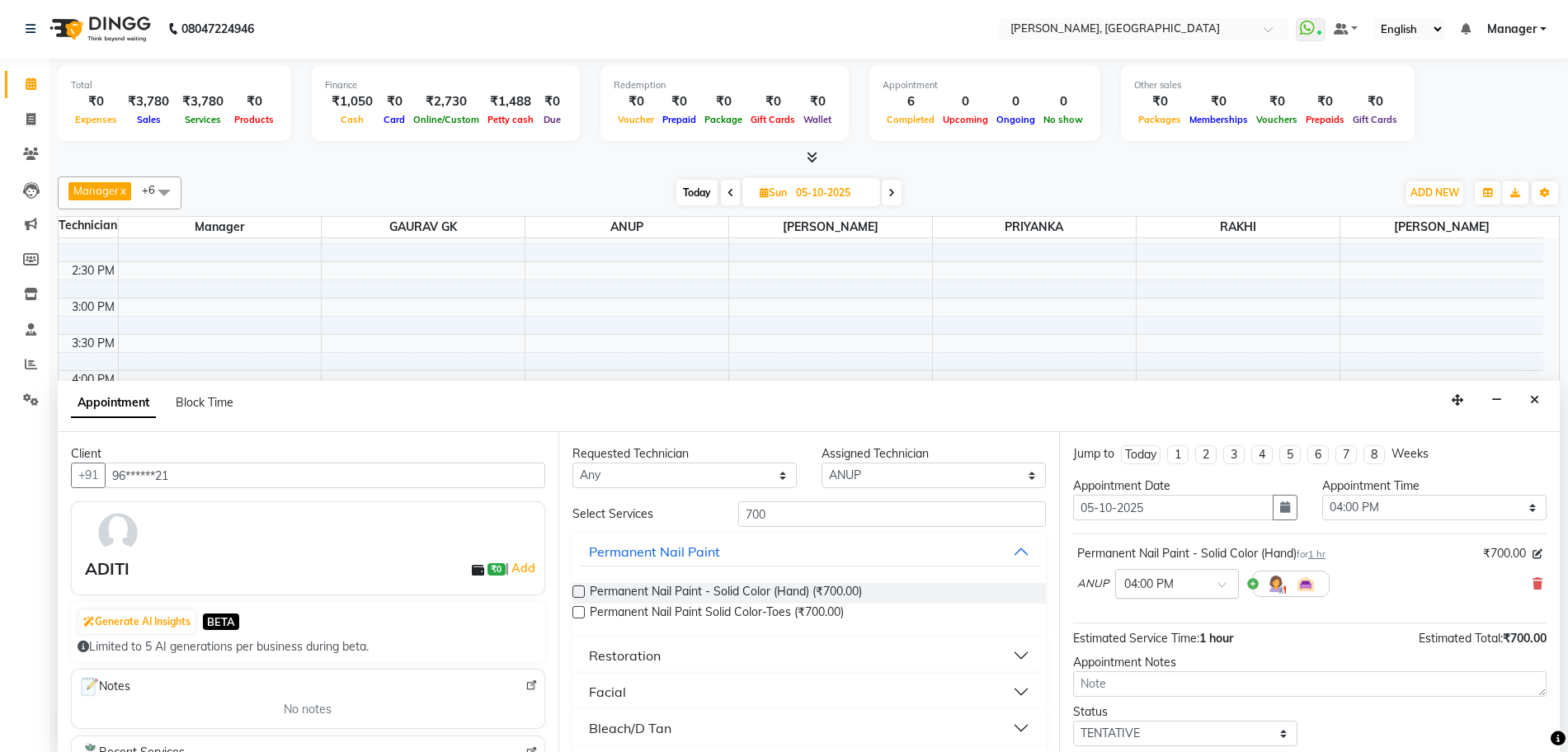
click at [1159, 582] on input "text" at bounding box center [1160, 583] width 73 height 18
click at [1165, 665] on div "04:30 PM" at bounding box center [1176, 675] width 122 height 31
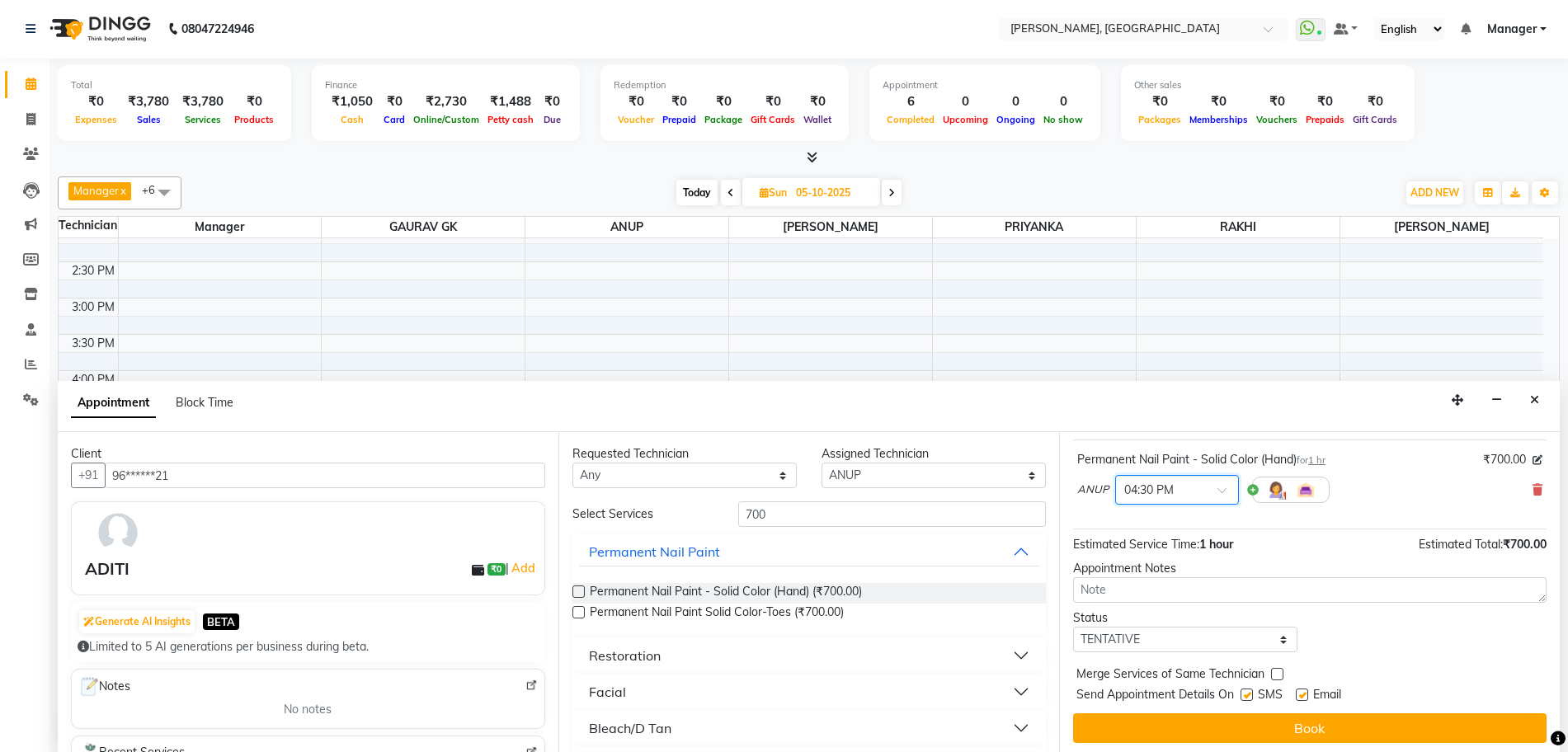
scroll to position [98, 0]
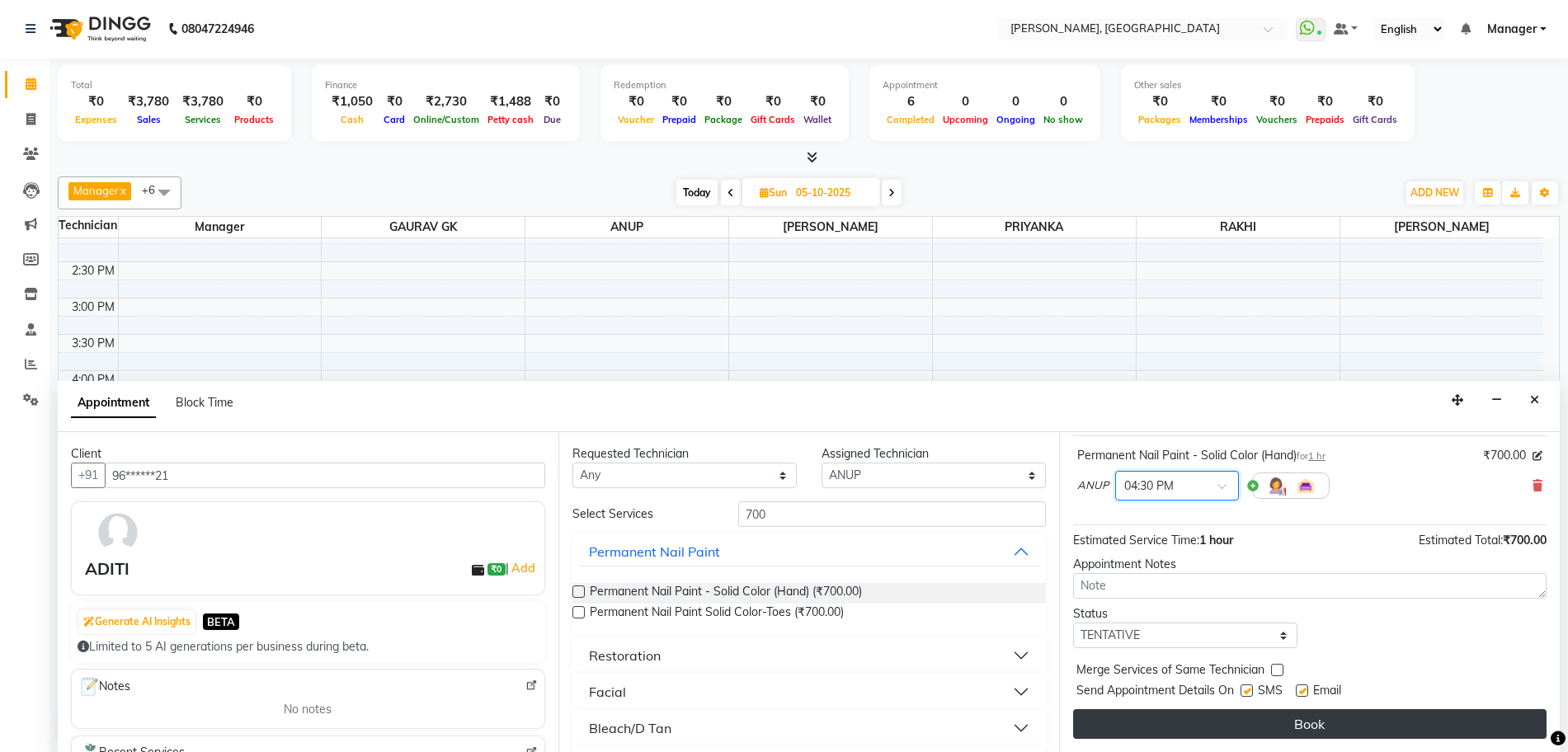
click at [1235, 721] on button "Book" at bounding box center [1309, 724] width 474 height 30
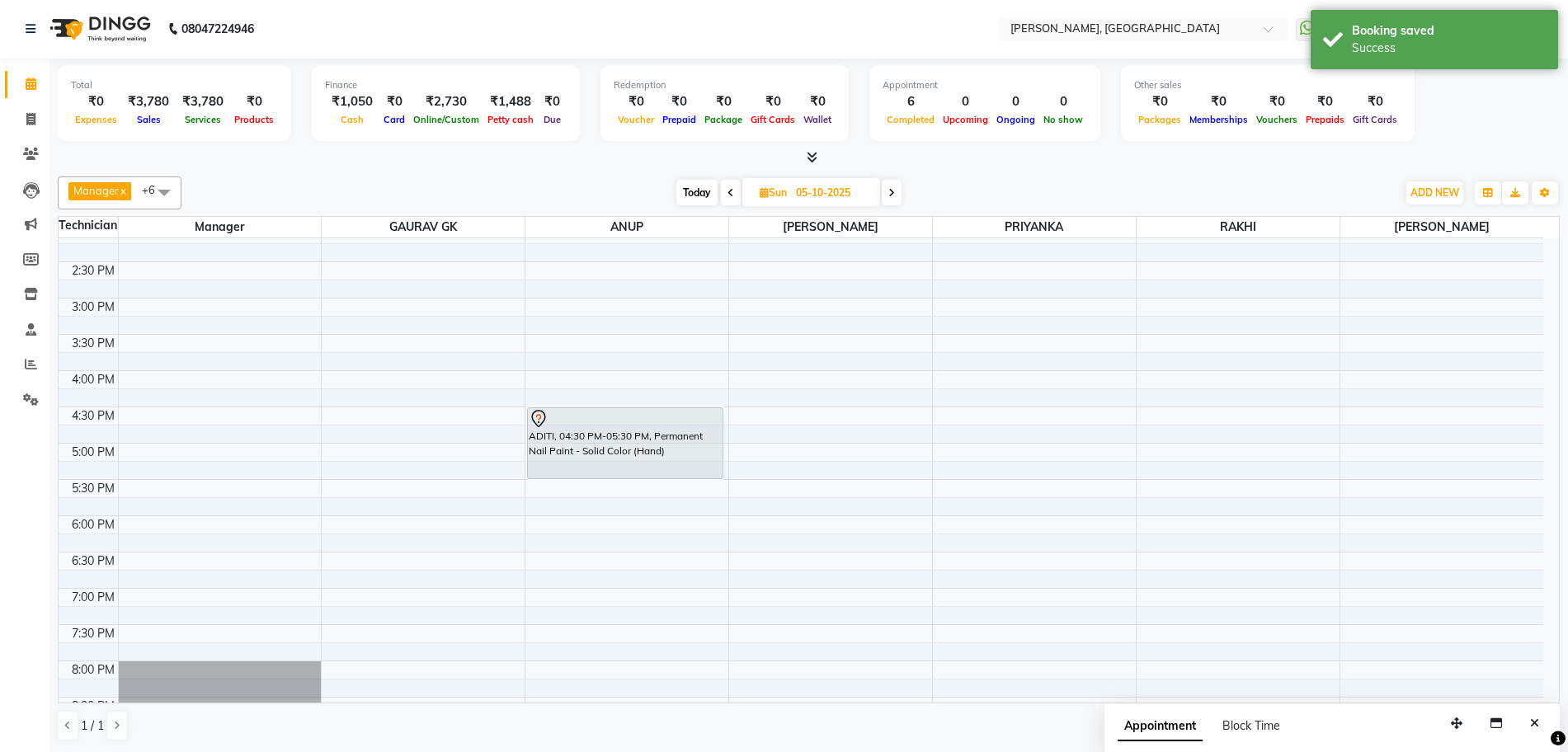
scroll to position [0, 0]
click at [1547, 734] on div "Appointment Block Time" at bounding box center [1332, 731] width 455 height 51
click at [1530, 717] on button "Close" at bounding box center [1534, 724] width 24 height 25
drag, startPoint x: 610, startPoint y: 482, endPoint x: 622, endPoint y: 516, distance: 36.1
click at [622, 516] on div "10:00 AM 10:30 AM 11:00 AM 11:30 AM 12:00 PM 12:30 PM 1:00 PM 1:30 PM 2:00 PM 2…" at bounding box center [800, 371] width 1484 height 870
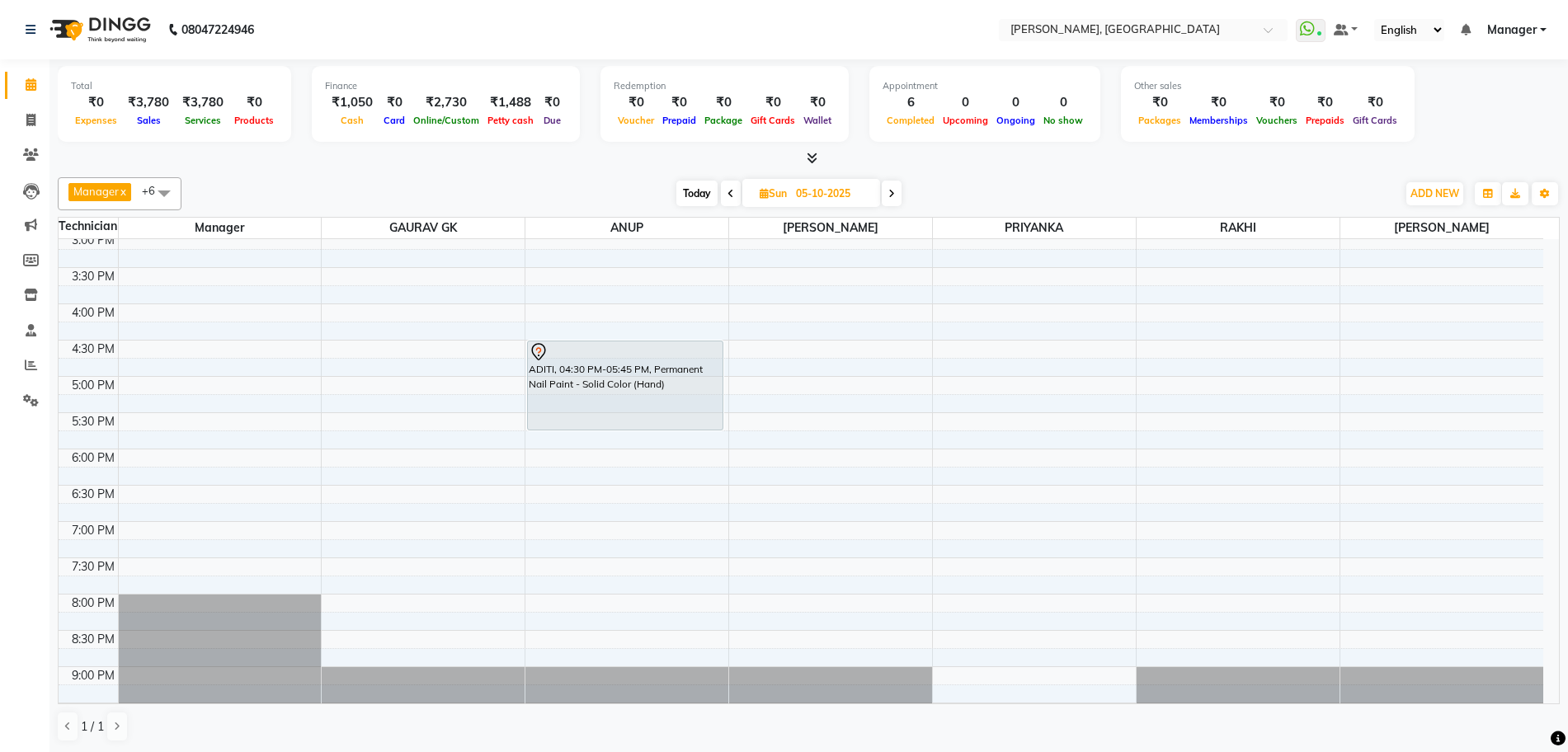
scroll to position [406, 0]
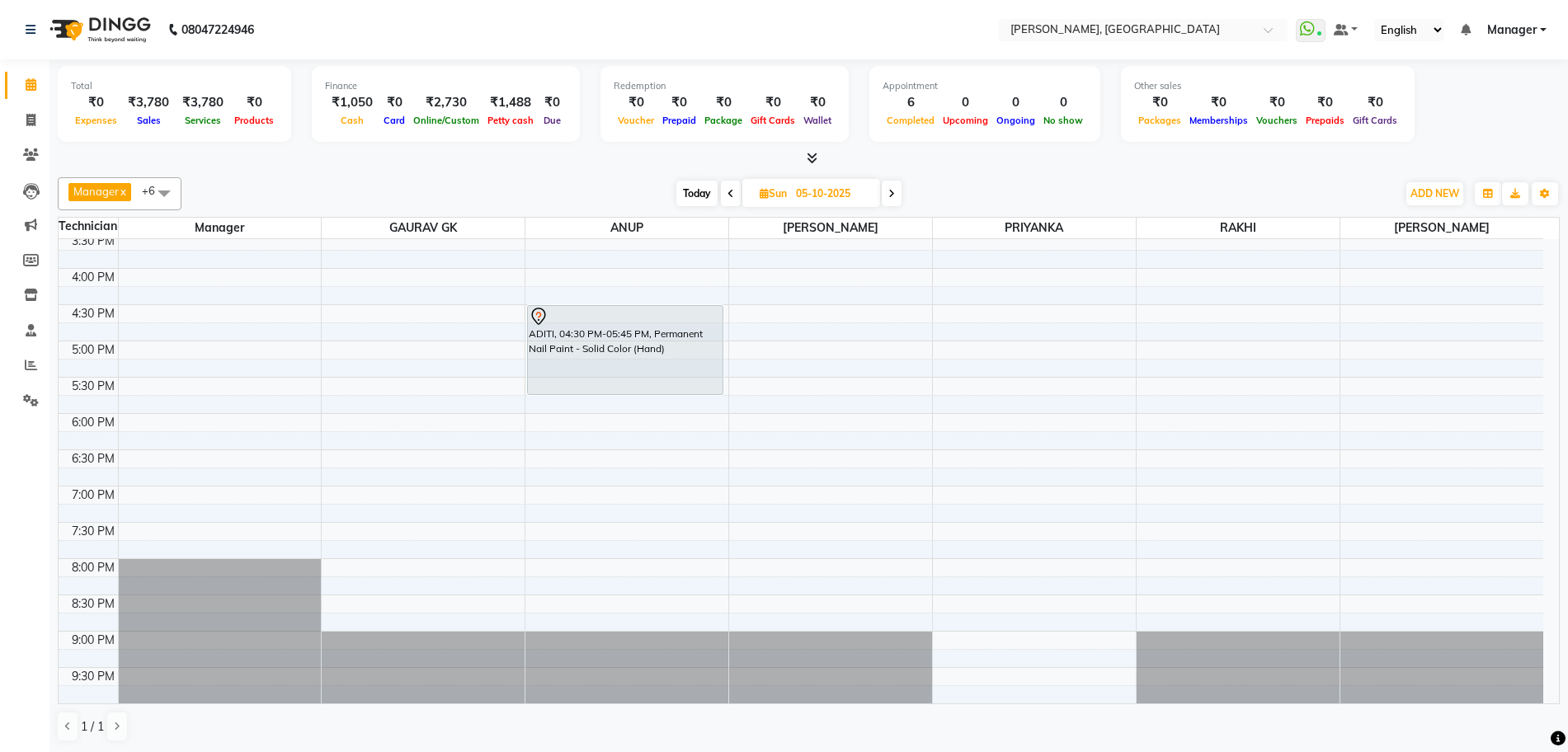
click at [698, 187] on span "Today" at bounding box center [697, 193] width 41 height 25
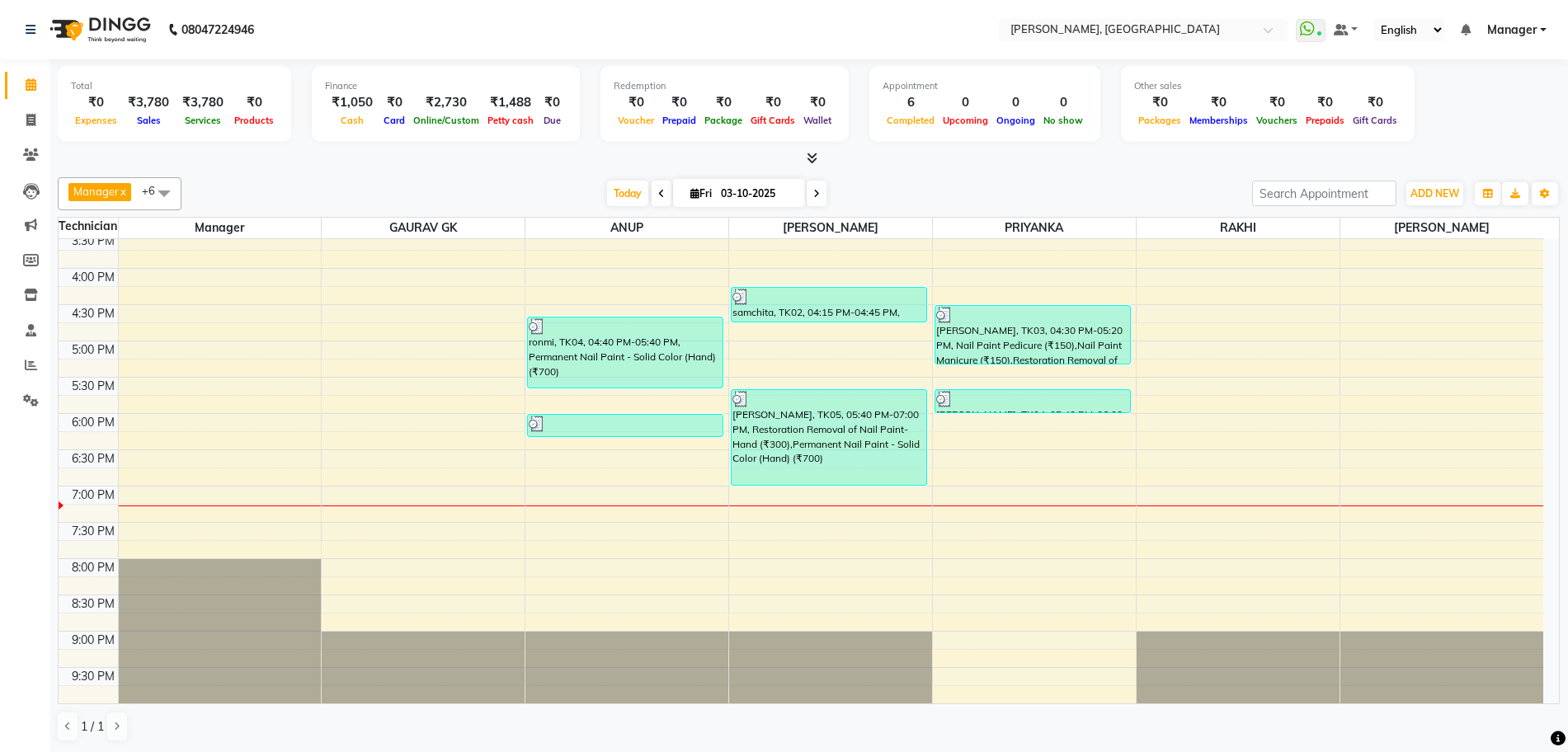
click at [808, 157] on icon at bounding box center [812, 157] width 11 height 12
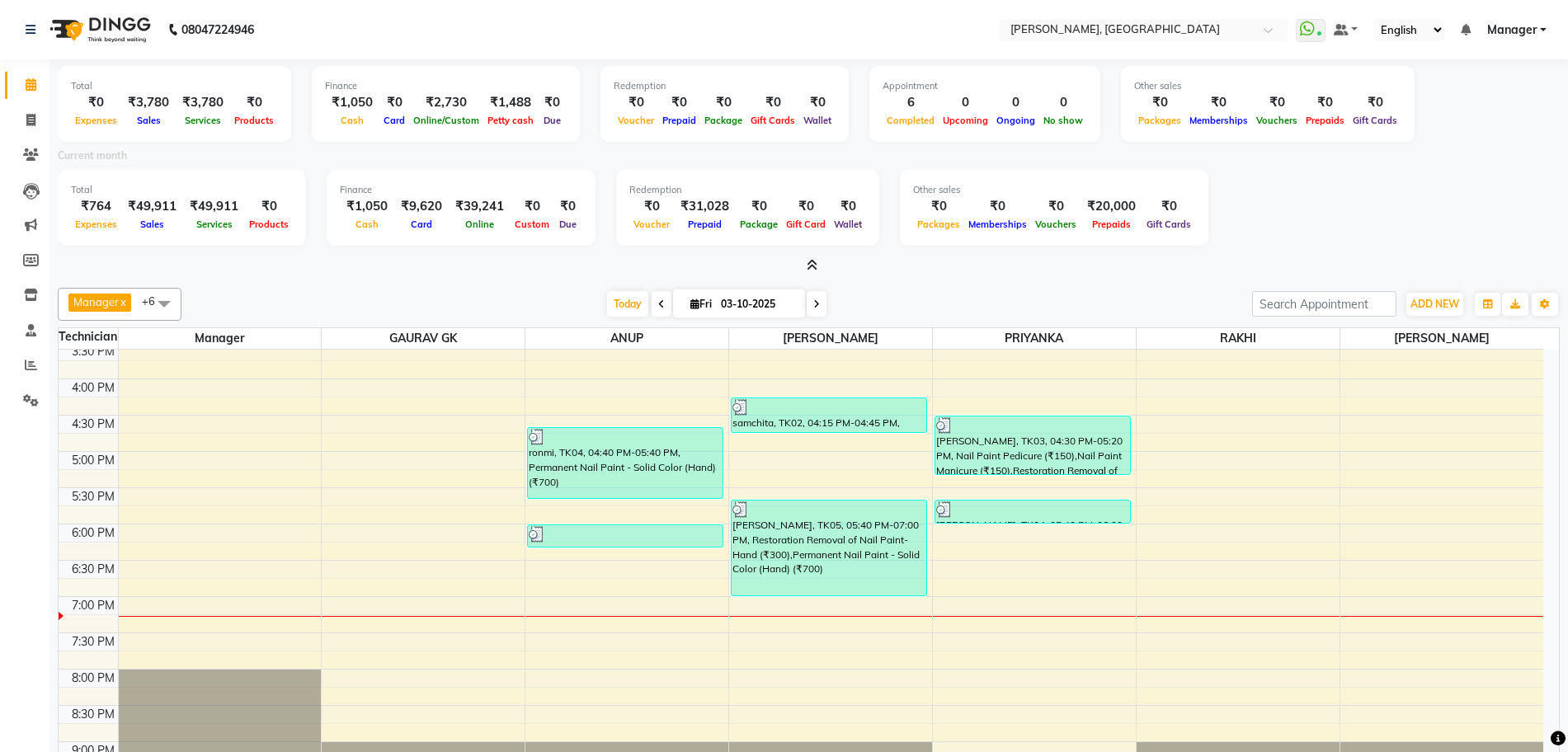
click at [808, 263] on icon at bounding box center [812, 264] width 11 height 12
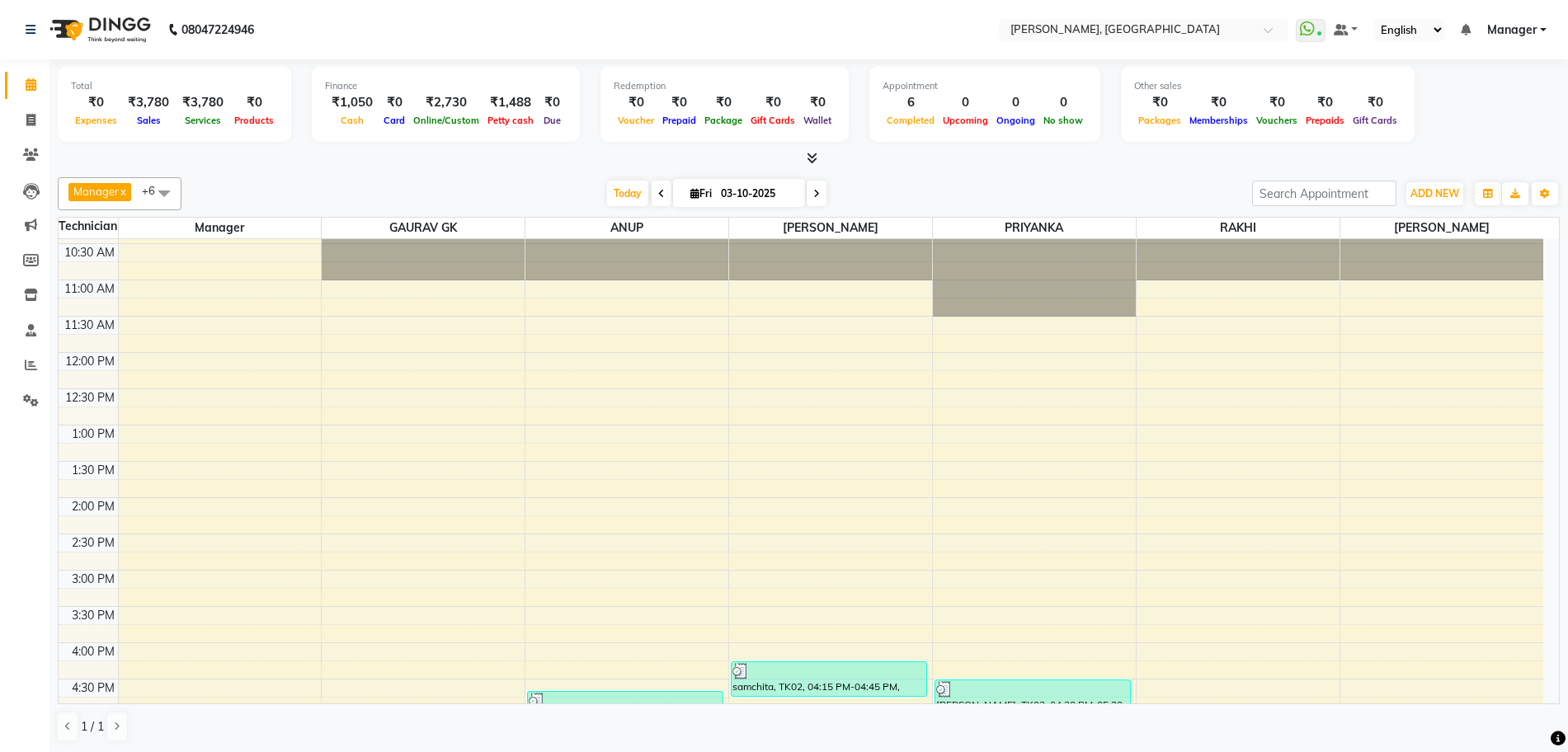
scroll to position [0, 0]
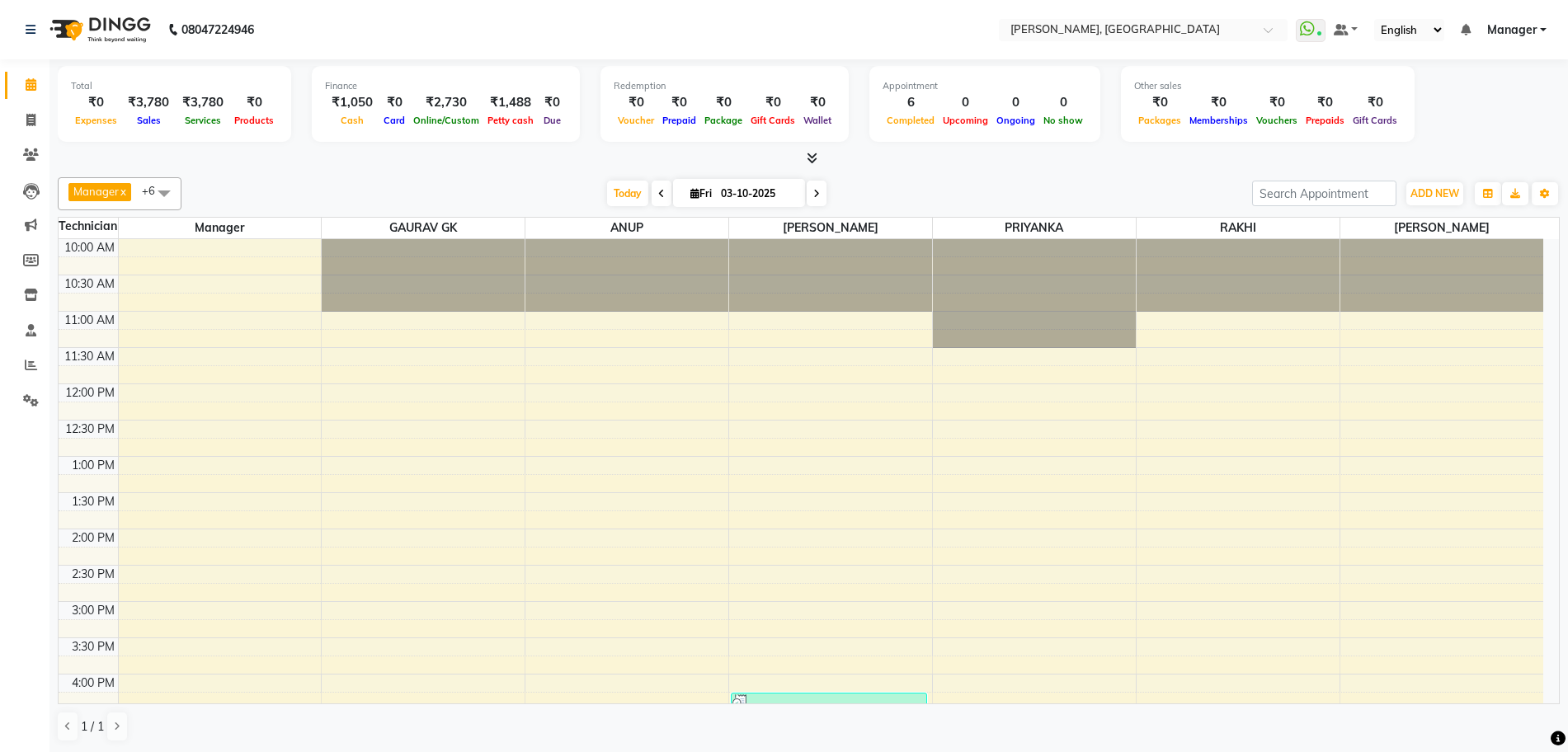
click at [817, 155] on icon at bounding box center [812, 157] width 11 height 12
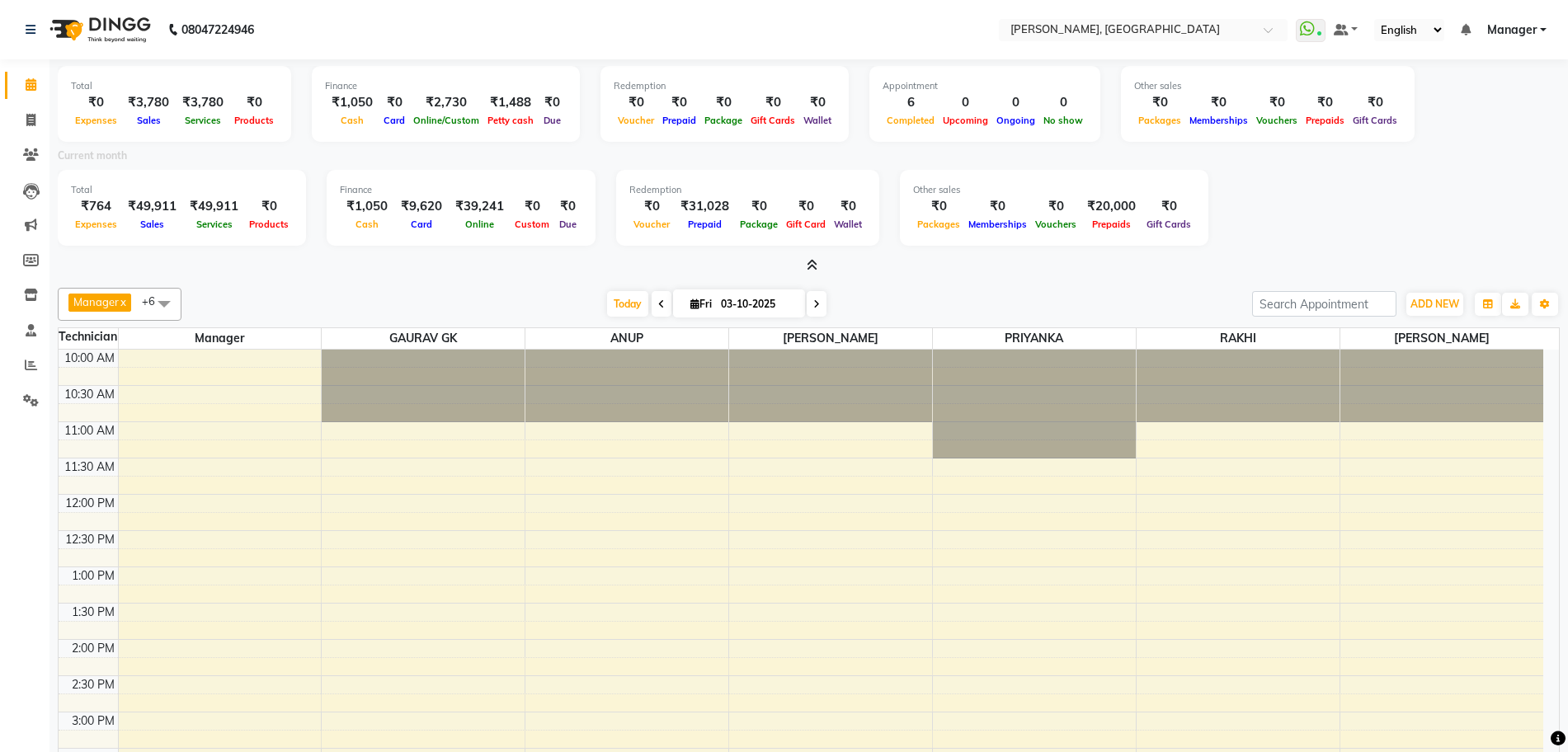
click at [814, 264] on icon at bounding box center [812, 264] width 11 height 12
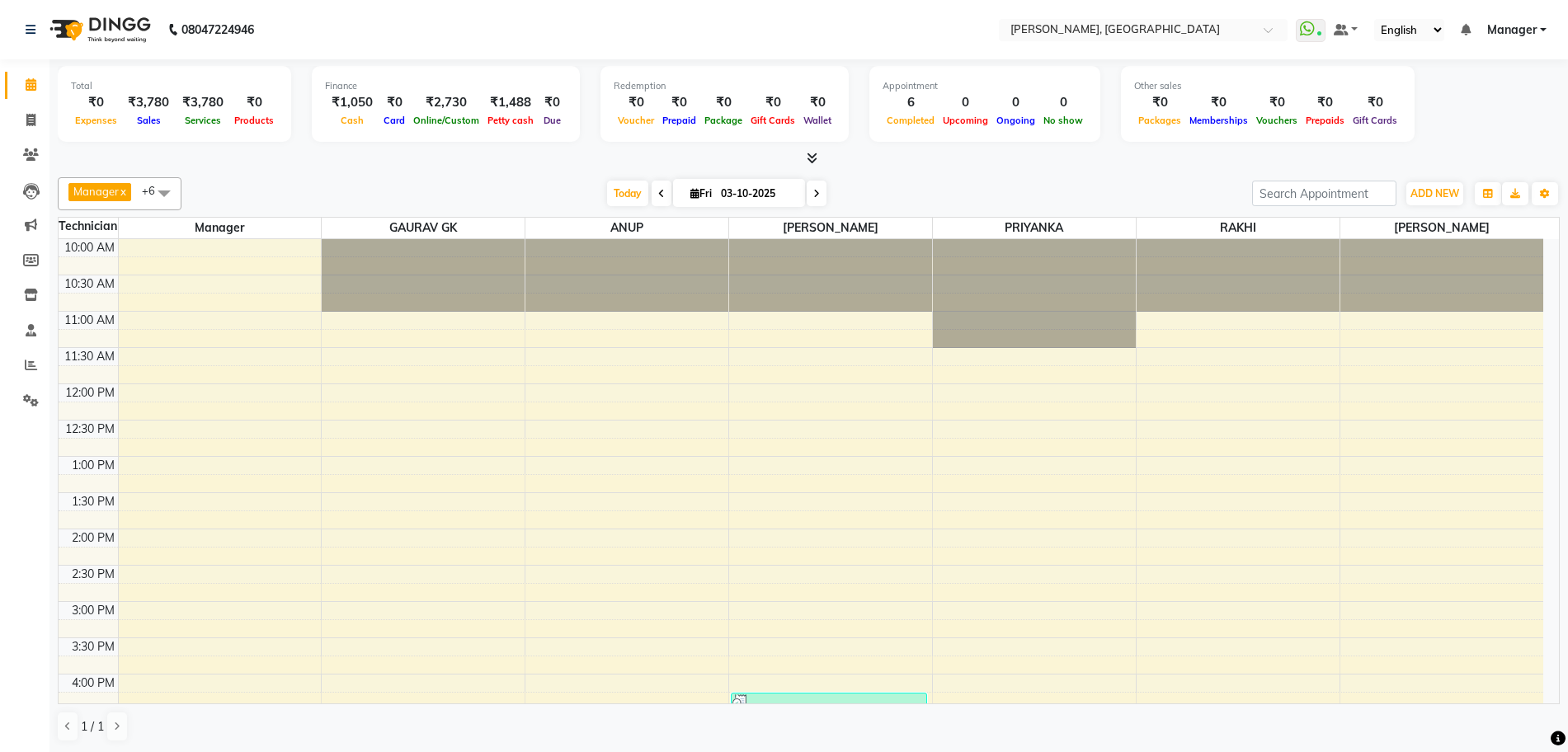
click at [811, 154] on icon at bounding box center [812, 157] width 11 height 12
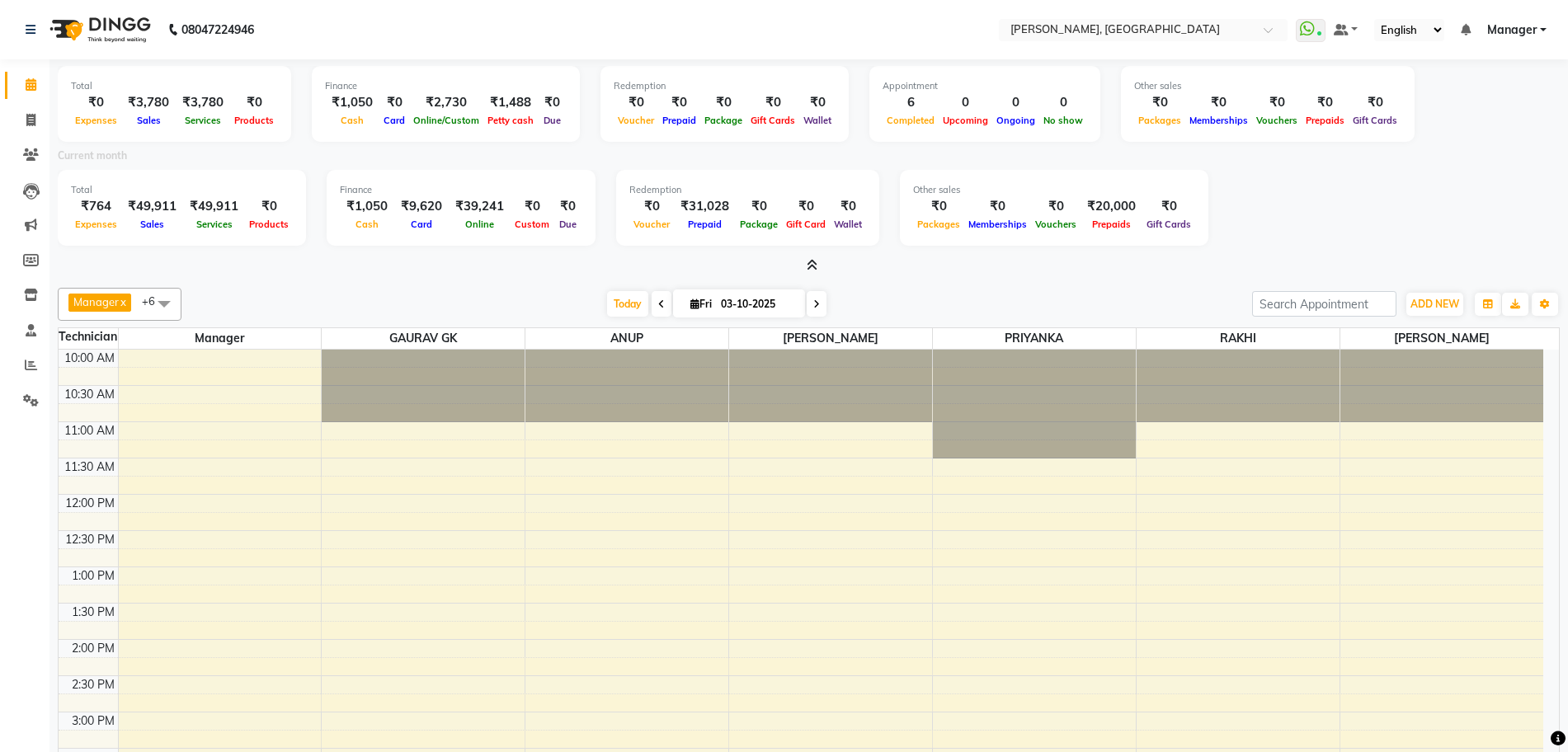
click at [810, 265] on icon at bounding box center [812, 264] width 11 height 12
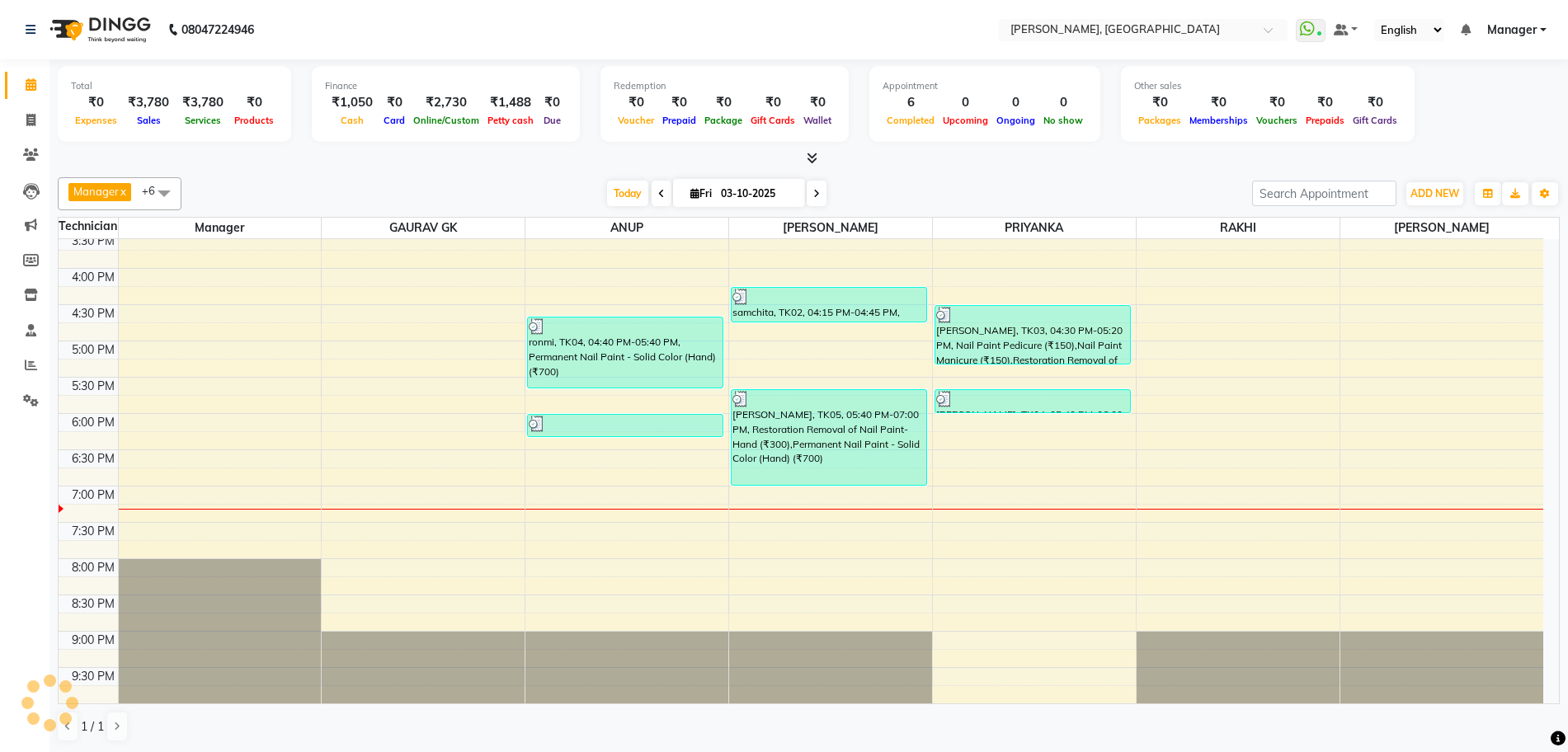
scroll to position [1, 0]
click at [809, 154] on icon at bounding box center [812, 156] width 11 height 12
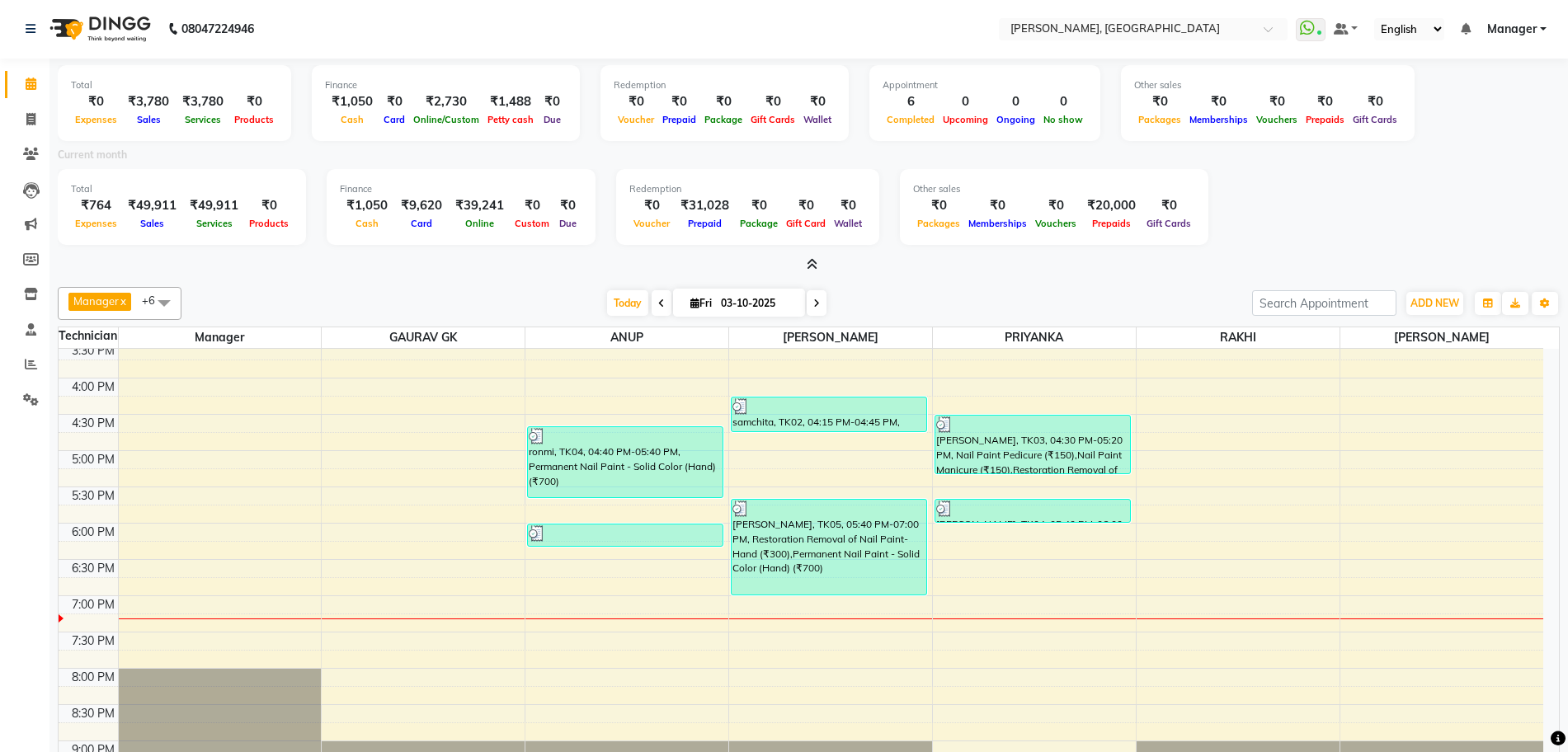
click at [820, 258] on div at bounding box center [809, 265] width 1502 height 18
click at [810, 260] on icon at bounding box center [812, 263] width 11 height 12
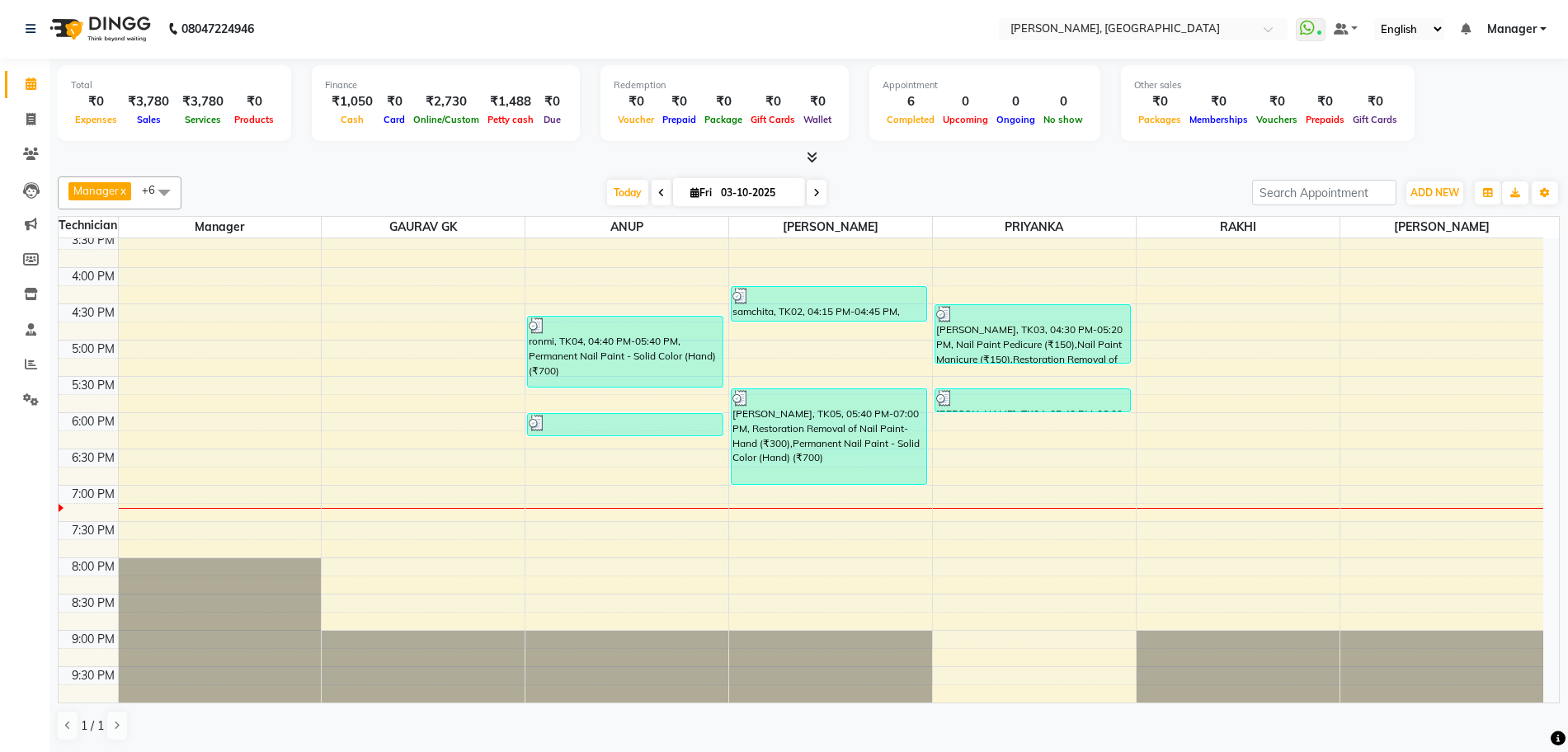
click at [816, 207] on div "Manager x GAURAV GK x ANUP x [PERSON_NAME] x PRIYANKA x [PERSON_NAME] x RAKHI x…" at bounding box center [809, 193] width 1502 height 33
click at [813, 188] on icon at bounding box center [816, 193] width 7 height 10
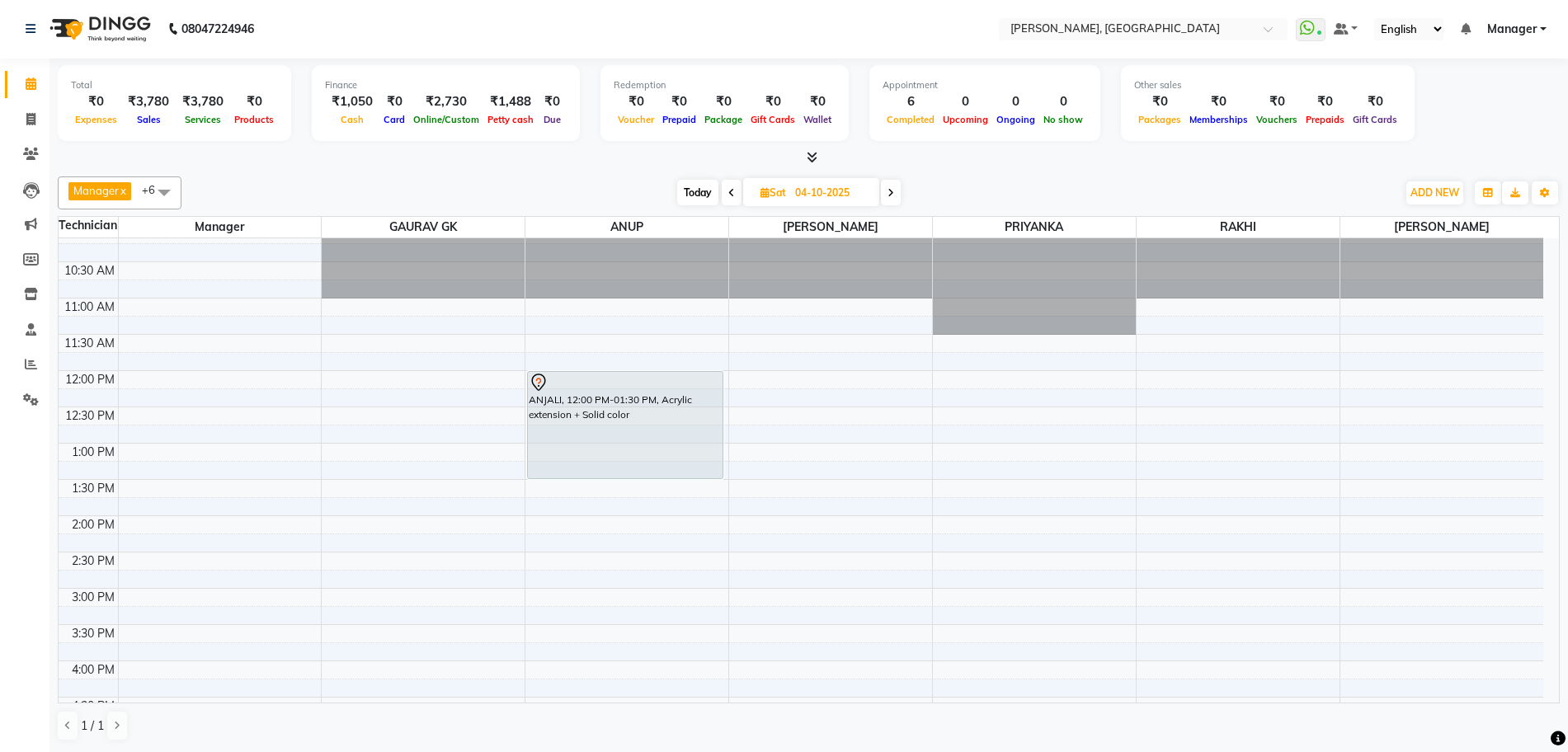
scroll to position [0, 0]
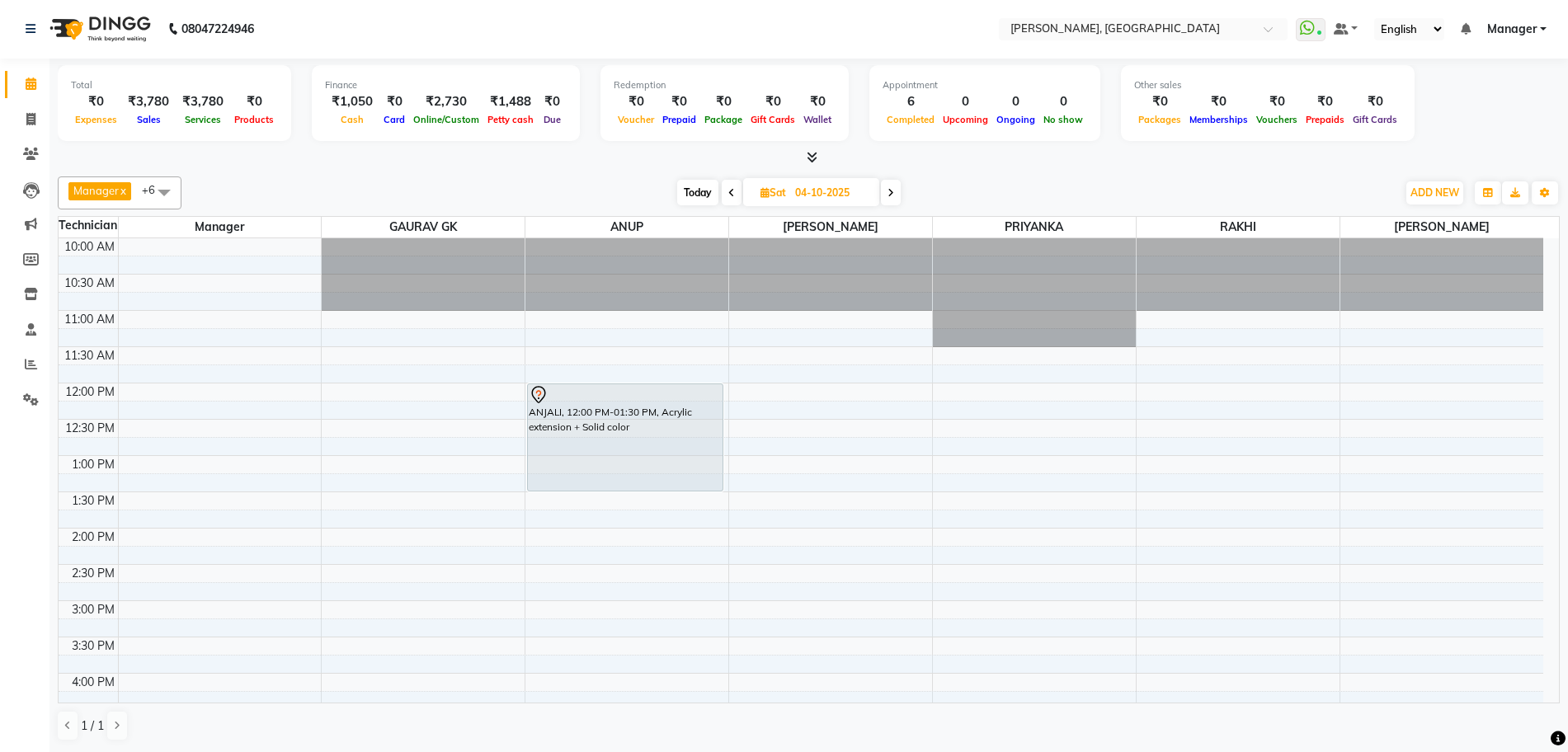
click at [701, 189] on span "Today" at bounding box center [698, 192] width 41 height 25
type input "03-10-2025"
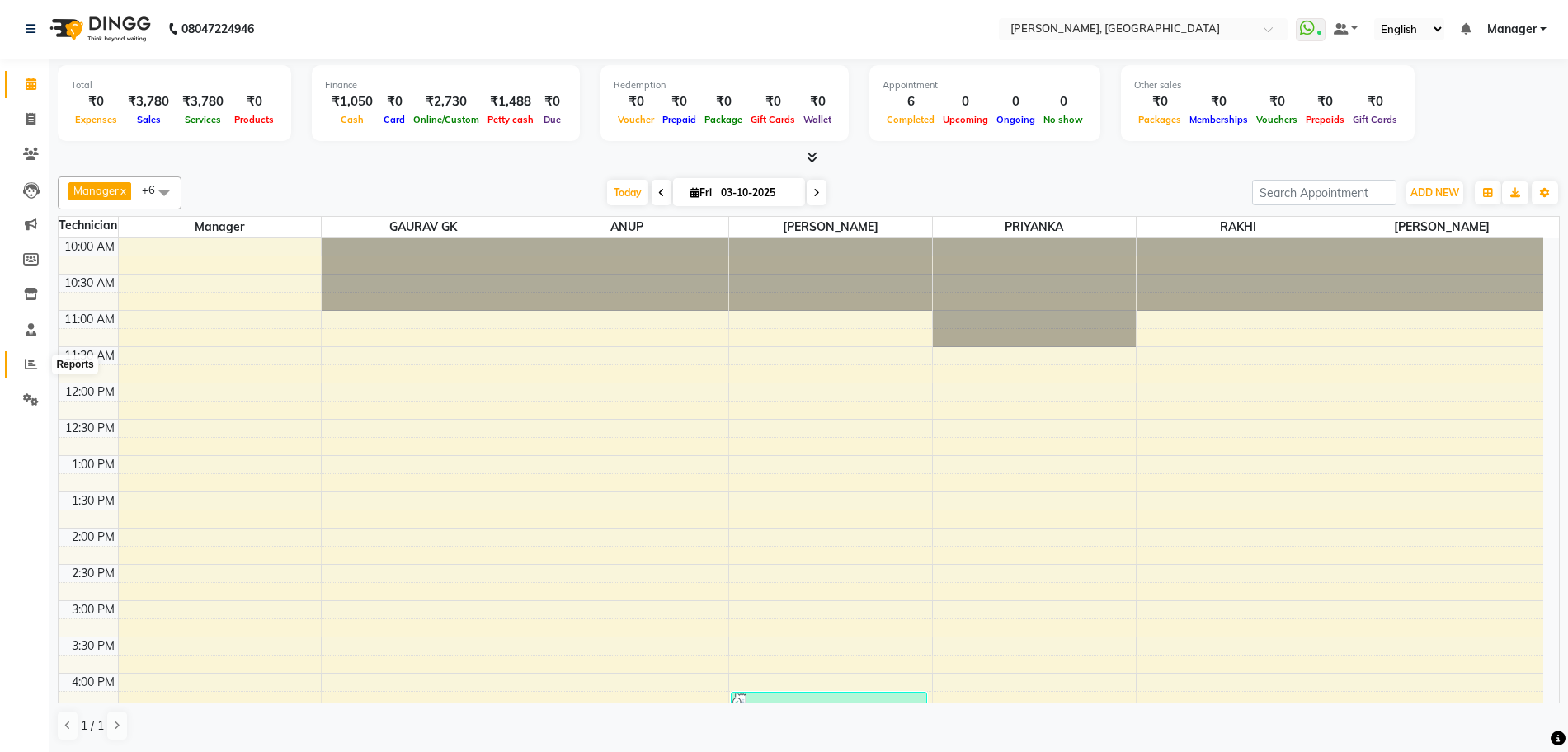
click at [34, 356] on span at bounding box center [31, 365] width 29 height 19
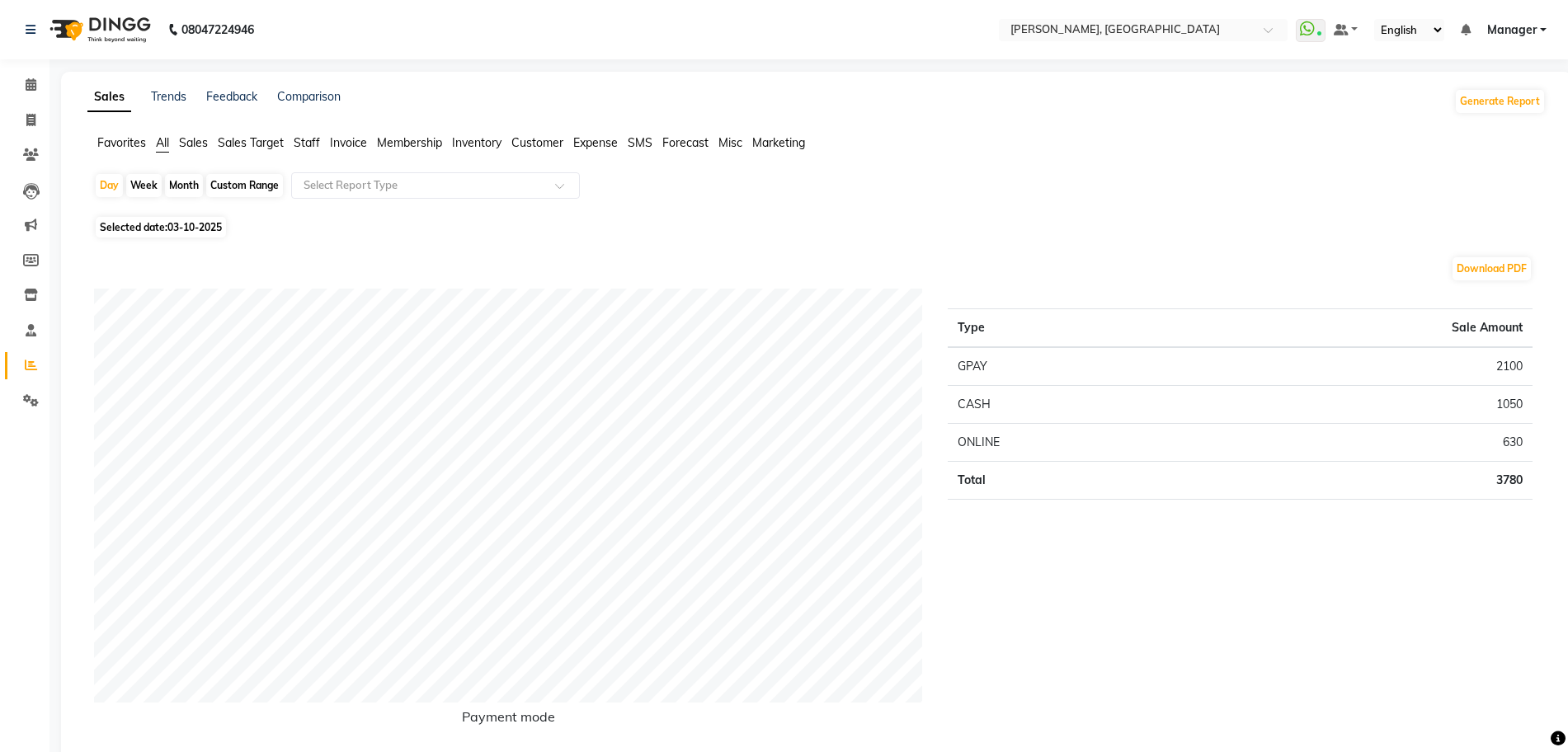
click at [300, 140] on span "Staff" at bounding box center [306, 142] width 26 height 15
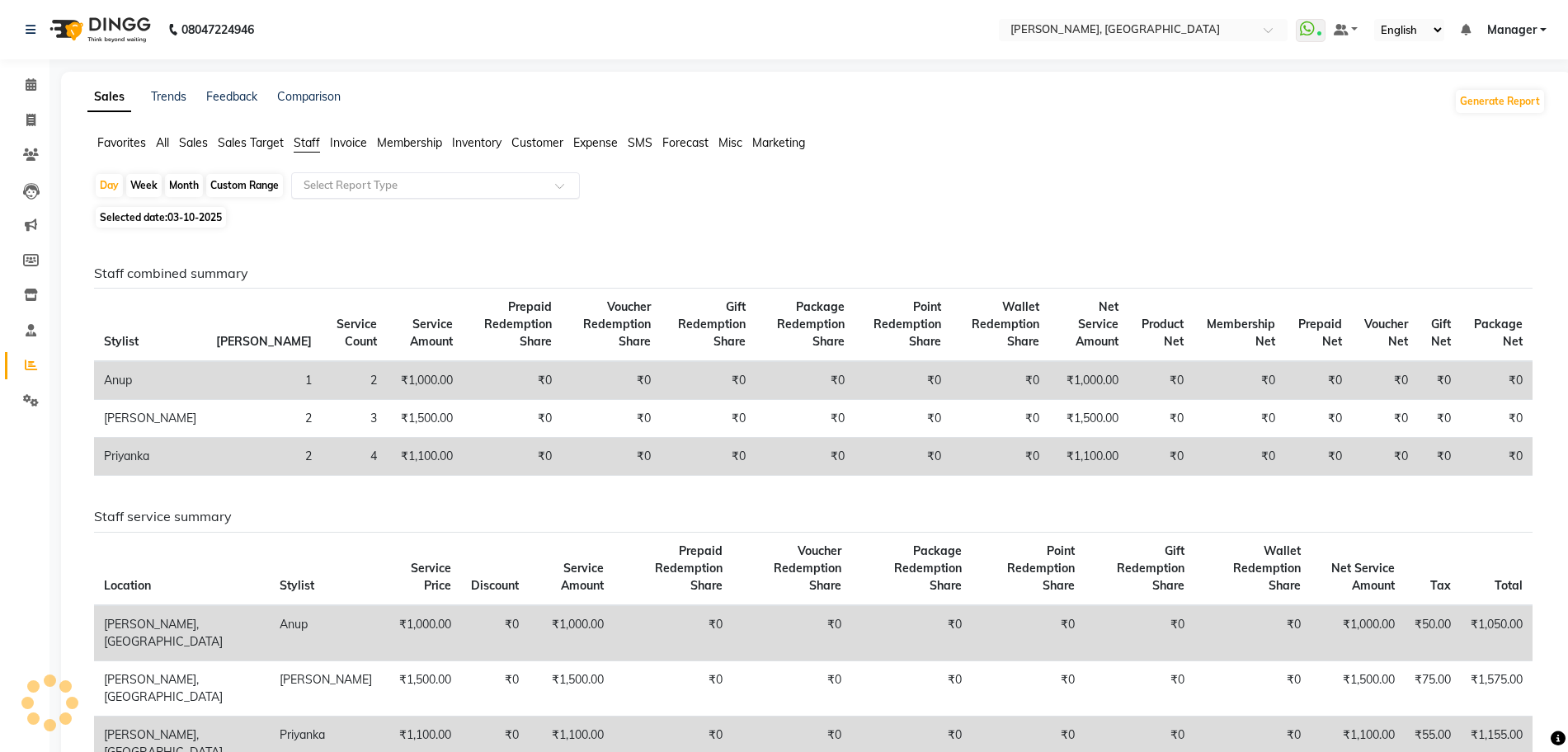
click at [360, 185] on input "text" at bounding box center [419, 186] width 237 height 17
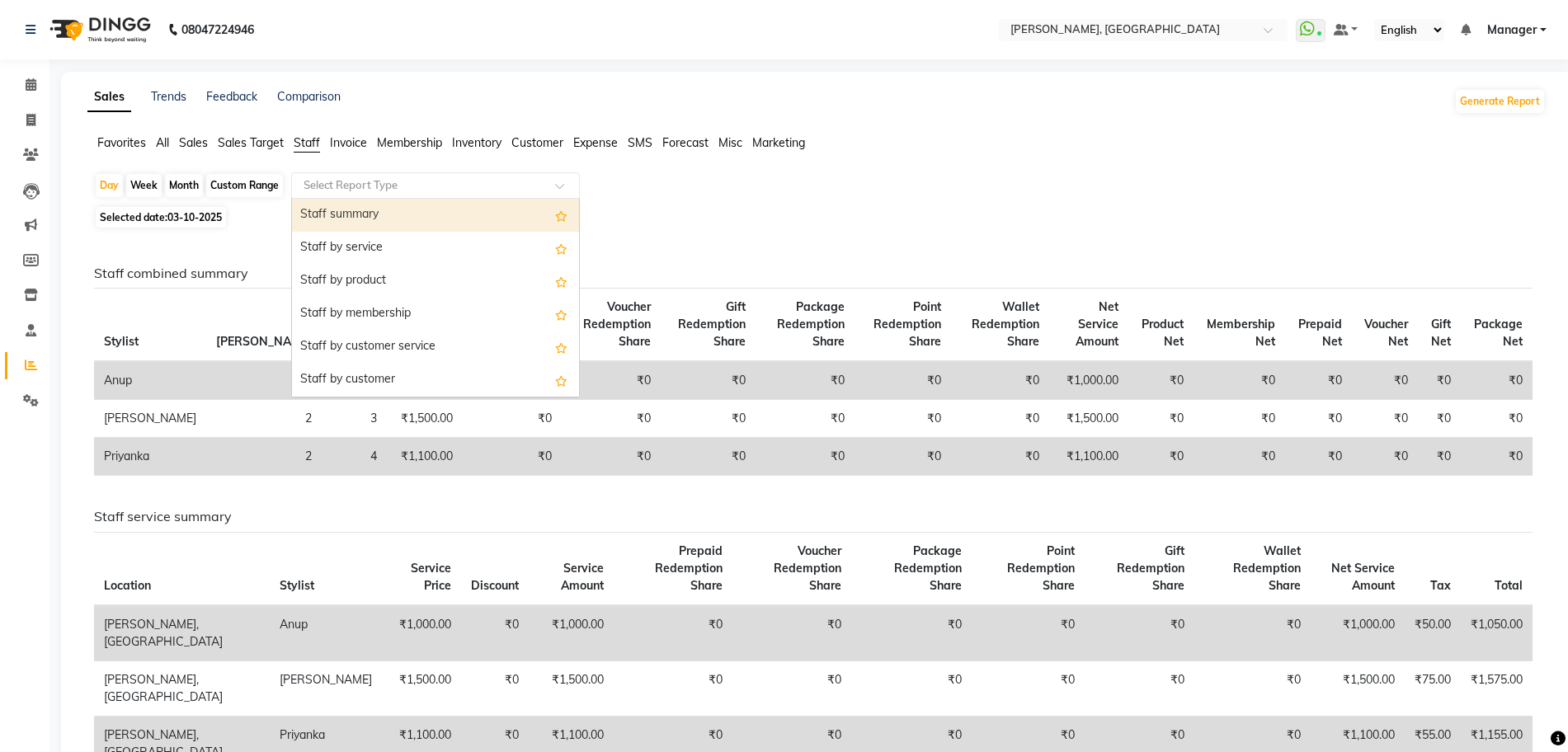
click at [355, 217] on div "Staff summary" at bounding box center [436, 215] width 287 height 33
select select "full_report"
select select "csv"
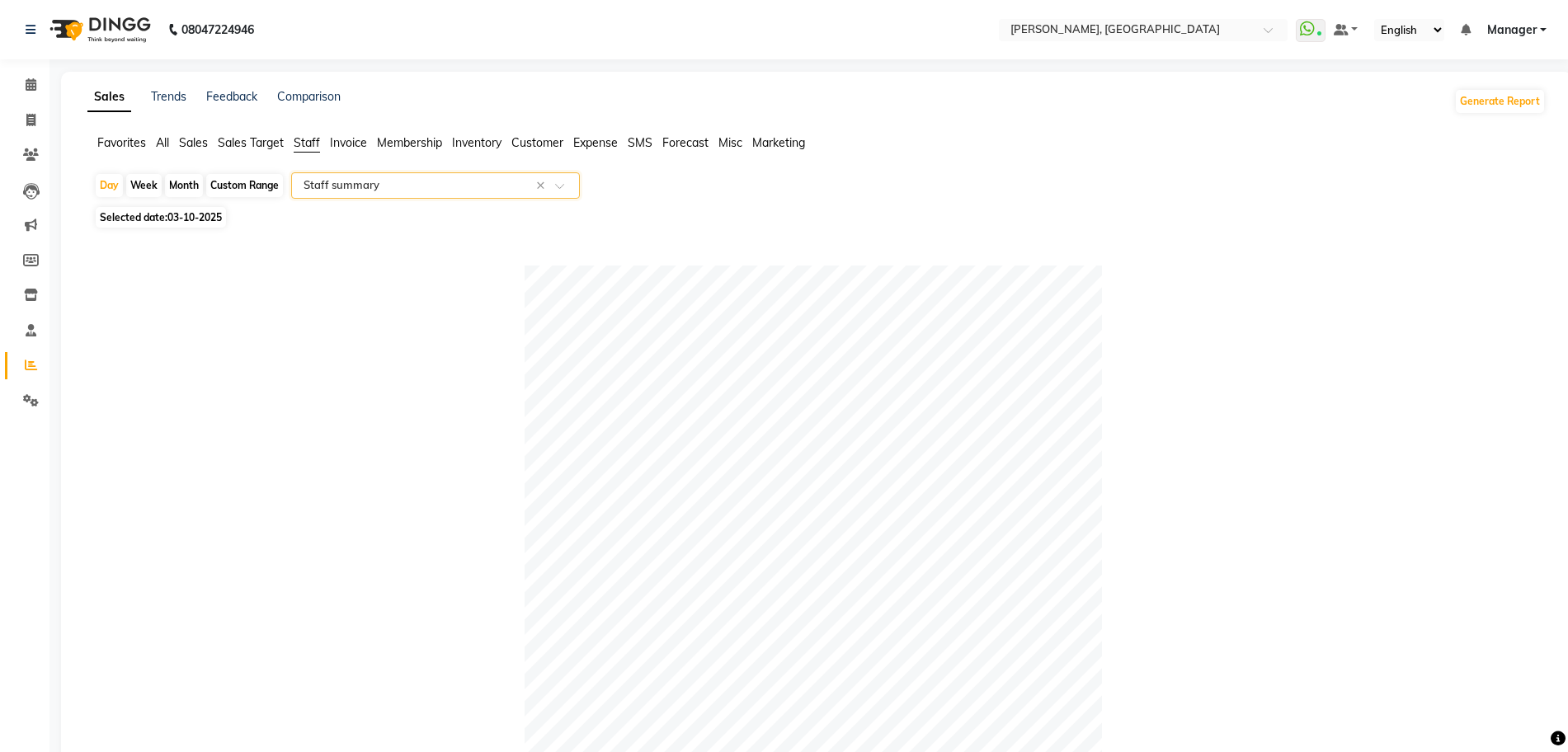
click at [197, 184] on div "Month" at bounding box center [183, 185] width 38 height 23
select select "10"
select select "2025"
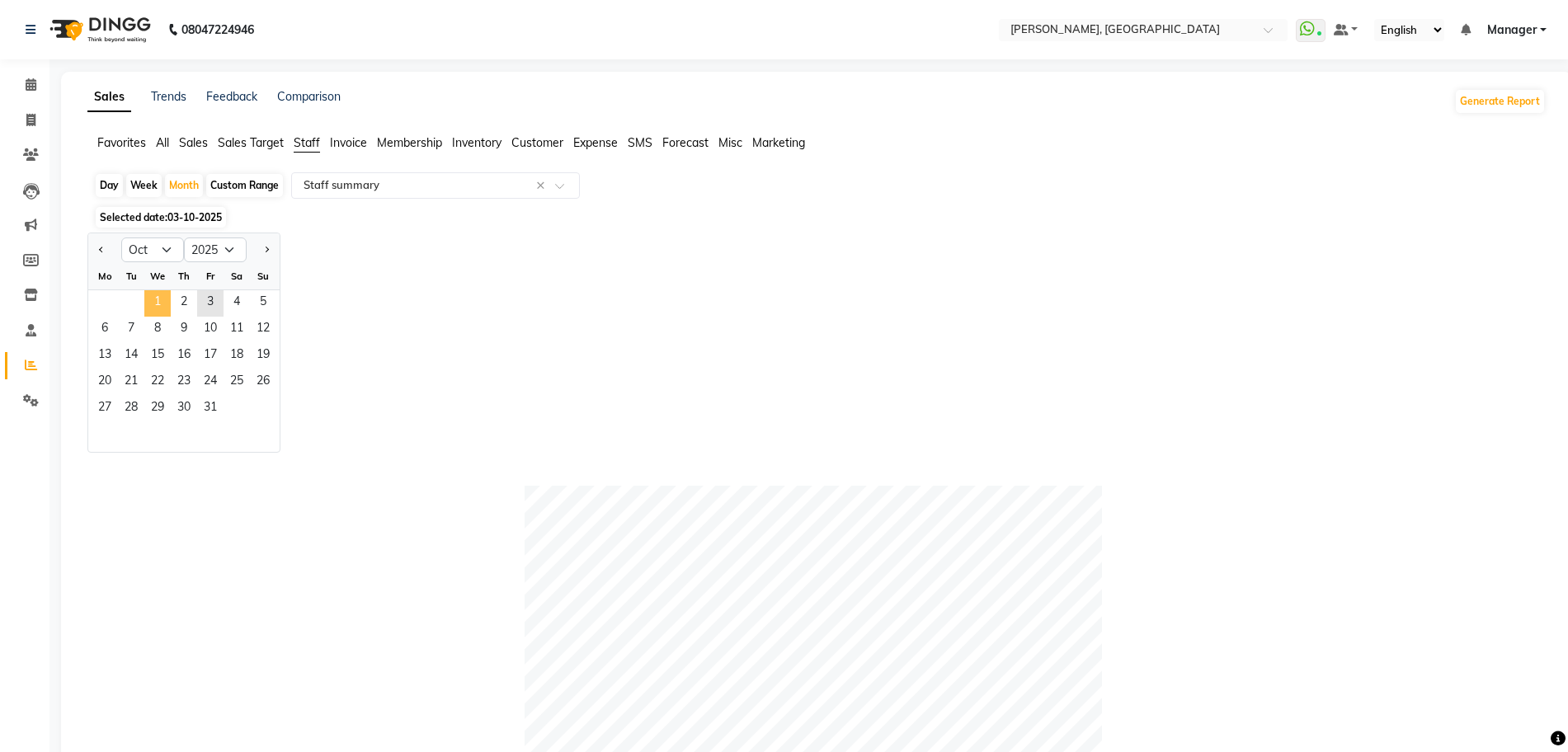
click at [159, 301] on span "1" at bounding box center [157, 303] width 26 height 26
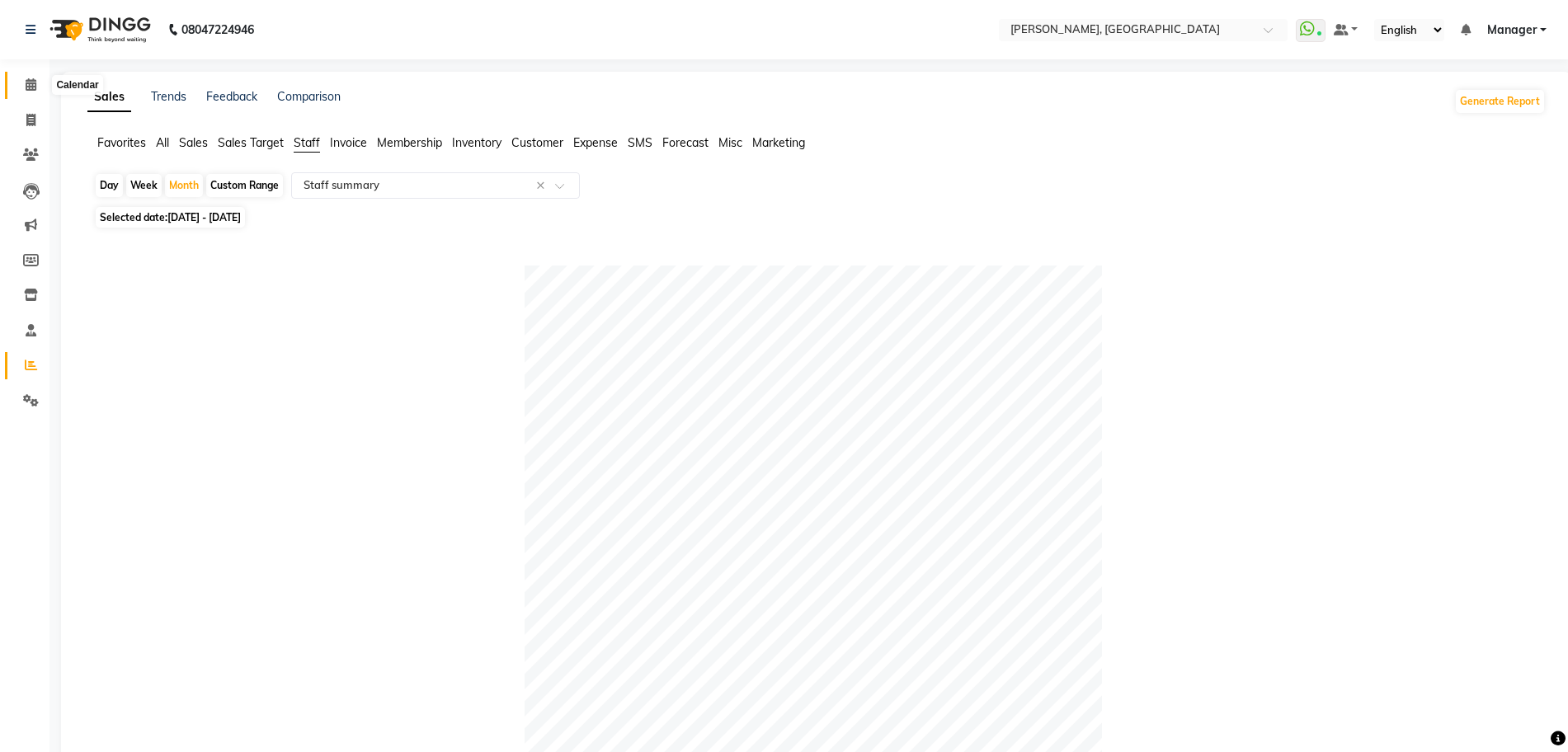
drag, startPoint x: 27, startPoint y: 78, endPoint x: 54, endPoint y: 83, distance: 27.5
click at [27, 78] on icon at bounding box center [31, 84] width 11 height 12
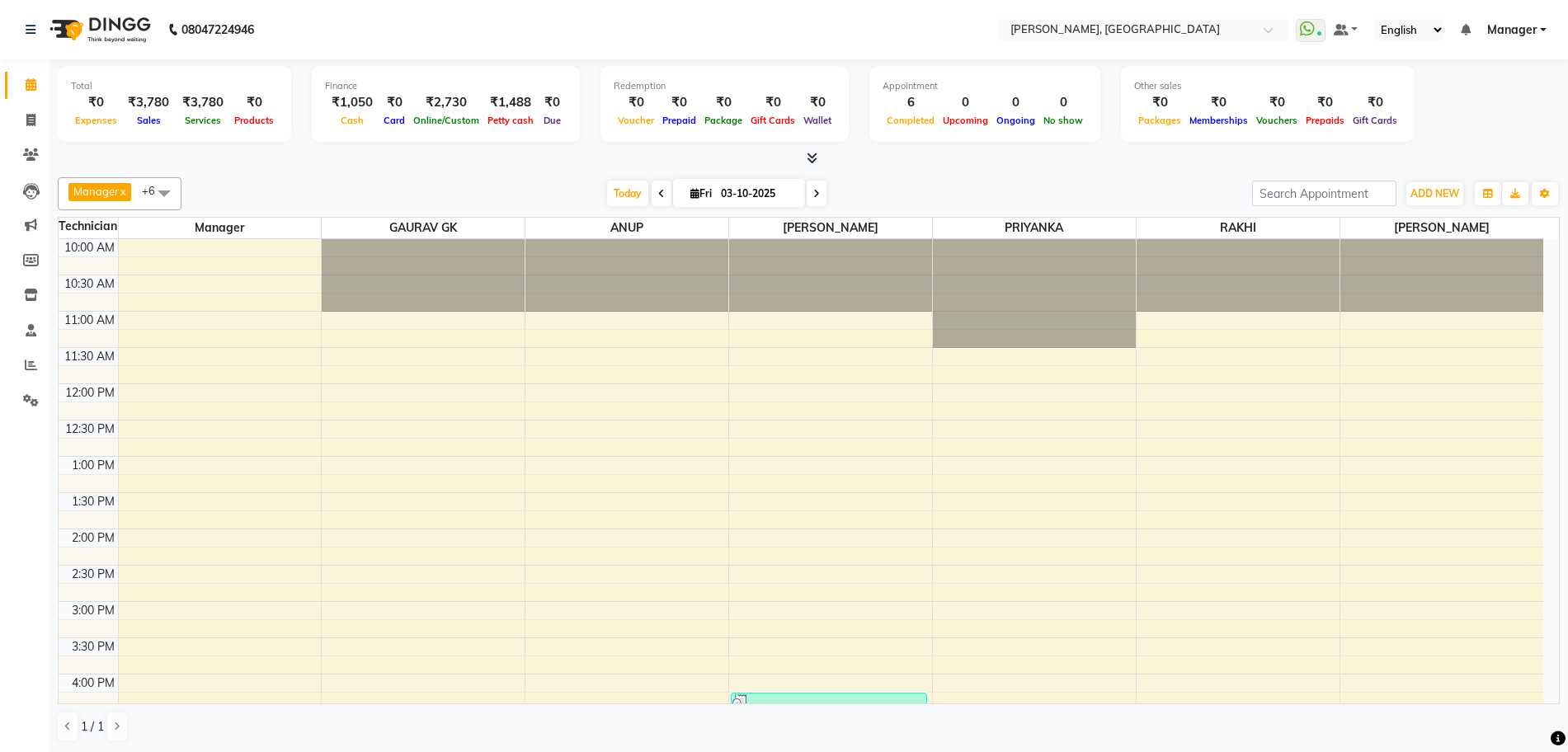
click at [812, 152] on icon at bounding box center [812, 157] width 11 height 12
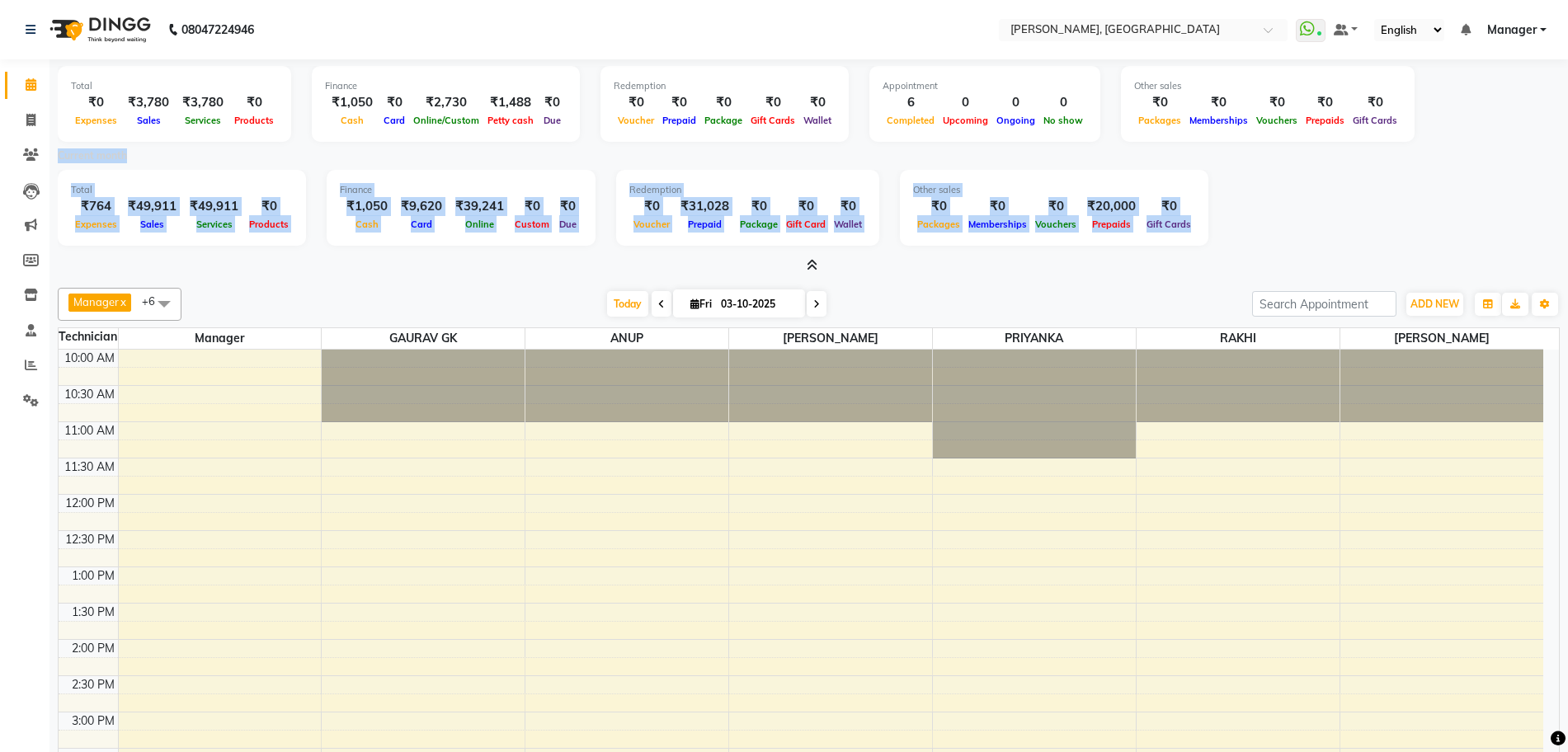
click at [374, 272] on div at bounding box center [809, 265] width 1502 height 18
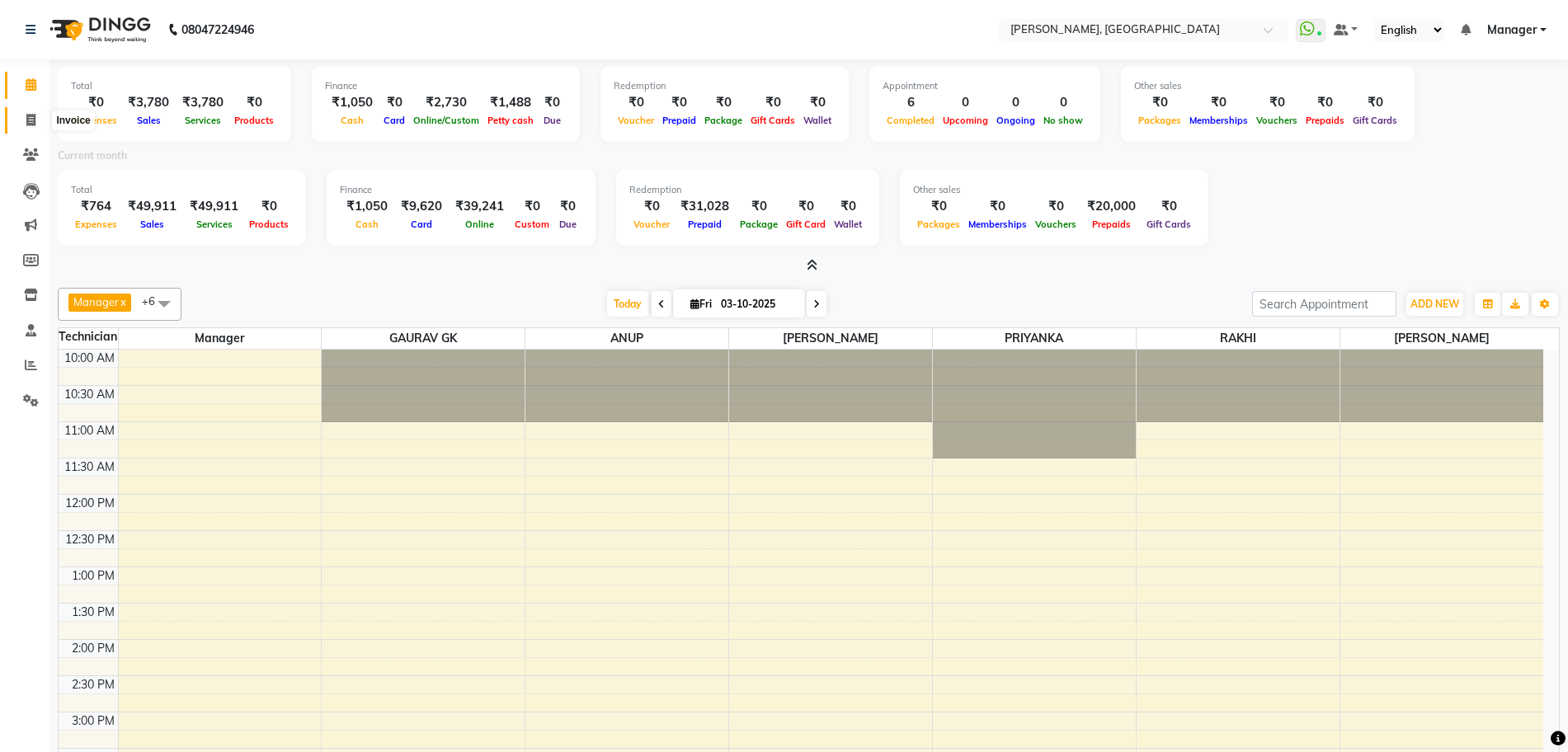
click at [33, 128] on span at bounding box center [31, 121] width 29 height 19
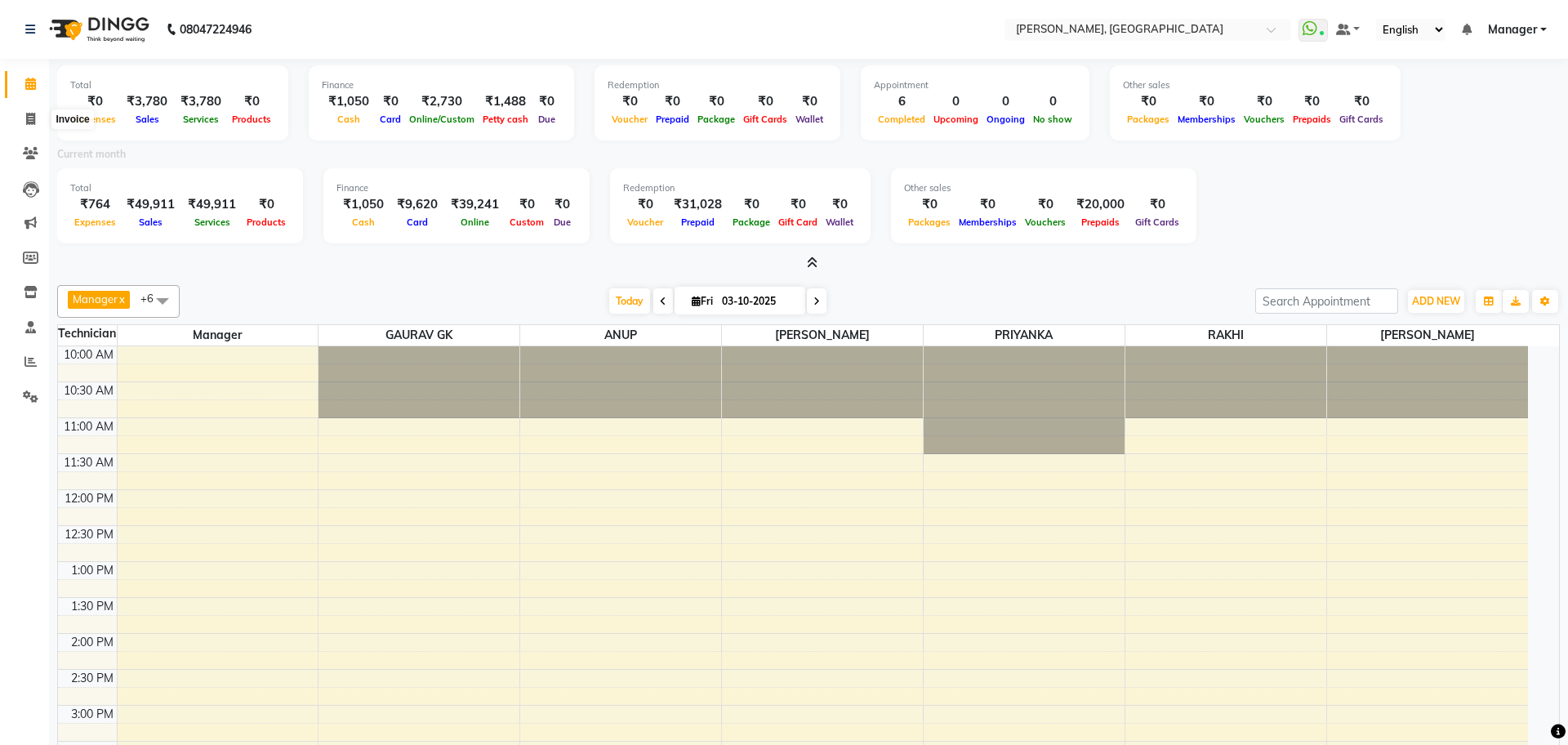
select select "service"
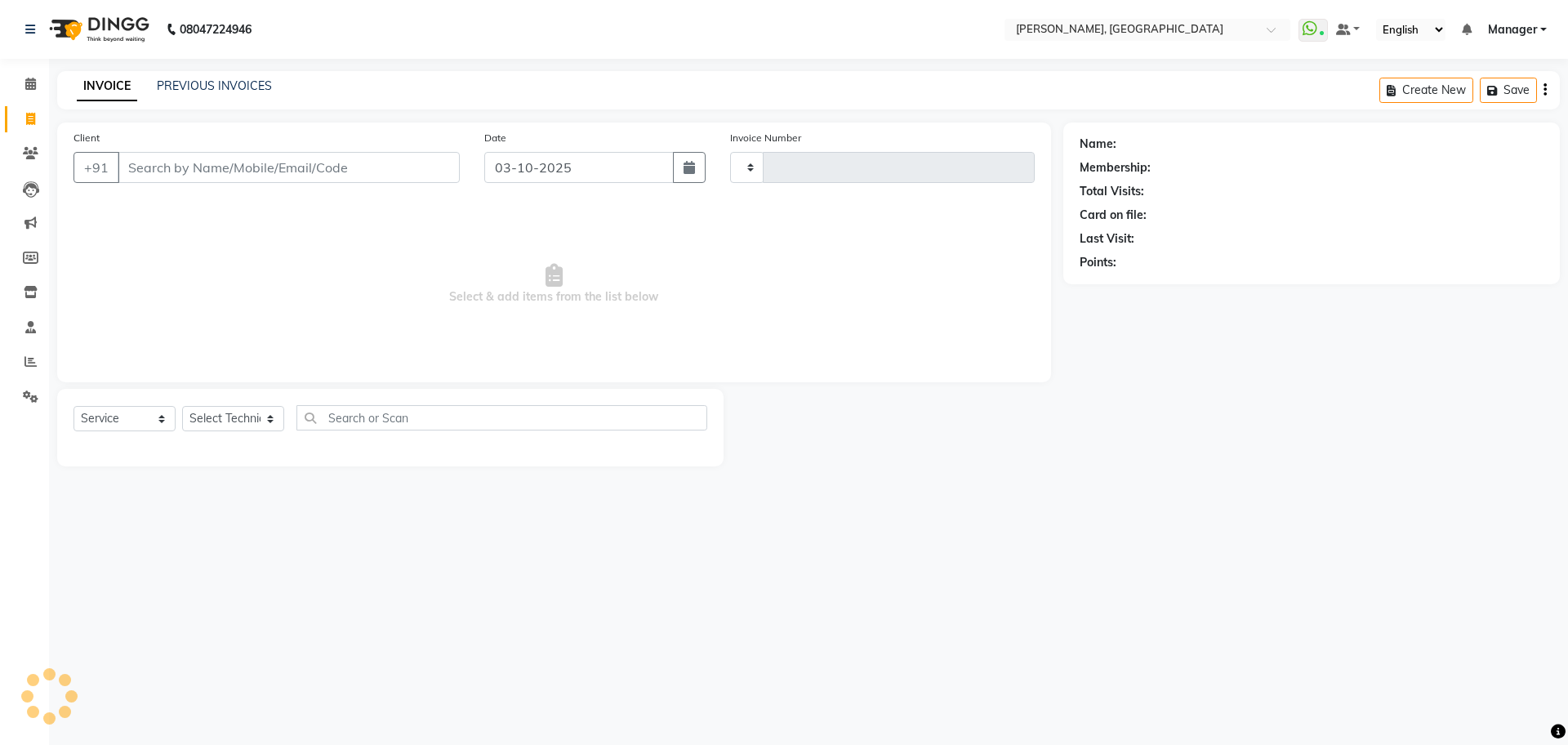
type input "1399"
select select "7674"
click at [223, 90] on link "PREVIOUS INVOICES" at bounding box center [214, 86] width 115 height 15
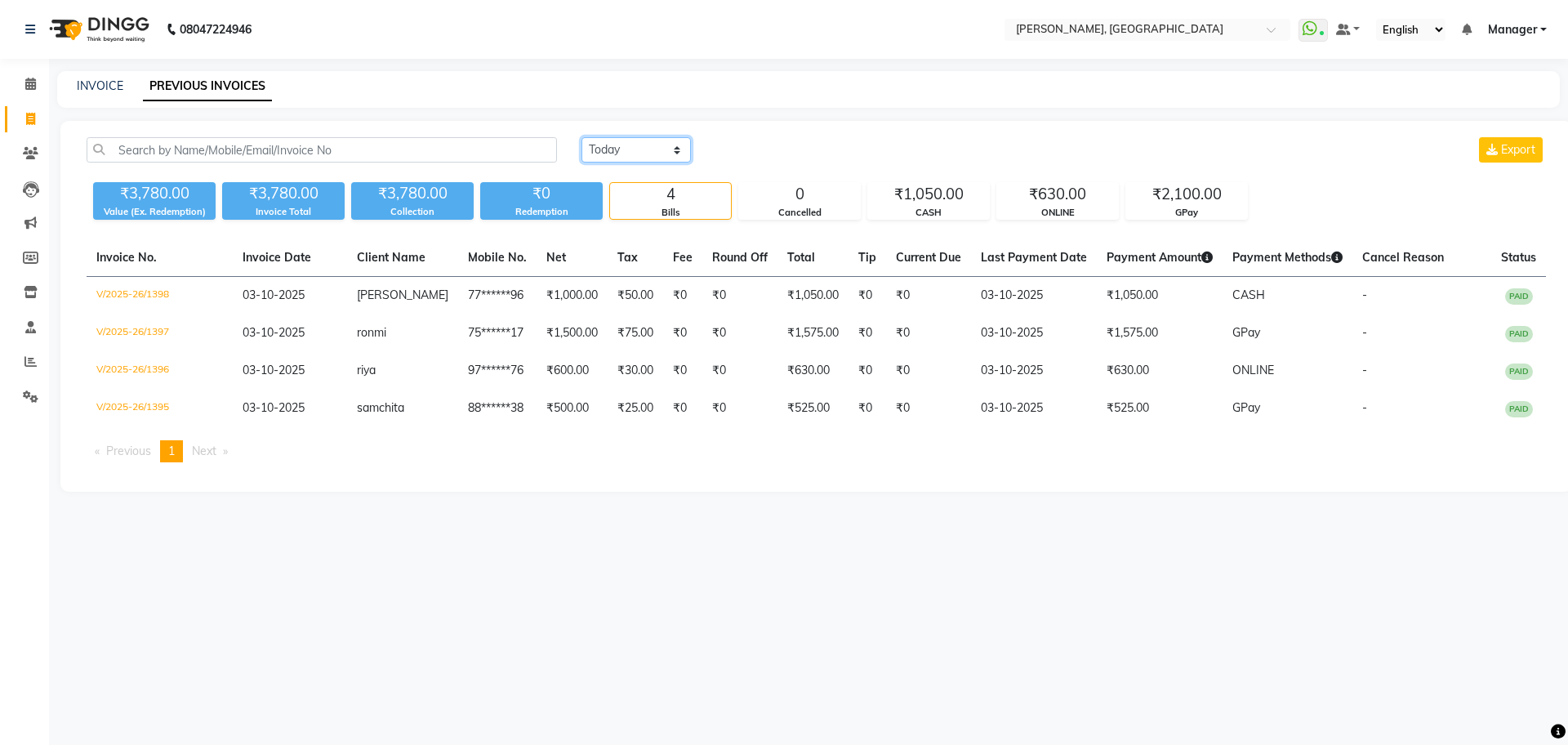
click at [658, 150] on select "[DATE] [DATE] Custom Range" at bounding box center [636, 149] width 110 height 25
select select "range"
click at [582, 137] on select "[DATE] [DATE] Custom Range" at bounding box center [636, 149] width 110 height 25
click at [752, 151] on input "03-10-2025" at bounding box center [770, 150] width 114 height 23
select select "10"
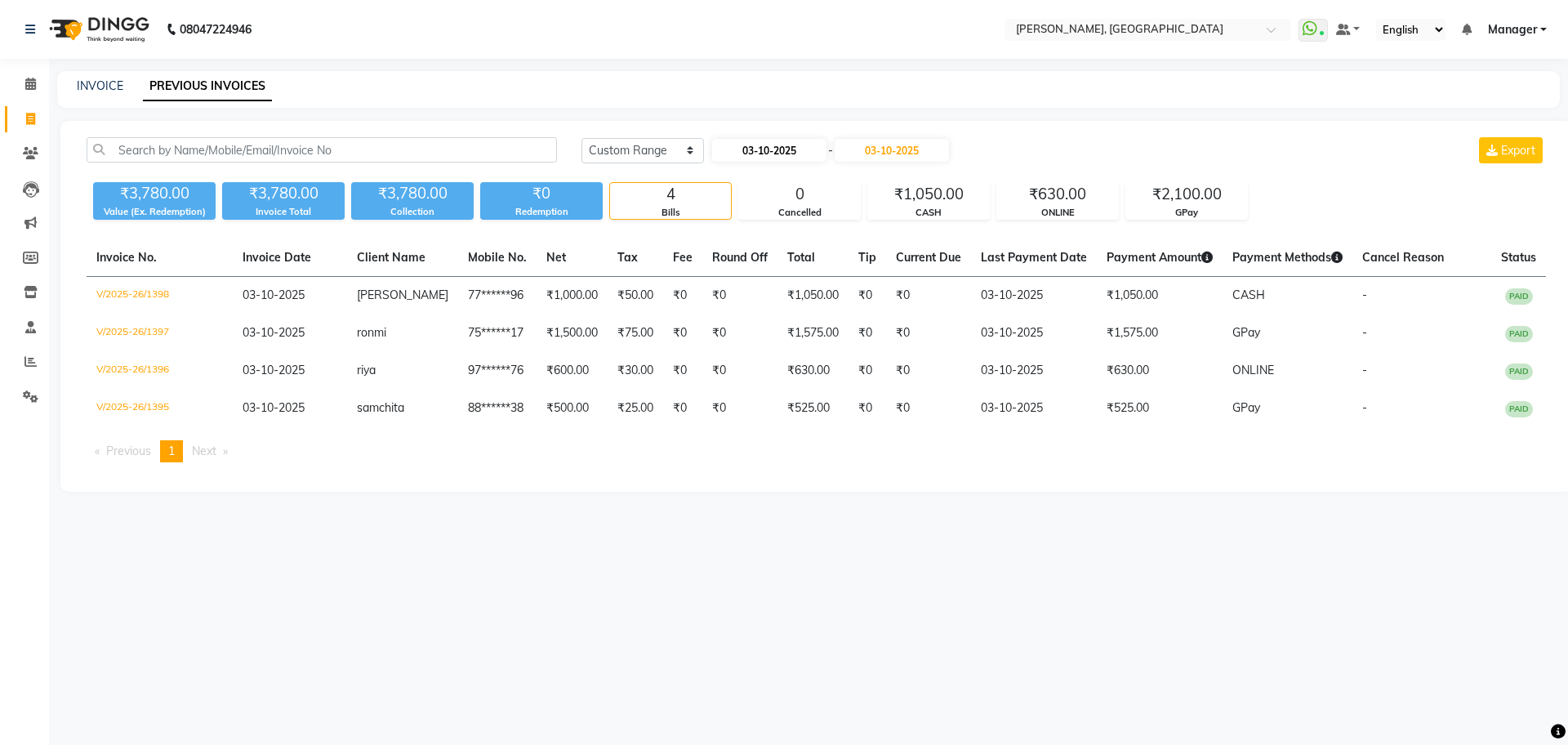
select select "2025"
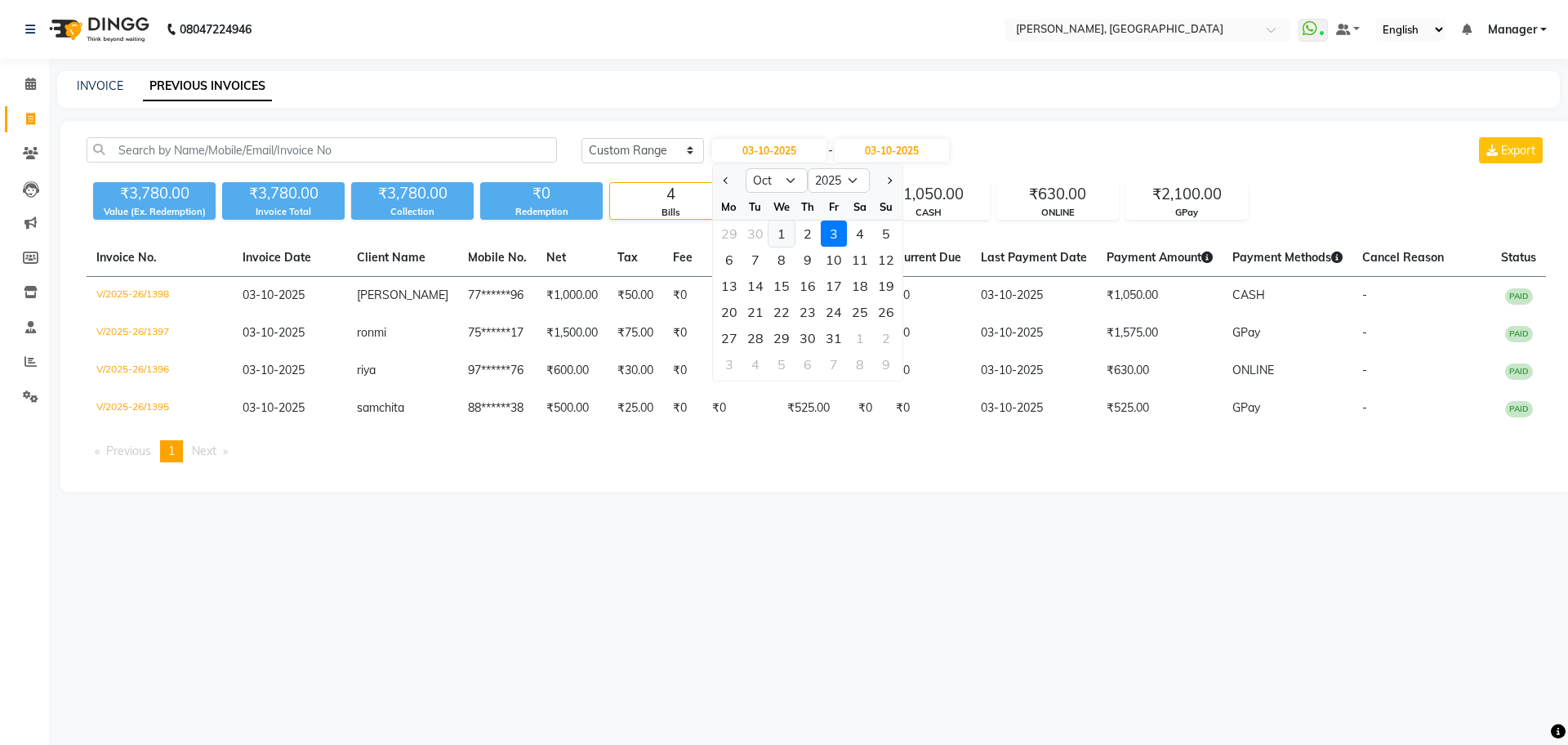
click at [779, 231] on div "1" at bounding box center [782, 233] width 26 height 26
type input "01-10-2025"
